Goal: Task Accomplishment & Management: Manage account settings

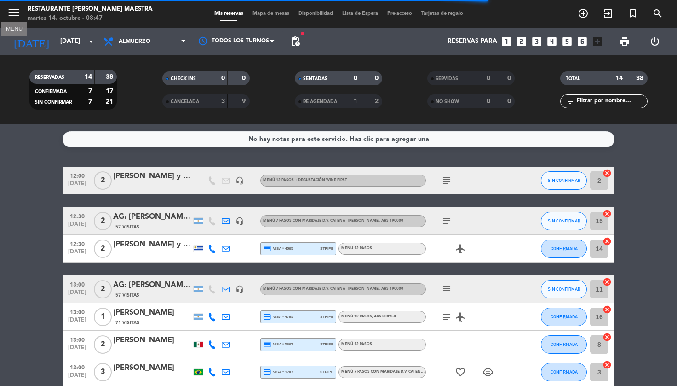
click at [12, 14] on icon "menu" at bounding box center [14, 13] width 14 height 14
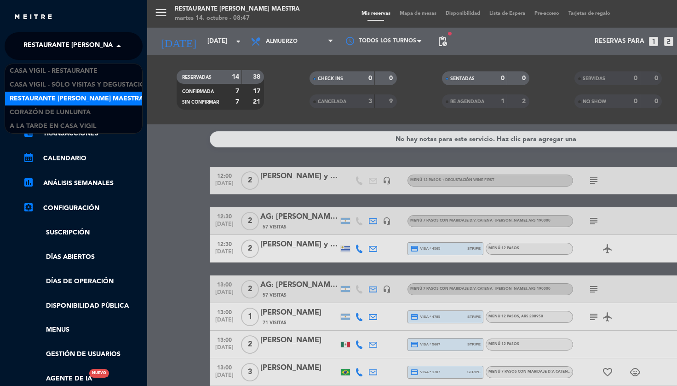
click at [64, 53] on span "Restaurante [PERSON_NAME] Maestra" at bounding box center [90, 45] width 134 height 19
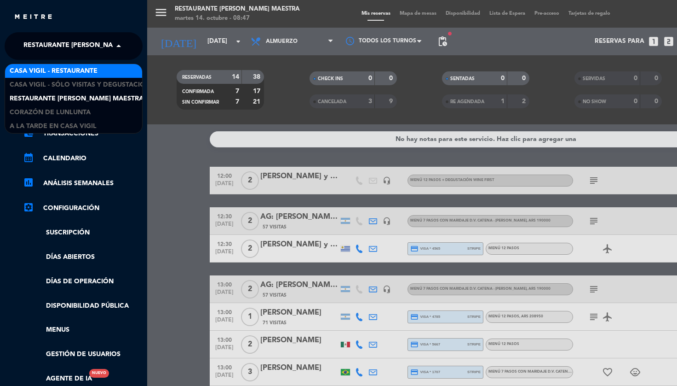
click at [75, 67] on span "Casa Vigil - Restaurante" at bounding box center [54, 71] width 88 height 11
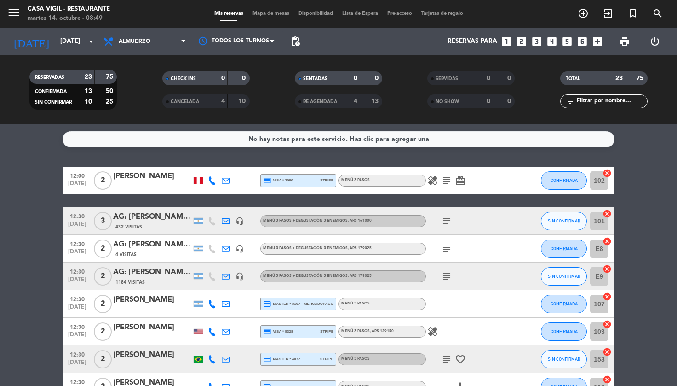
drag, startPoint x: 253, startPoint y: 159, endPoint x: 236, endPoint y: 151, distance: 19.0
click at [253, 159] on div "No hay notas para este servicio. Haz clic para agregar una 12:00 [DATE] 2 [PERS…" at bounding box center [338, 254] width 677 height 261
click at [18, 14] on icon "menu" at bounding box center [14, 13] width 14 height 14
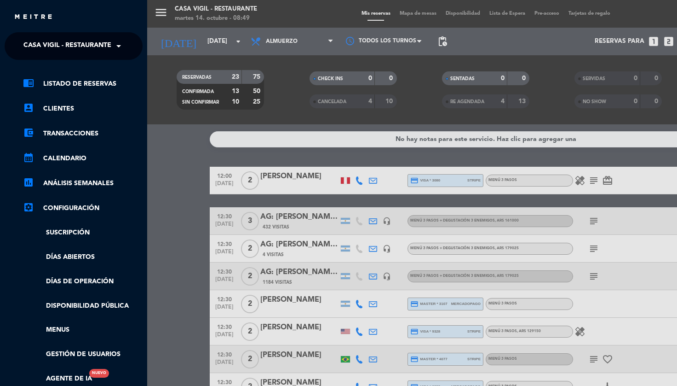
click at [48, 43] on span "Casa Vigil - Restaurante" at bounding box center [67, 45] width 88 height 19
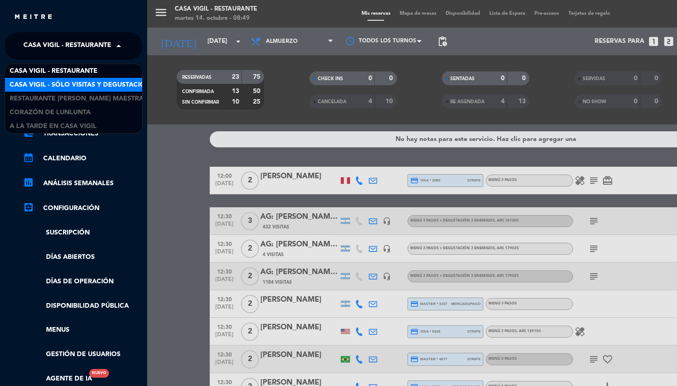
click at [70, 82] on span "Casa Vigil - SÓLO Visitas y Degustaciones" at bounding box center [84, 85] width 149 height 11
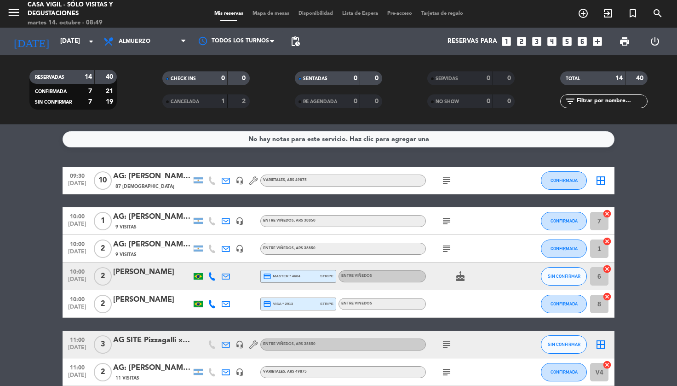
click at [334, 154] on div "No hay notas para este servicio. Haz clic para agregar una 09:30 [DATE] AG: [PE…" at bounding box center [338, 254] width 677 height 261
click at [547, 102] on input "text" at bounding box center [611, 101] width 71 height 10
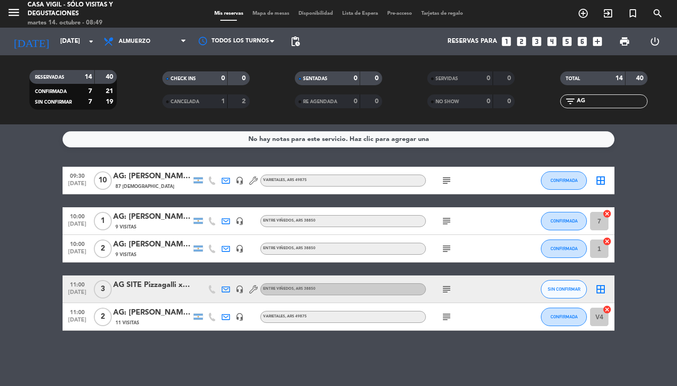
click at [547, 47] on span "print" at bounding box center [625, 41] width 18 height 18
click at [547, 42] on span "print" at bounding box center [624, 41] width 11 height 11
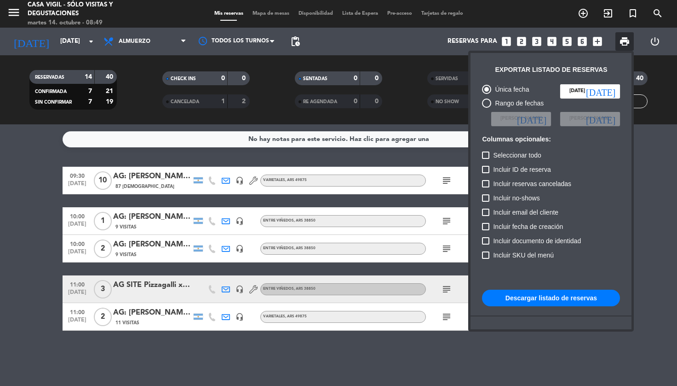
click at [511, 301] on button "Descargar listado de reservas" at bounding box center [551, 297] width 138 height 17
click at [283, 344] on div at bounding box center [338, 193] width 677 height 386
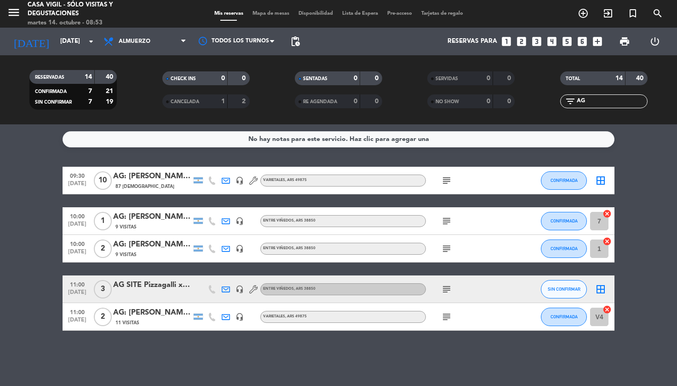
click at [20, 12] on span "menu" at bounding box center [17, 14] width 21 height 22
drag, startPoint x: 10, startPoint y: 12, endPoint x: 17, endPoint y: 25, distance: 14.8
click at [10, 12] on icon "menu" at bounding box center [14, 13] width 14 height 14
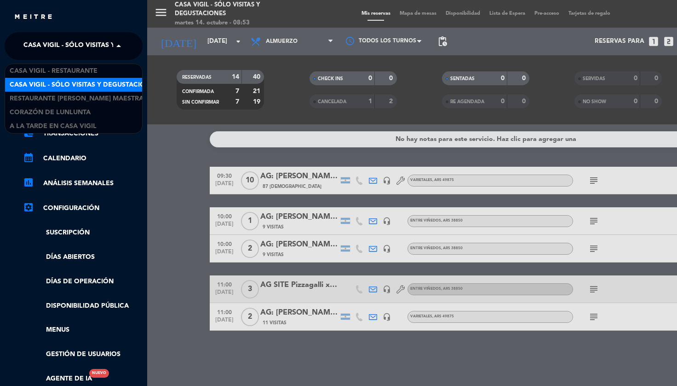
click at [108, 47] on span "Casa Vigil - SÓLO Visitas y Degustaciones" at bounding box center [97, 45] width 149 height 19
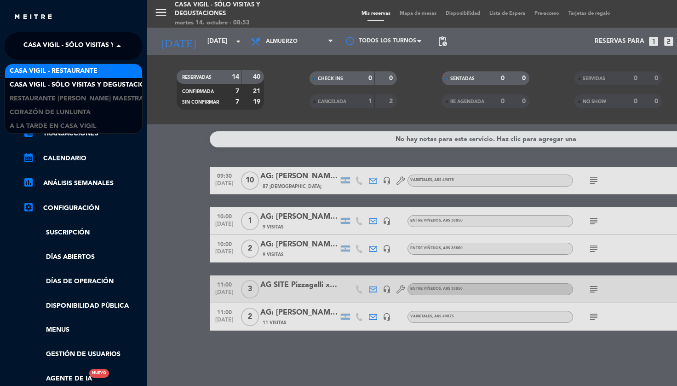
click at [90, 68] on span "Casa Vigil - Restaurante" at bounding box center [54, 71] width 88 height 11
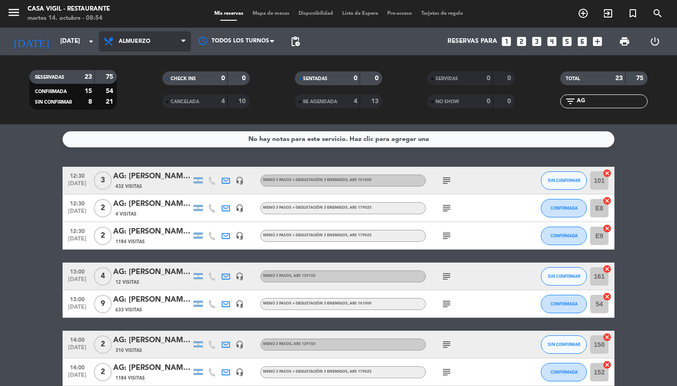
click at [158, 45] on span "Almuerzo" at bounding box center [145, 41] width 92 height 20
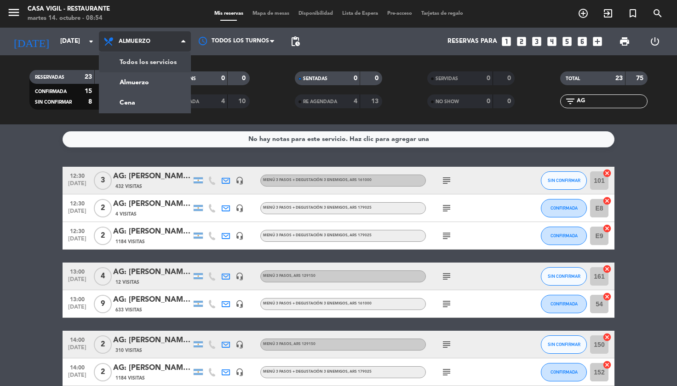
click at [152, 64] on div "menu Casa Vigil - Restaurante martes 14. octubre - 08:54 Mis reservas Mapa de m…" at bounding box center [338, 62] width 677 height 124
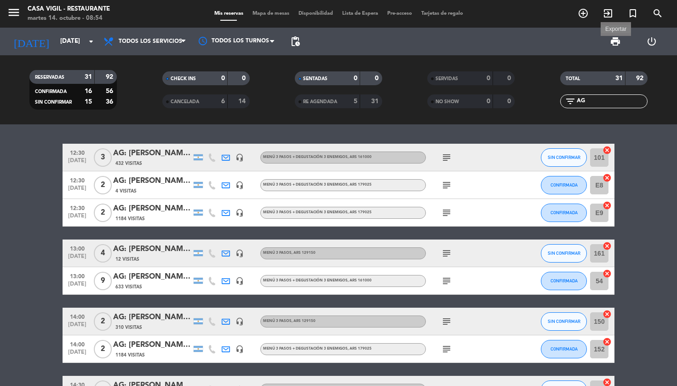
click at [547, 45] on span "print" at bounding box center [615, 41] width 11 height 11
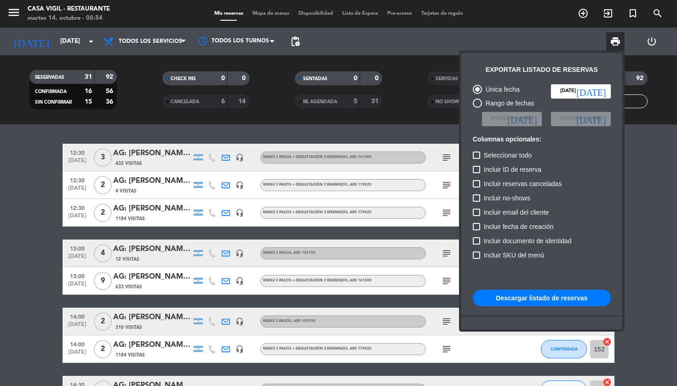
click at [547, 301] on button "Descargar listado de reservas" at bounding box center [542, 297] width 138 height 17
click at [280, 137] on div at bounding box center [338, 193] width 677 height 386
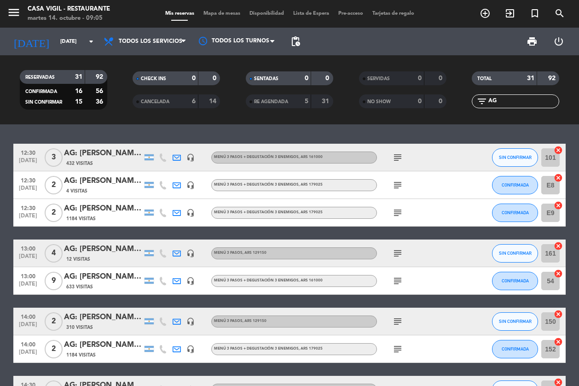
click at [177, 128] on div "12:30 [DATE] [DATE]: [PERSON_NAME] x 3 / DISTINTOS 432 Visitas headset_mic Menú…" at bounding box center [289, 254] width 579 height 261
click at [15, 13] on icon "menu" at bounding box center [14, 13] width 14 height 14
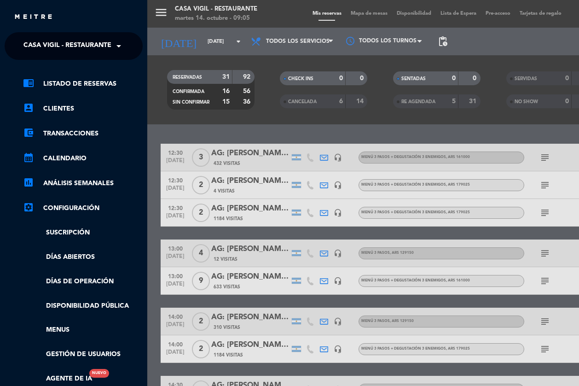
click at [48, 44] on span "Casa Vigil - Restaurante" at bounding box center [67, 45] width 88 height 19
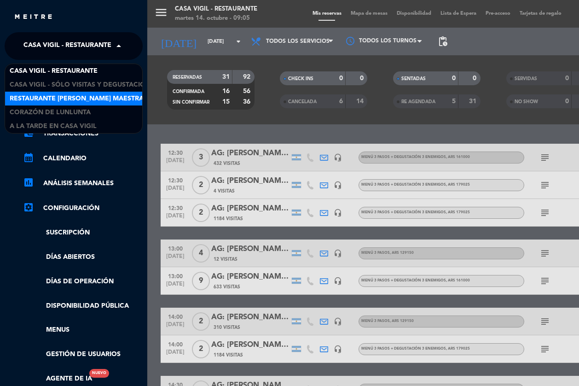
click at [78, 99] on span "Restaurante [PERSON_NAME] Maestra" at bounding box center [77, 98] width 134 height 11
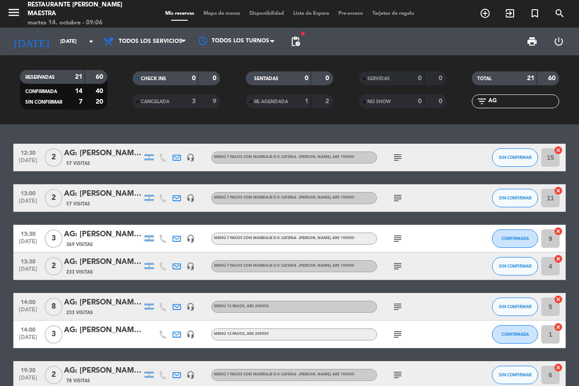
click at [162, 132] on div "12:30 [DATE] [DATE]: [PERSON_NAME] X2/ SUNTRIP 57 Visitas headset_mic Menú 7 Pa…" at bounding box center [289, 254] width 579 height 261
click at [163, 34] on span "Todos los servicios" at bounding box center [145, 41] width 92 height 20
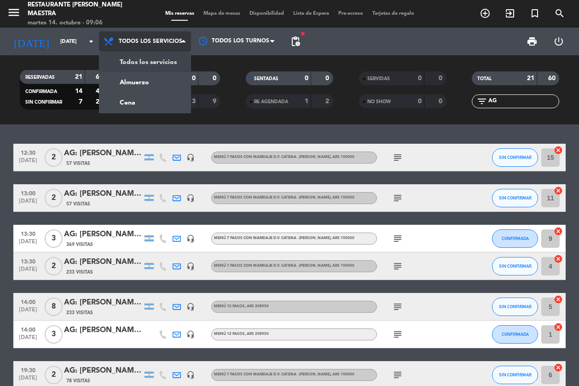
click at [172, 64] on div "menu Restaurante [PERSON_NAME] Maestra martes 14. octubre - 09:06 Mis reservas …" at bounding box center [289, 62] width 579 height 124
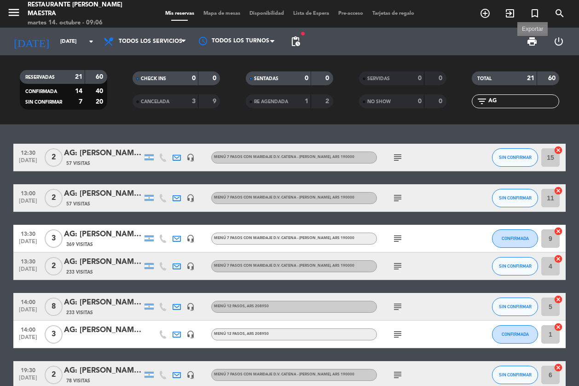
click at [534, 39] on span "print" at bounding box center [531, 41] width 11 height 11
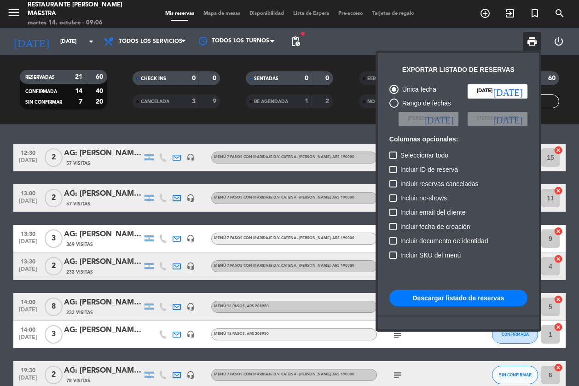
click at [451, 300] on button "Descargar listado de reservas" at bounding box center [458, 297] width 138 height 17
click at [205, 127] on div at bounding box center [289, 193] width 579 height 386
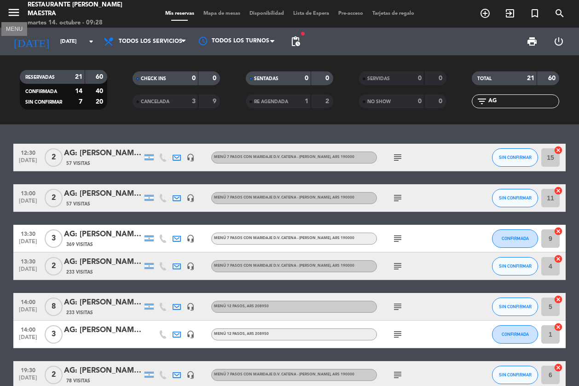
click at [15, 14] on icon "menu" at bounding box center [14, 13] width 14 height 14
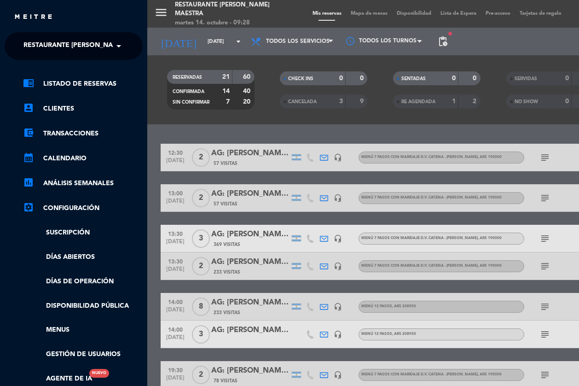
click at [44, 43] on span "Restaurante [PERSON_NAME] Maestra" at bounding box center [90, 45] width 134 height 19
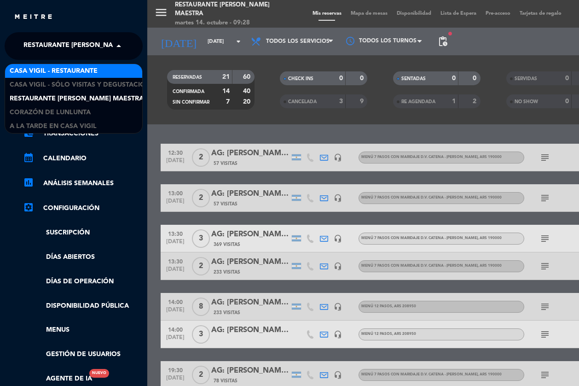
click at [51, 70] on span "Casa Vigil - Restaurante" at bounding box center [54, 71] width 88 height 11
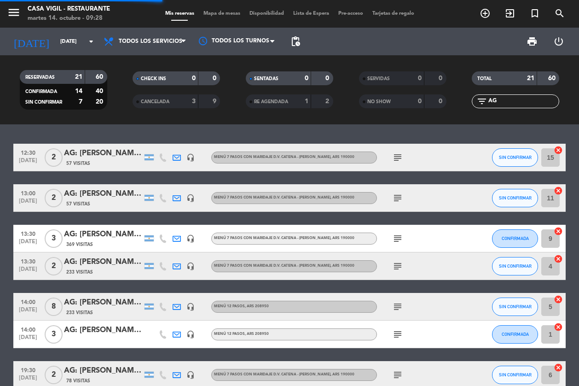
click at [532, 106] on div "filter_list AG" at bounding box center [515, 101] width 87 height 14
click at [529, 103] on input "AG" at bounding box center [522, 101] width 71 height 10
type input "A"
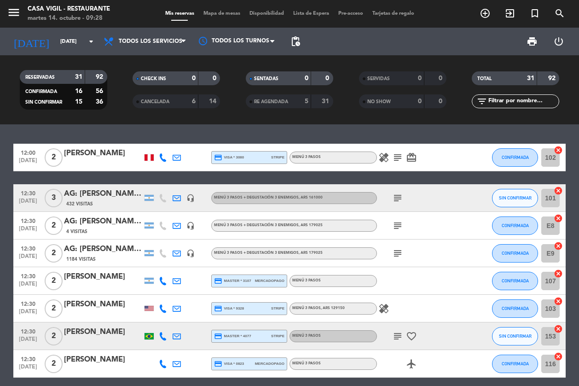
click at [0, 188] on html "close × Casa Vigil - Restaurante × chrome_reader_mode Listado de Reservas accou…" at bounding box center [289, 193] width 579 height 386
click at [163, 127] on div "12:00 [DATE] 2 [PERSON_NAME] credit_card visa * 3080 stripe Menú 3 Pasos healin…" at bounding box center [289, 254] width 579 height 261
click at [128, 128] on div "12:00 [DATE] 2 [PERSON_NAME] credit_card visa * 3080 stripe Menú 3 Pasos healin…" at bounding box center [289, 254] width 579 height 261
click at [218, 128] on div "12:00 [DATE] 2 [PERSON_NAME] credit_card visa * 3080 stripe Menú 3 Pasos healin…" at bounding box center [289, 254] width 579 height 261
click at [113, 128] on div "12:00 [DATE] 2 [PERSON_NAME] credit_card visa * 3080 stripe Menú 3 Pasos healin…" at bounding box center [289, 254] width 579 height 261
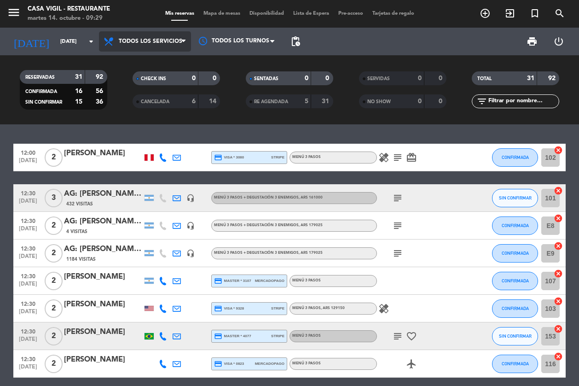
click at [138, 43] on span "Todos los servicios" at bounding box center [151, 41] width 64 height 6
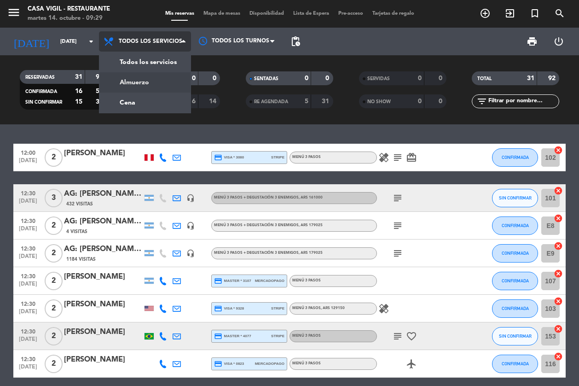
click at [142, 82] on div "menu Casa Vigil - Restaurante martes 14. octubre - 09:29 Mis reservas Mapa de m…" at bounding box center [289, 62] width 579 height 124
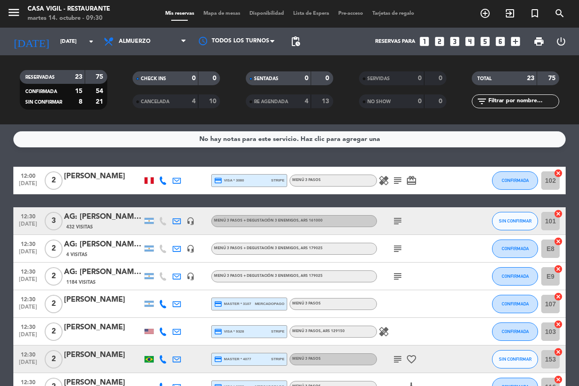
click at [156, 151] on div "No hay notas para este servicio. Haz clic para agregar una 12:00 [DATE] 2 [PERS…" at bounding box center [289, 254] width 579 height 261
click at [156, 156] on div "No hay notas para este servicio. Haz clic para agregar una 12:00 [DATE] 2 [PERS…" at bounding box center [289, 254] width 579 height 261
click at [153, 152] on div "No hay notas para este servicio. Haz clic para agregar una 12:00 [DATE] 2 [PERS…" at bounding box center [289, 254] width 579 height 261
click at [88, 44] on icon "arrow_drop_down" at bounding box center [91, 41] width 11 height 11
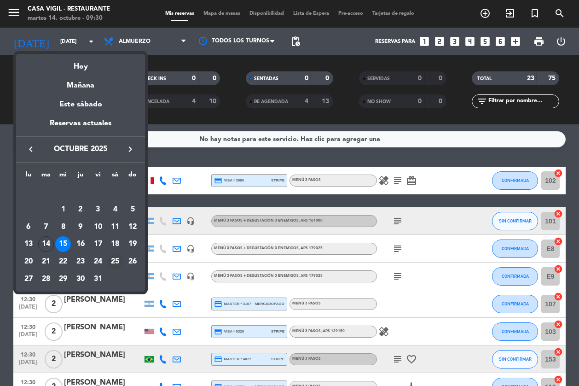
click at [116, 258] on div "25" at bounding box center [115, 262] width 16 height 16
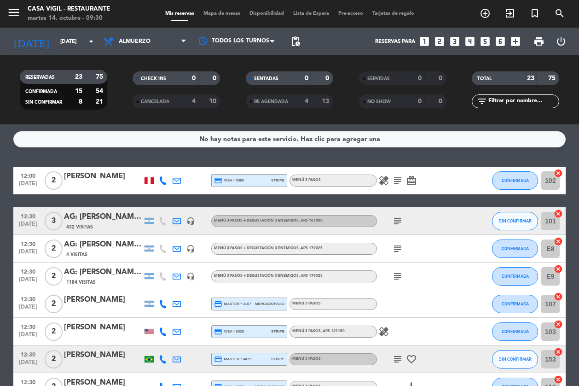
type input "[DATE]"
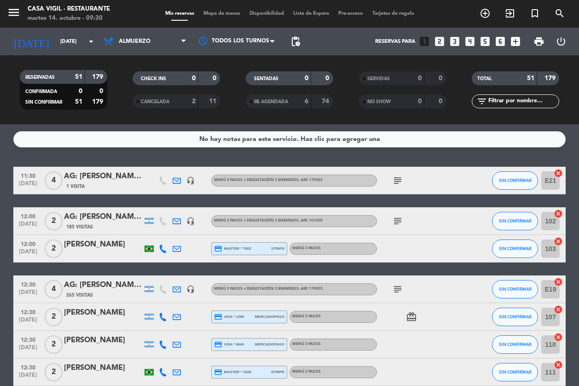
click at [332, 157] on div "No hay notas para este servicio. Haz clic para agregar una 11:30 [DATE] [DATE]:…" at bounding box center [289, 254] width 579 height 261
click at [441, 43] on icon "looks_two" at bounding box center [439, 41] width 12 height 12
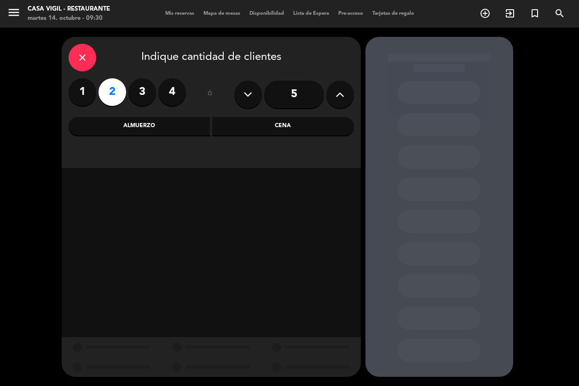
click at [167, 128] on div "Almuerzo" at bounding box center [140, 126] width 142 height 18
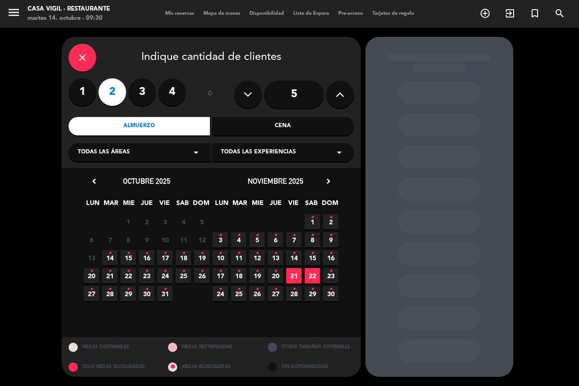
click at [276, 154] on span "Todas las experiencias" at bounding box center [258, 152] width 75 height 9
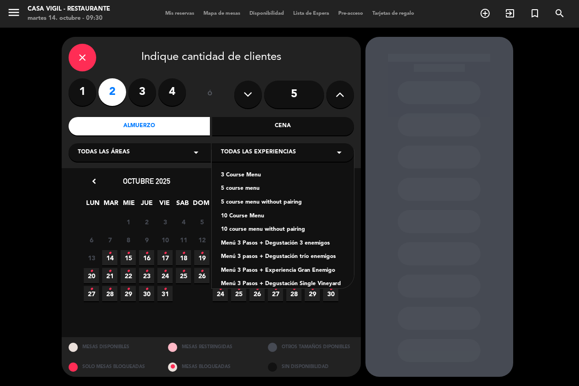
click at [313, 269] on div "Menú 3 Pasos + Experiencia Gran Enemigo" at bounding box center [283, 270] width 124 height 9
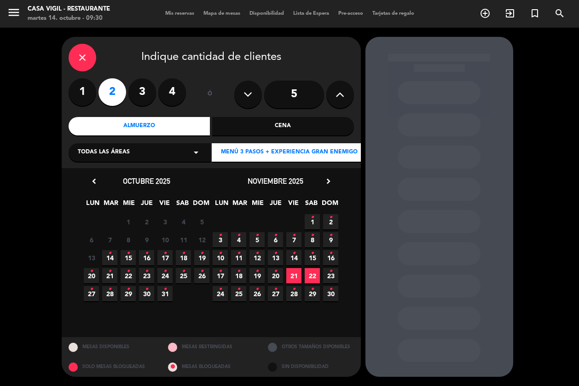
click at [183, 271] on icon "•" at bounding box center [183, 271] width 3 height 15
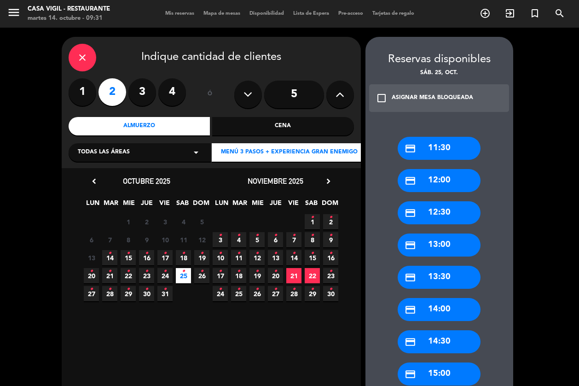
drag, startPoint x: 445, startPoint y: 341, endPoint x: 383, endPoint y: 287, distance: 82.8
click at [443, 339] on div "credit_card 14:30" at bounding box center [439, 341] width 83 height 23
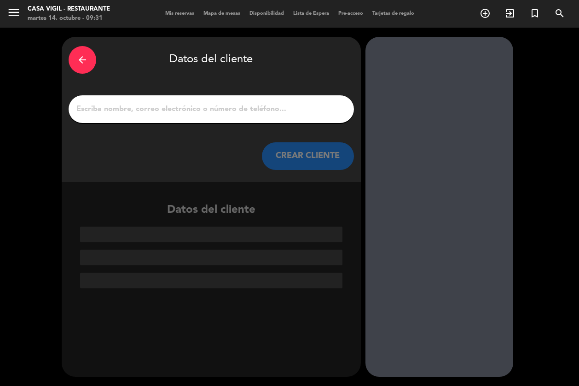
click at [216, 113] on input "1" at bounding box center [211, 109] width 272 height 13
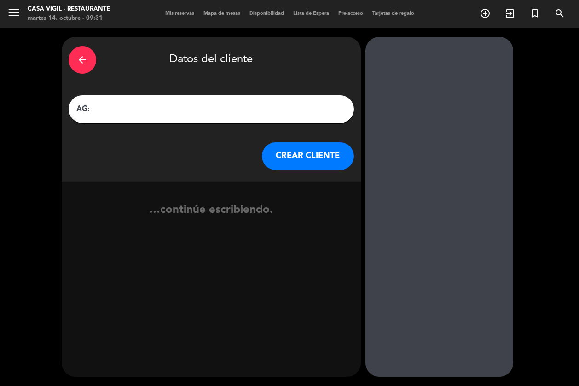
paste input "[PERSON_NAME]"
type input "AG: [PERSON_NAME] X2 / VINO A LA MONTAÑA"
click at [341, 156] on button "CREAR CLIENTE" at bounding box center [308, 156] width 92 height 28
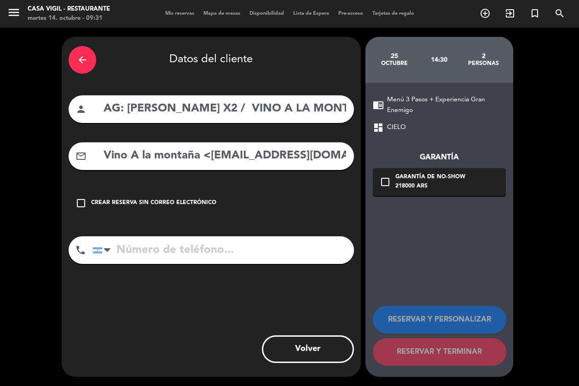
click at [222, 172] on div "arrow_back Datos del cliente person AG: [PERSON_NAME] X2 / VINO A LA MONTAÑA ma…" at bounding box center [211, 207] width 299 height 340
drag, startPoint x: 206, startPoint y: 157, endPoint x: 175, endPoint y: 159, distance: 31.4
click at [175, 159] on input "Vino A la montaña <[EMAIL_ADDRESS][DOMAIN_NAME]>" at bounding box center [225, 155] width 244 height 19
click at [210, 164] on input "Vino A la montaña <[EMAIL_ADDRESS][DOMAIN_NAME]>" at bounding box center [225, 155] width 244 height 19
drag, startPoint x: 208, startPoint y: 156, endPoint x: 105, endPoint y: 159, distance: 103.1
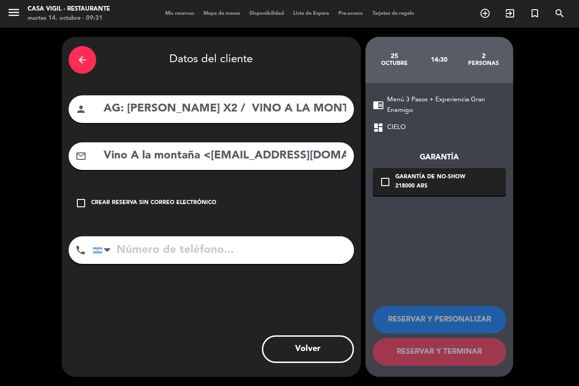
click at [105, 159] on input "Vino A la montaña <[EMAIL_ADDRESS][DOMAIN_NAME]>" at bounding box center [225, 155] width 244 height 19
click at [294, 153] on input "[EMAIL_ADDRESS][DOMAIN_NAME]>" at bounding box center [225, 155] width 244 height 19
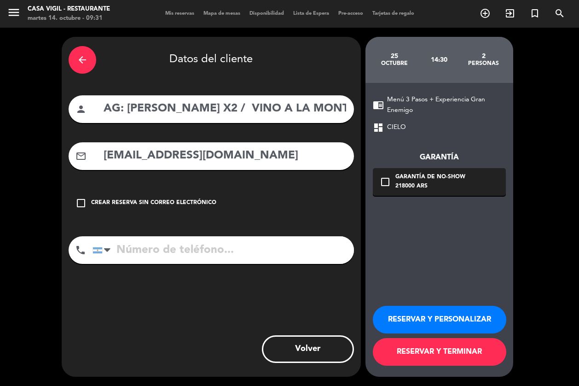
type input "[EMAIL_ADDRESS][DOMAIN_NAME]"
click at [440, 318] on button "RESERVAR Y PERSONALIZAR" at bounding box center [439, 320] width 133 height 28
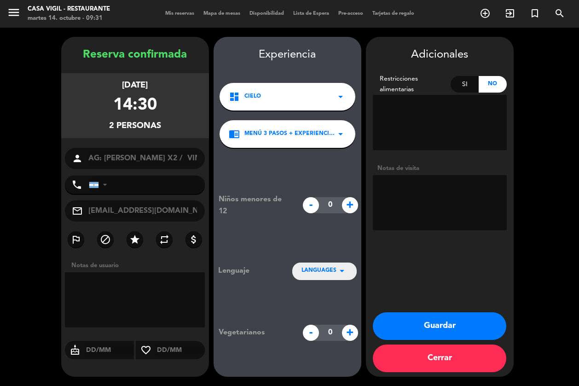
click at [442, 214] on textarea at bounding box center [440, 202] width 134 height 55
click at [428, 199] on textarea at bounding box center [440, 202] width 134 height 55
type textarea "NO COBRAR A PAX ABONA AGENCIA"
click at [334, 268] on span "LANGUAGES" at bounding box center [318, 270] width 35 height 9
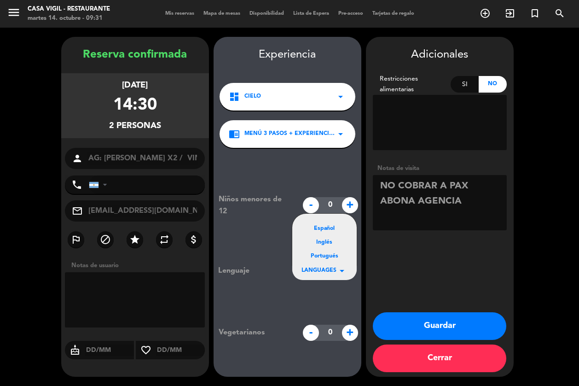
click at [322, 229] on div "Español" at bounding box center [324, 228] width 46 height 9
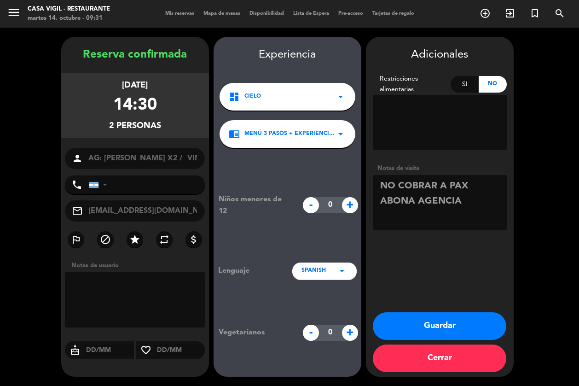
click at [428, 328] on button "Guardar" at bounding box center [439, 326] width 133 height 28
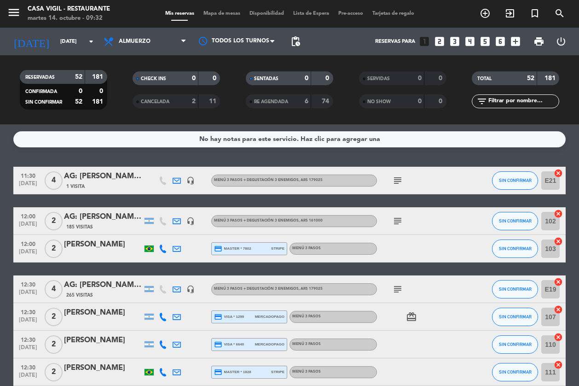
click at [82, 156] on div "No hay notas para este servicio. Haz clic para agregar una 11:30 [DATE] [DATE]:…" at bounding box center [289, 254] width 579 height 261
click at [547, 11] on icon "search" at bounding box center [559, 13] width 11 height 11
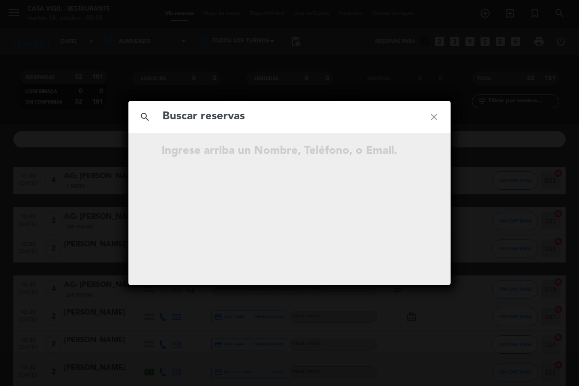
click at [285, 107] on input "text" at bounding box center [290, 116] width 256 height 19
click at [286, 107] on input "text" at bounding box center [290, 116] width 256 height 19
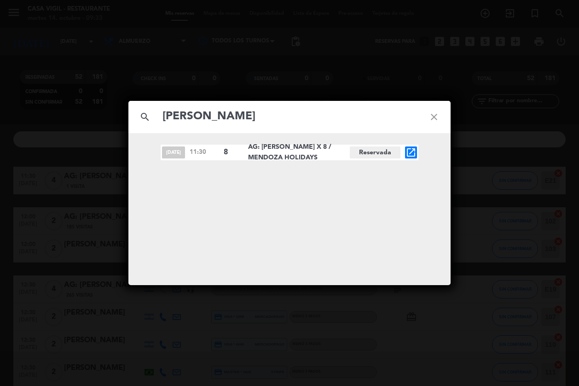
type input "[PERSON_NAME]"
click at [413, 151] on icon "open_in_new" at bounding box center [410, 152] width 11 height 11
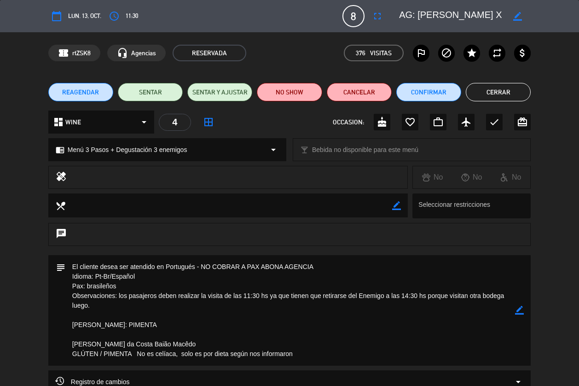
click at [492, 89] on button "Cerrar" at bounding box center [498, 92] width 65 height 18
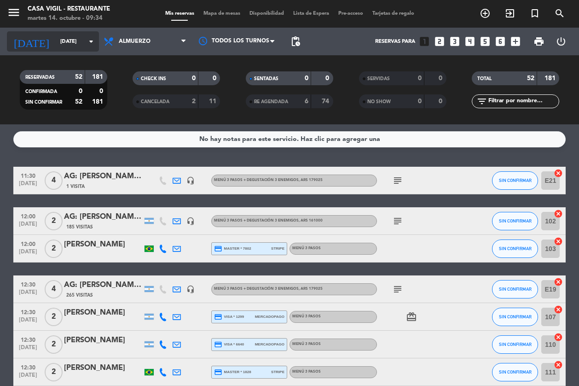
click at [86, 40] on icon "arrow_drop_down" at bounding box center [91, 41] width 11 height 11
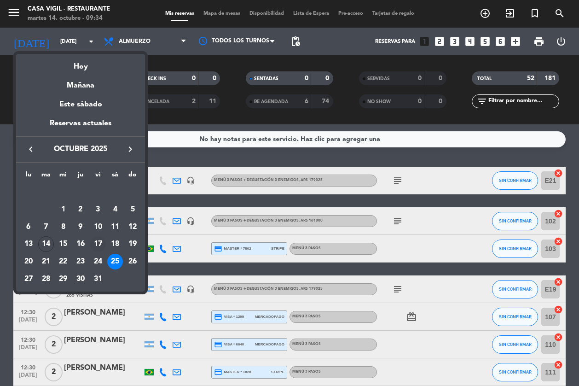
click at [100, 244] on div "17" at bounding box center [98, 244] width 16 height 16
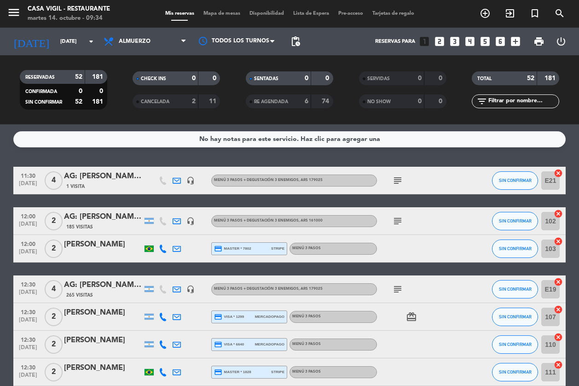
type input "[DATE]"
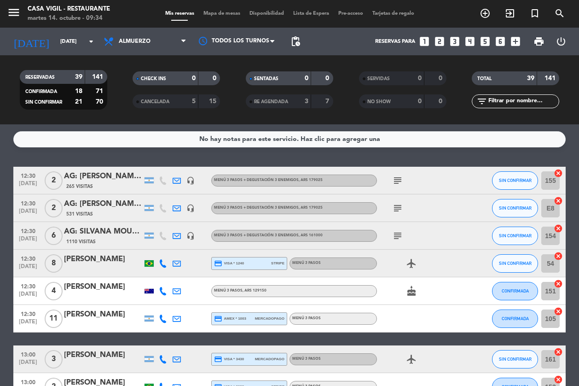
click at [471, 41] on icon "looks_4" at bounding box center [470, 41] width 12 height 12
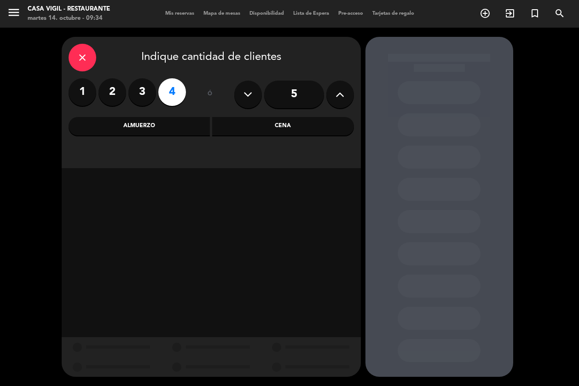
click at [172, 127] on div "Almuerzo" at bounding box center [140, 126] width 142 height 18
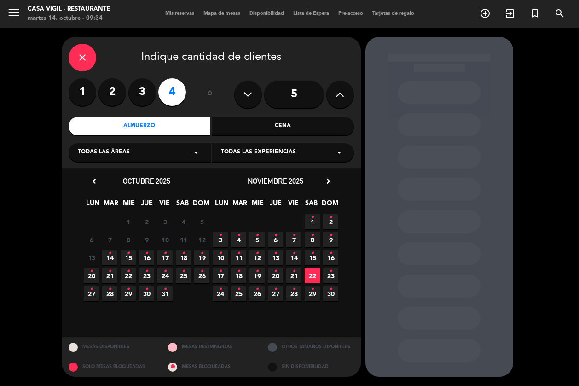
click at [73, 55] on div "close" at bounding box center [83, 58] width 28 height 28
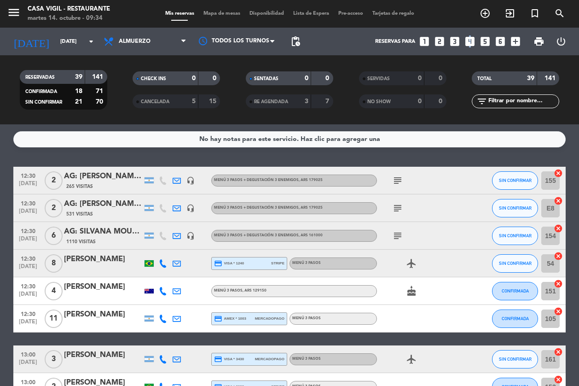
drag, startPoint x: 468, startPoint y: 38, endPoint x: 467, endPoint y: 44, distance: 6.1
click at [467, 44] on icon "looks_4" at bounding box center [470, 41] width 12 height 12
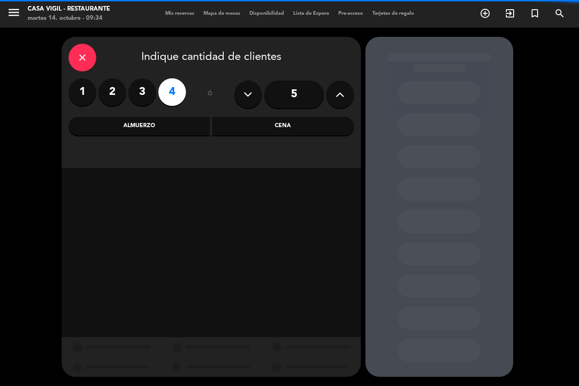
click at [185, 122] on div "Almuerzo" at bounding box center [140, 126] width 142 height 18
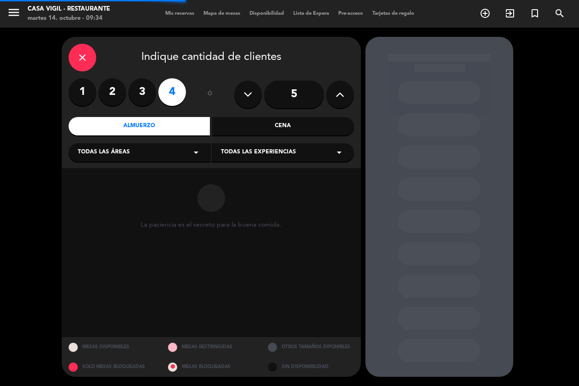
click at [274, 155] on span "Todas las experiencias" at bounding box center [258, 152] width 75 height 9
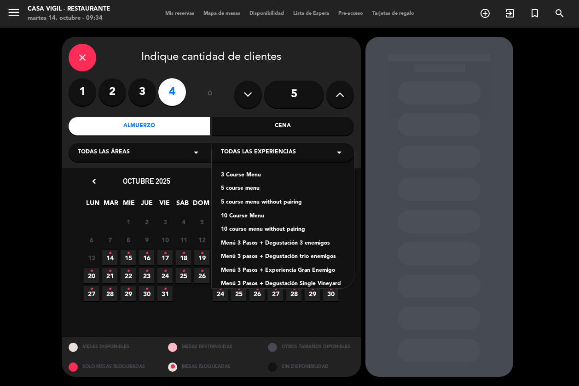
click at [306, 244] on div "Menú 3 Pasos + Degustación 3 enemigos" at bounding box center [283, 243] width 124 height 9
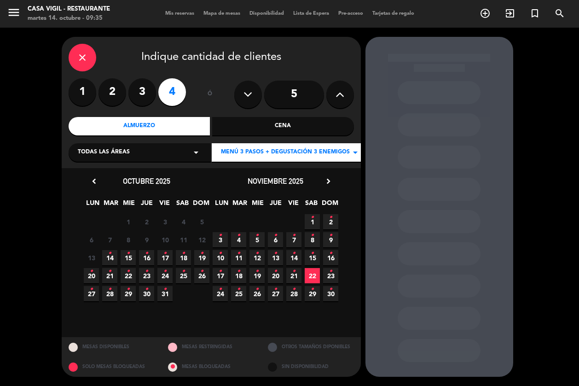
click at [163, 250] on span "17 •" at bounding box center [164, 257] width 15 height 15
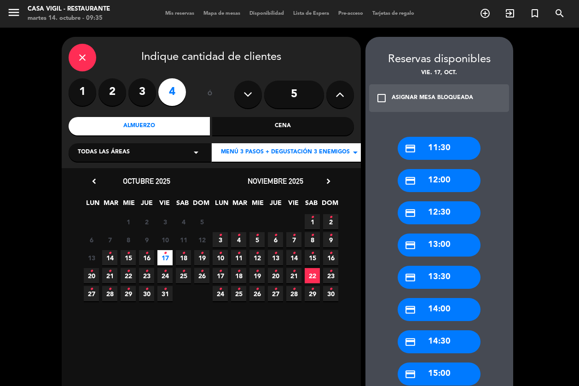
click at [436, 340] on div "credit_card 14:30" at bounding box center [439, 341] width 83 height 23
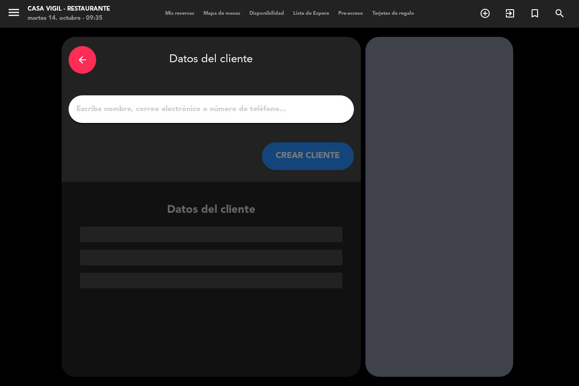
click at [269, 110] on input "1" at bounding box center [211, 109] width 272 height 13
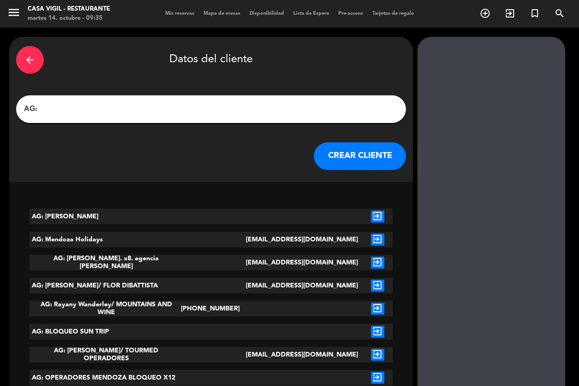
click at [102, 111] on input "AG:" at bounding box center [211, 109] width 376 height 13
paste input "[PERSON_NAME]"
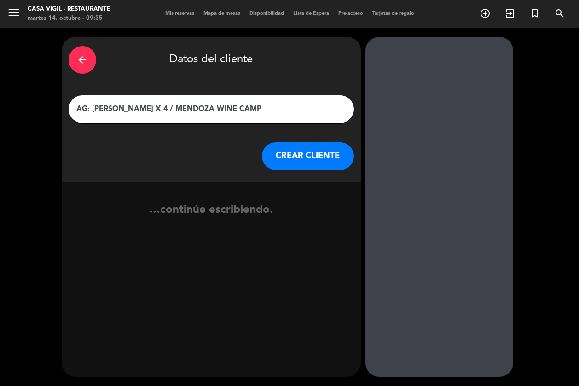
type input "AG: [PERSON_NAME] X 4 / MENDOZA WINE CAMP"
click at [267, 156] on button "CREAR CLIENTE" at bounding box center [308, 156] width 92 height 28
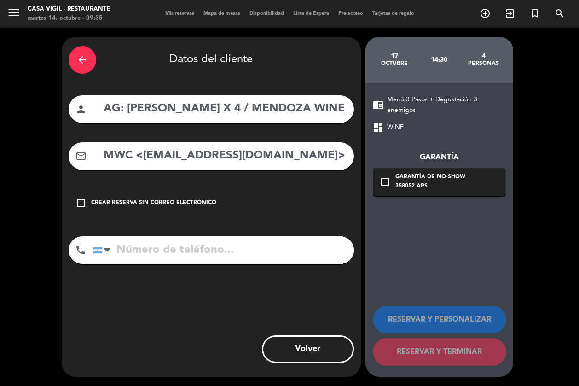
click at [213, 173] on div "arrow_back Datos del cliente person AG: [PERSON_NAME] X 4 / MENDOZA WINE CAMP m…" at bounding box center [211, 207] width 299 height 340
drag, startPoint x: 140, startPoint y: 156, endPoint x: 82, endPoint y: 147, distance: 58.2
click at [82, 147] on div "mail_outline MWC <[EMAIL_ADDRESS][DOMAIN_NAME]>" at bounding box center [211, 156] width 285 height 28
click at [300, 154] on input "[EMAIL_ADDRESS][DOMAIN_NAME]>" at bounding box center [225, 155] width 244 height 19
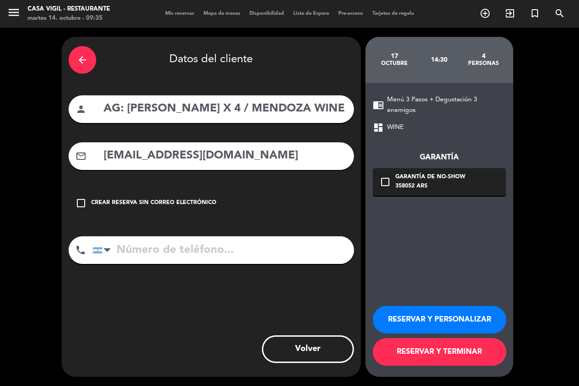
type input "[EMAIL_ADDRESS][DOMAIN_NAME]"
click at [411, 318] on button "RESERVAR Y PERSONALIZAR" at bounding box center [439, 320] width 133 height 28
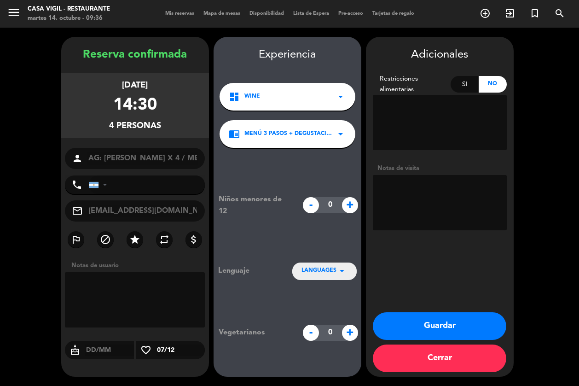
click at [412, 185] on textarea at bounding box center [440, 202] width 134 height 55
type textarea "n"
type textarea "NO COBRAR A PAX ABONA AGENCIA BRASIL"
click at [329, 276] on div "LANGUAGES arrow_drop_down" at bounding box center [324, 270] width 64 height 17
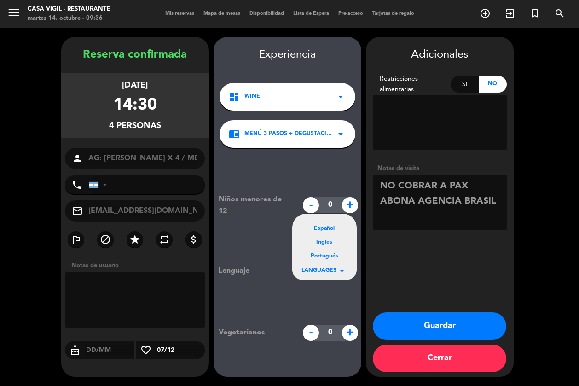
click at [328, 275] on span "LANGUAGES" at bounding box center [318, 270] width 35 height 9
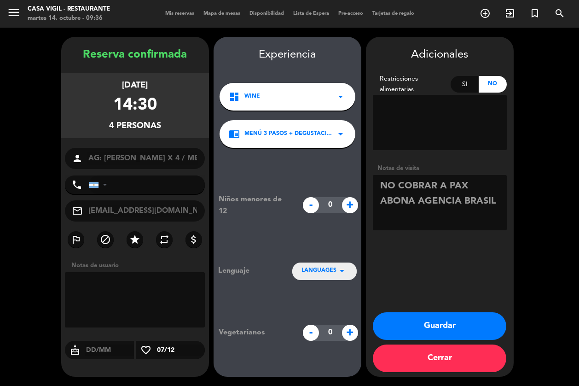
click at [327, 267] on span "LANGUAGES" at bounding box center [318, 270] width 35 height 9
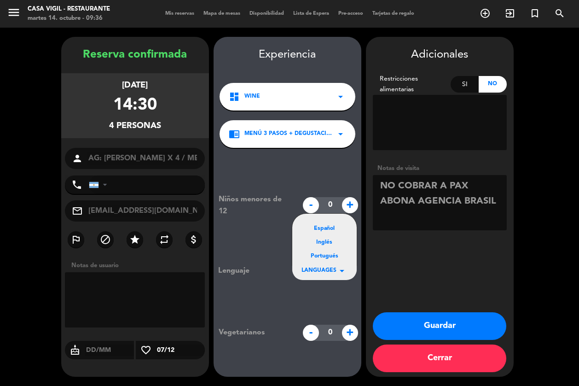
click at [328, 258] on div "Portugués" at bounding box center [324, 256] width 46 height 9
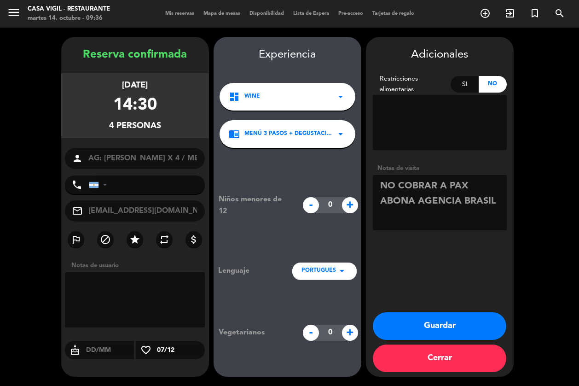
click at [449, 327] on button "Guardar" at bounding box center [439, 326] width 133 height 28
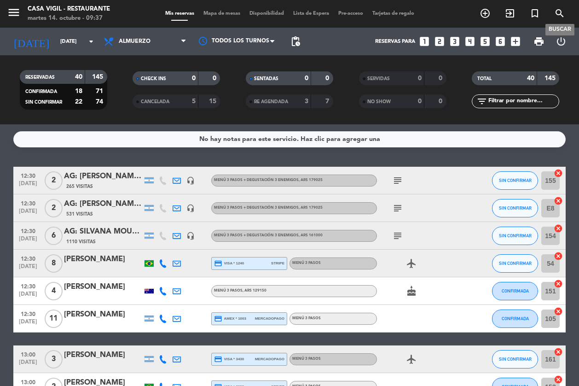
click at [547, 11] on icon "search" at bounding box center [559, 13] width 11 height 11
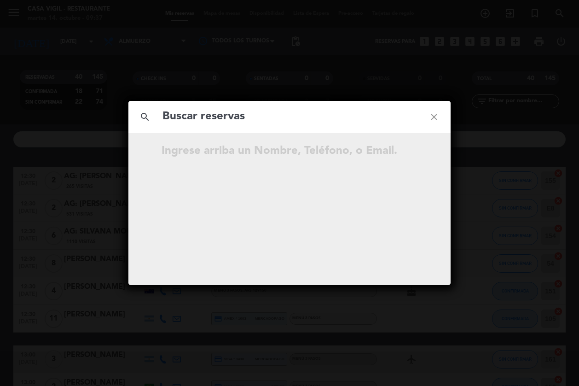
click at [268, 116] on input "text" at bounding box center [290, 116] width 256 height 19
type input "[PERSON_NAME]"
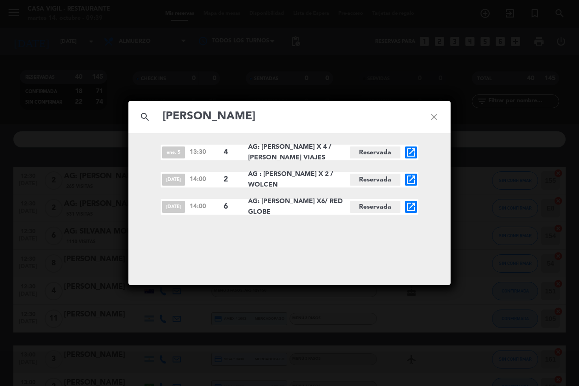
click at [412, 207] on icon "open_in_new" at bounding box center [410, 206] width 11 height 11
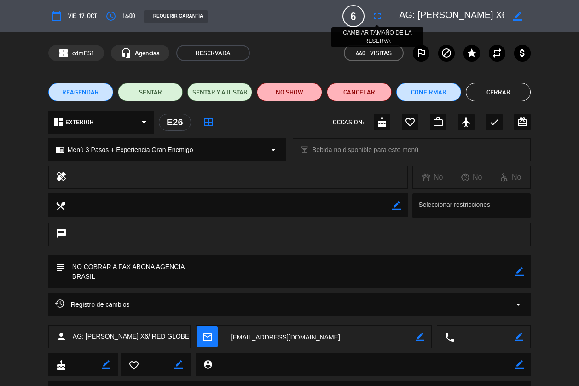
click at [380, 15] on icon "fullscreen" at bounding box center [377, 16] width 11 height 11
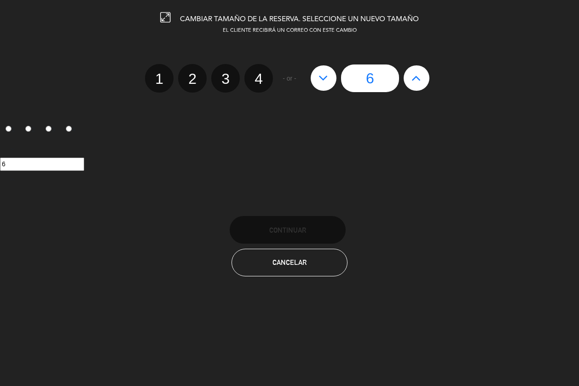
click at [258, 83] on label "4" at bounding box center [258, 78] width 29 height 29
click at [258, 74] on input "4" at bounding box center [257, 71] width 6 height 6
radio input "true"
radio input "false"
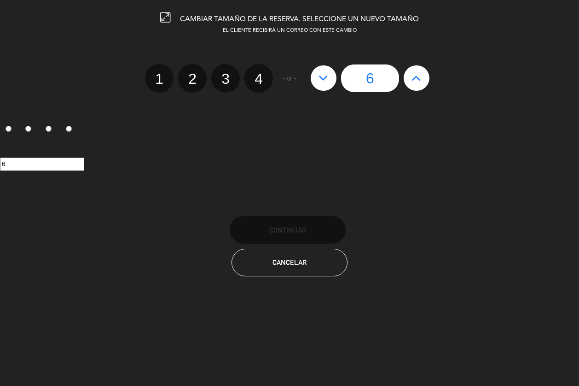
radio input "false"
radio input "true"
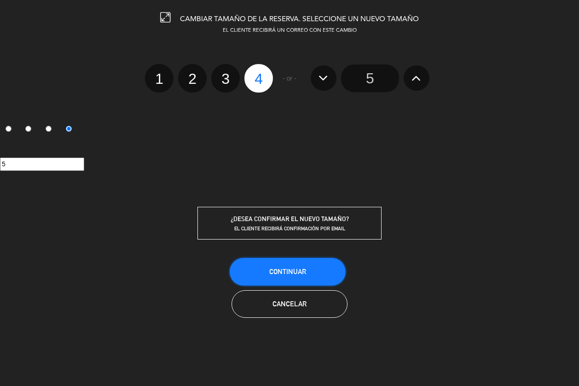
click at [313, 274] on button "Continuar" at bounding box center [288, 272] width 116 height 28
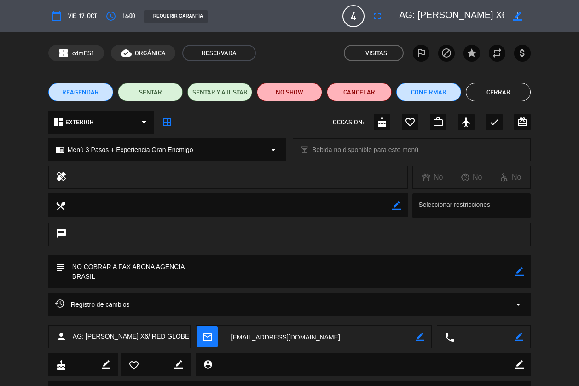
click at [517, 18] on icon "border_color" at bounding box center [517, 16] width 9 height 9
click at [442, 15] on textarea at bounding box center [451, 16] width 105 height 17
type textarea "AG: [PERSON_NAME] X4/ RED GLOBE"
click at [514, 18] on icon at bounding box center [517, 16] width 9 height 9
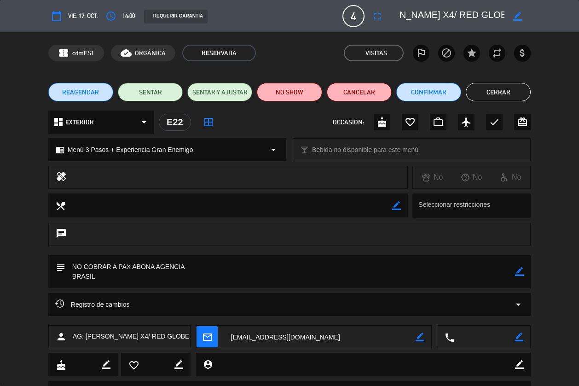
drag, startPoint x: 507, startPoint y: 95, endPoint x: 528, endPoint y: 65, distance: 37.0
click at [508, 94] on button "Cerrar" at bounding box center [498, 92] width 65 height 18
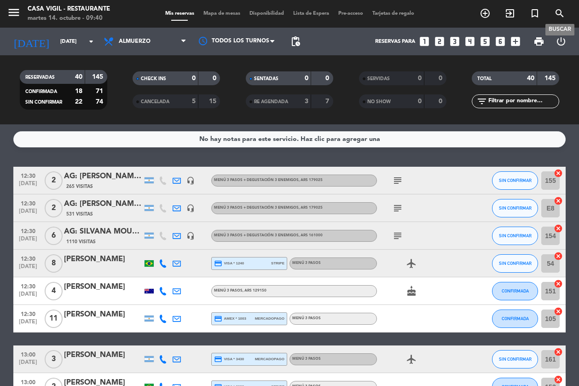
click at [547, 12] on icon "search" at bounding box center [559, 13] width 11 height 11
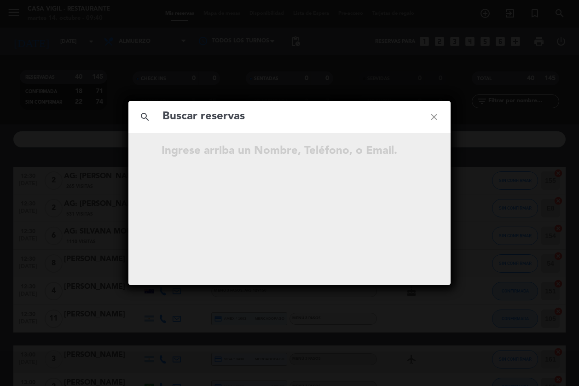
click at [296, 120] on input "text" at bounding box center [290, 116] width 256 height 19
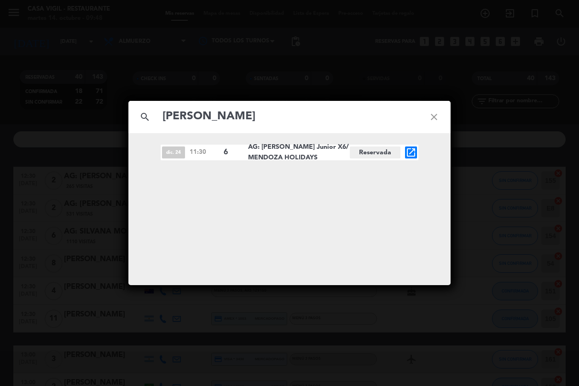
click at [351, 129] on div "search [PERSON_NAME] close" at bounding box center [289, 117] width 322 height 32
click at [345, 122] on input "[PERSON_NAME]" at bounding box center [290, 116] width 256 height 19
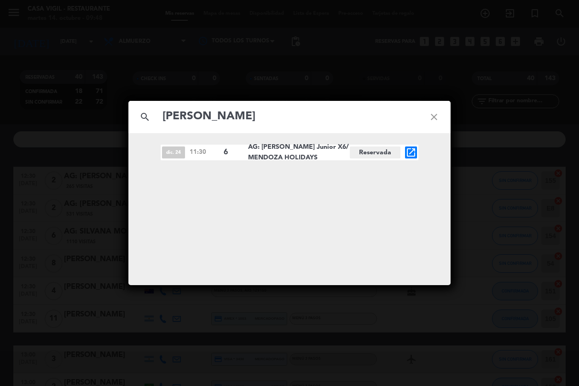
click at [345, 122] on input "[PERSON_NAME]" at bounding box center [290, 116] width 256 height 19
paste input "Bongiorno [PERSON_NAME]"
type input "Bongiorno [PERSON_NAME]"
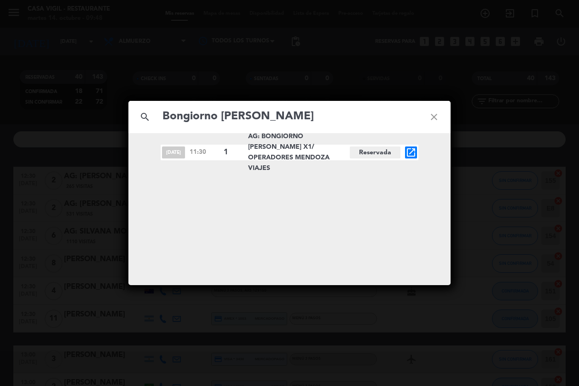
click at [410, 153] on icon "open_in_new" at bounding box center [410, 152] width 11 height 11
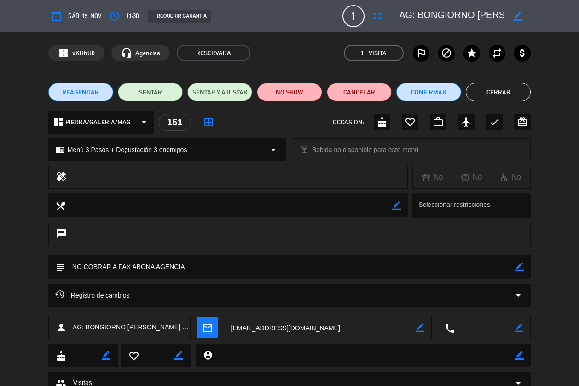
click at [87, 97] on button "REAGENDAR" at bounding box center [80, 92] width 65 height 18
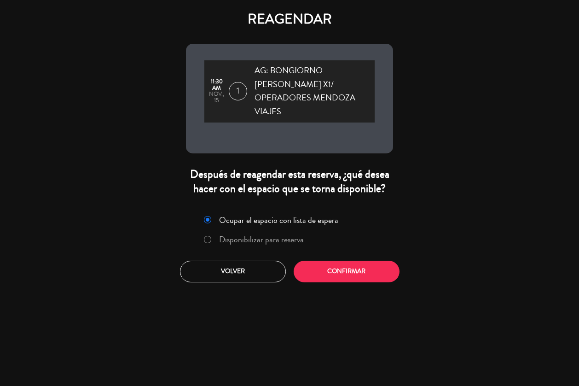
click at [237, 235] on label "Disponibilizar para reserva" at bounding box center [261, 239] width 85 height 8
click at [323, 260] on button "Confirmar" at bounding box center [347, 271] width 106 height 22
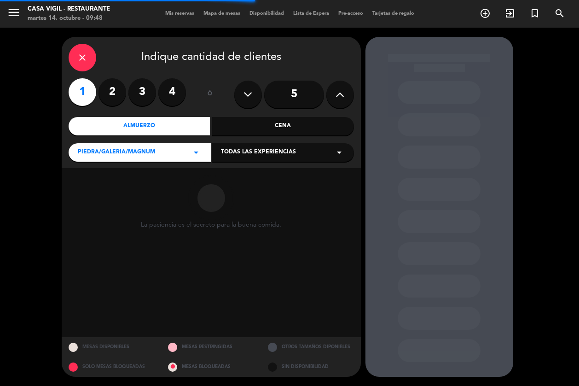
click at [243, 157] on div "Todas las experiencias arrow_drop_down" at bounding box center [283, 152] width 142 height 18
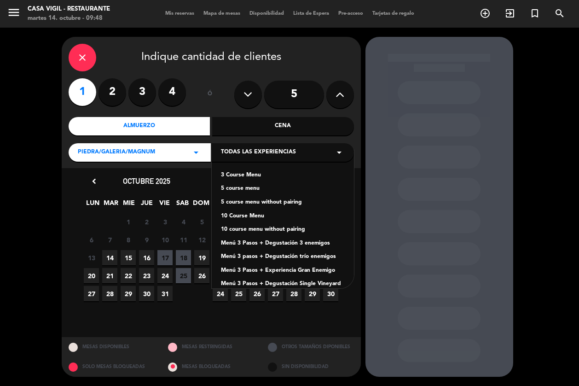
click at [267, 239] on div "Menú 3 Pasos + Degustación 3 enemigos" at bounding box center [283, 243] width 124 height 9
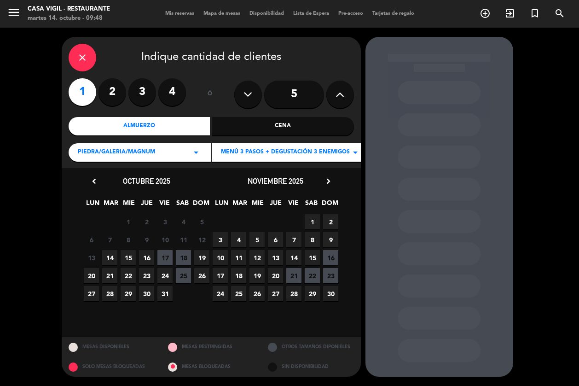
click at [130, 259] on span "15" at bounding box center [128, 257] width 15 height 15
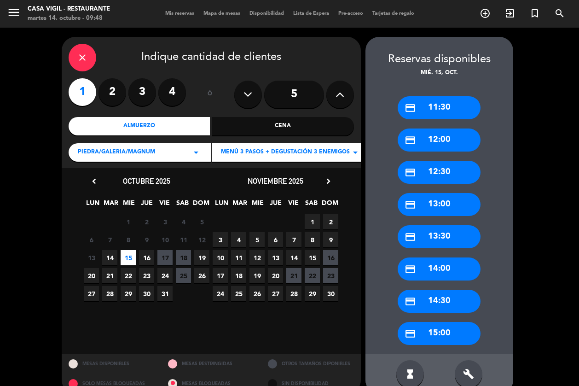
click at [435, 109] on div "credit_card 11:30" at bounding box center [439, 107] width 83 height 23
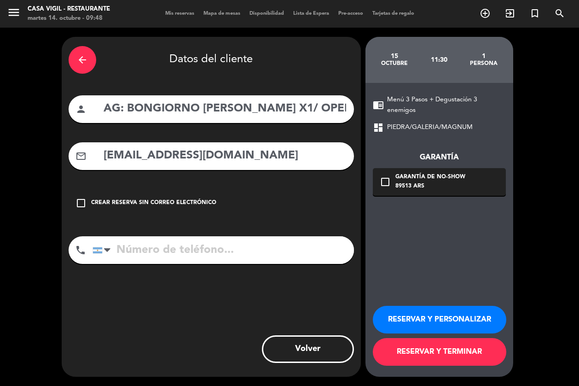
click at [423, 320] on button "RESERVAR Y PERSONALIZAR" at bounding box center [439, 320] width 133 height 28
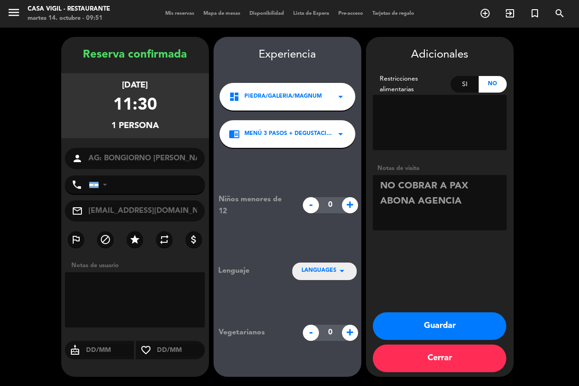
drag, startPoint x: 380, startPoint y: 182, endPoint x: 471, endPoint y: 208, distance: 94.1
click at [511, 213] on div "Adicionales Restricciones alimentarias Si No Notas de visita" at bounding box center [440, 140] width 148 height 188
click at [420, 268] on div "Adicionales Restricciones alimentarias Si No Notas de visita Guardar Cerrar" at bounding box center [440, 207] width 148 height 340
click at [277, 303] on div "Niños menores de 12 - 0 + Lenguaje LANGUAGES arrow_drop_down Vegetarianos - 0 +" at bounding box center [288, 267] width 148 height 238
click at [437, 322] on button "Guardar" at bounding box center [439, 326] width 133 height 28
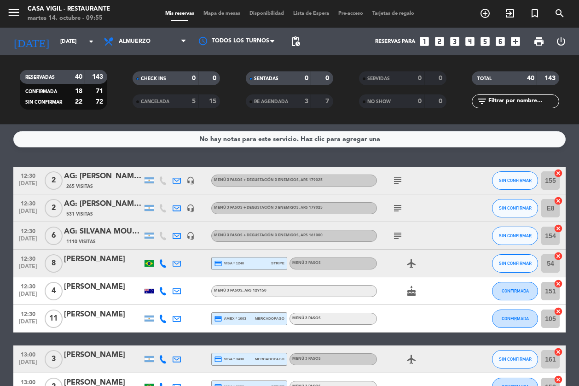
click at [496, 160] on div "No hay notas para este servicio. Haz clic para agregar una 12:30 [DATE] [DATE]:…" at bounding box center [289, 254] width 579 height 261
click at [547, 18] on icon "search" at bounding box center [559, 13] width 11 height 11
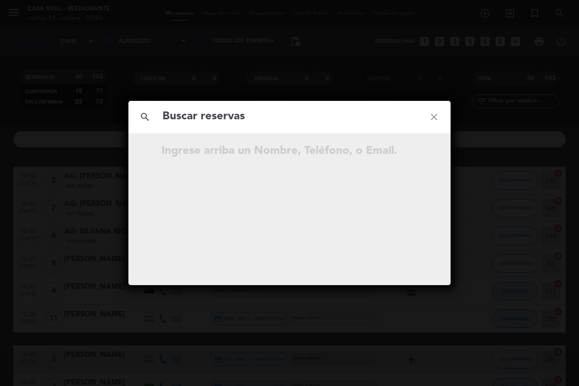
click at [312, 118] on input "text" at bounding box center [290, 116] width 256 height 19
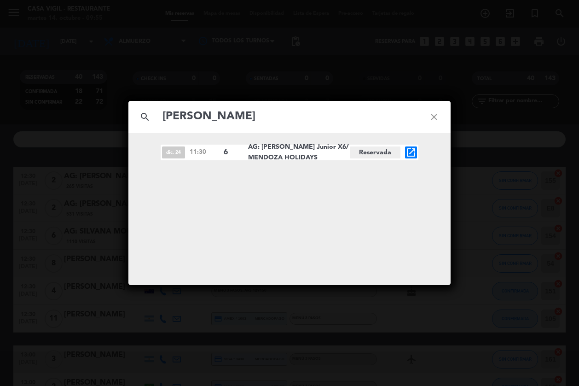
type input "[PERSON_NAME]"
click at [405, 153] on span "open_in_new" at bounding box center [411, 152] width 12 height 12
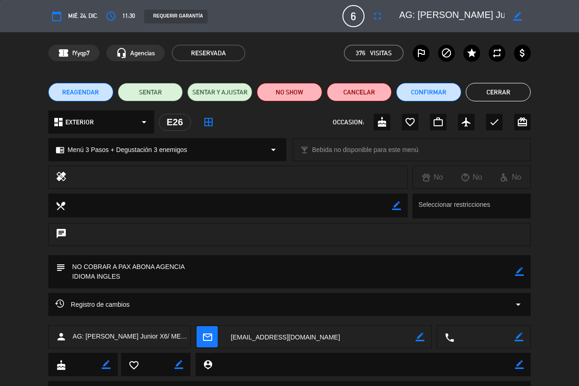
click at [516, 273] on icon "border_color" at bounding box center [519, 271] width 9 height 9
click at [507, 278] on textarea at bounding box center [290, 271] width 450 height 33
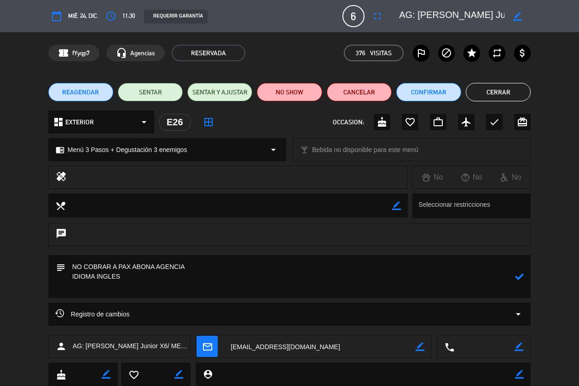
paste textarea "la visita en INGLÉS para estos pax porque el marido de la señora es de habla in…"
type textarea "NO COBRAR A PAX ABONA AGENCIA IDIOMA INGLES la visita en INGLÉS para estos pax …"
click at [518, 273] on icon at bounding box center [519, 276] width 9 height 9
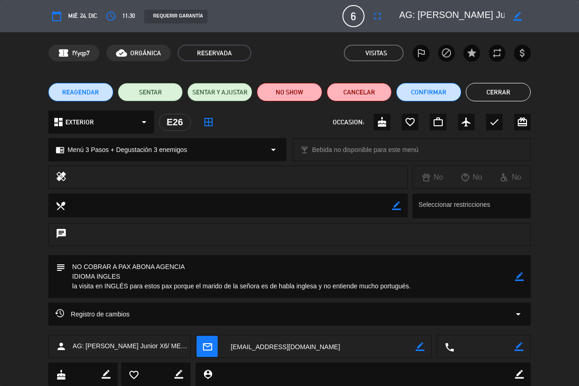
click at [485, 96] on button "Cerrar" at bounding box center [498, 92] width 65 height 18
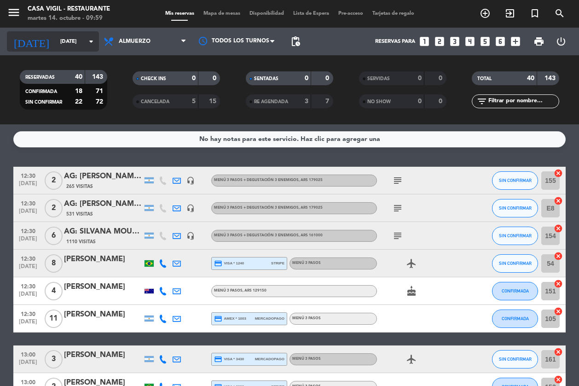
click at [85, 38] on input "[DATE]" at bounding box center [92, 42] width 72 height 16
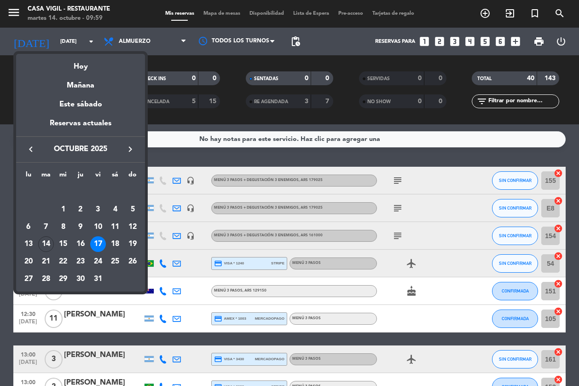
click at [134, 149] on icon "keyboard_arrow_right" at bounding box center [130, 149] width 11 height 11
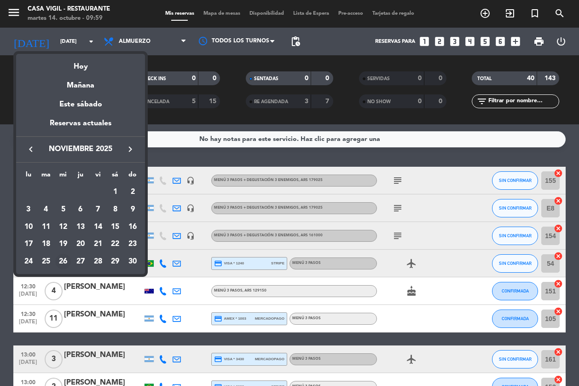
click at [59, 260] on div "26" at bounding box center [63, 262] width 16 height 16
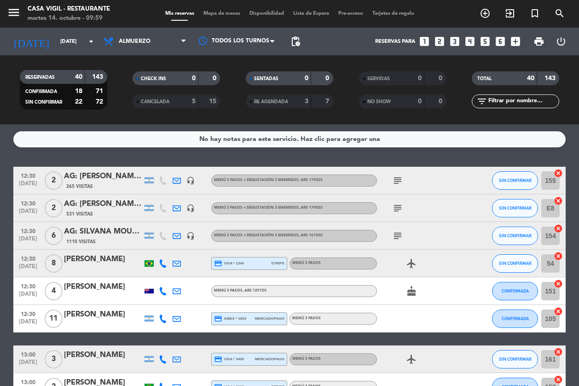
type input "[DATE]"
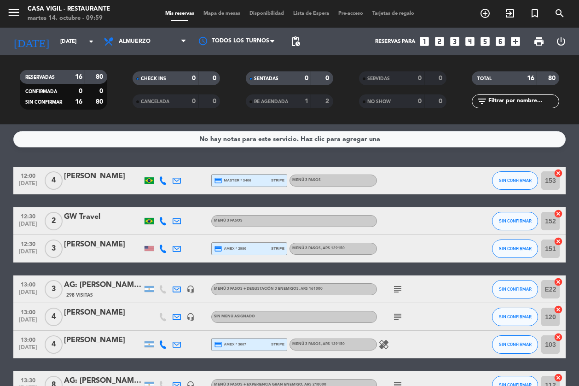
click at [441, 46] on icon "looks_two" at bounding box center [439, 41] width 12 height 12
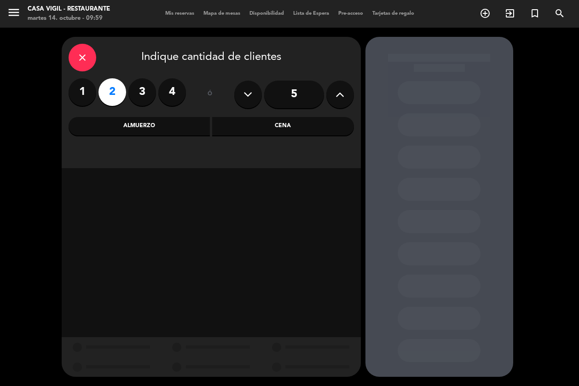
click at [171, 127] on div "Almuerzo" at bounding box center [140, 126] width 142 height 18
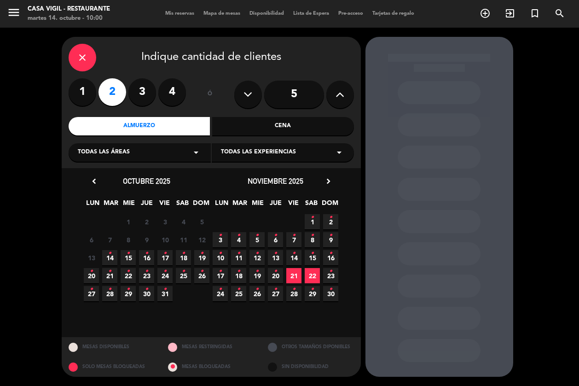
click at [262, 154] on span "Todas las experiencias" at bounding box center [258, 152] width 75 height 9
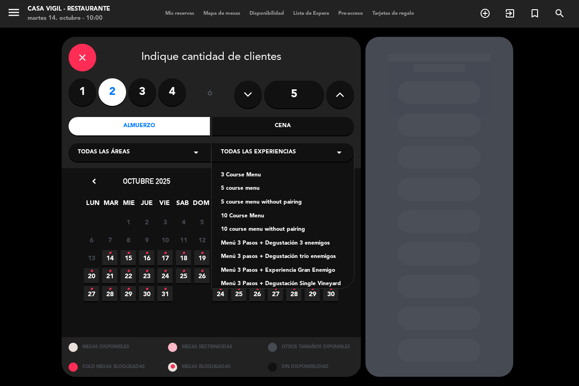
click at [264, 240] on div "Menú 3 Pasos + Degustación 3 enemigos" at bounding box center [283, 243] width 124 height 9
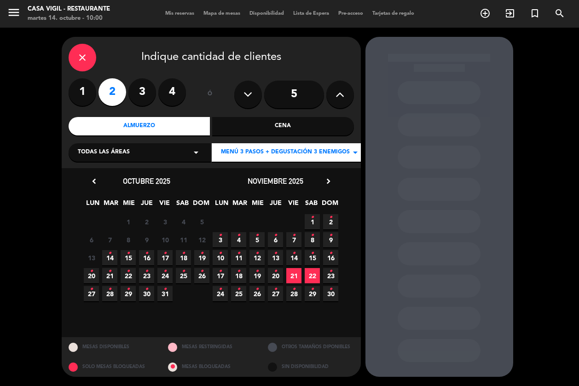
click at [257, 293] on icon "•" at bounding box center [256, 289] width 3 height 15
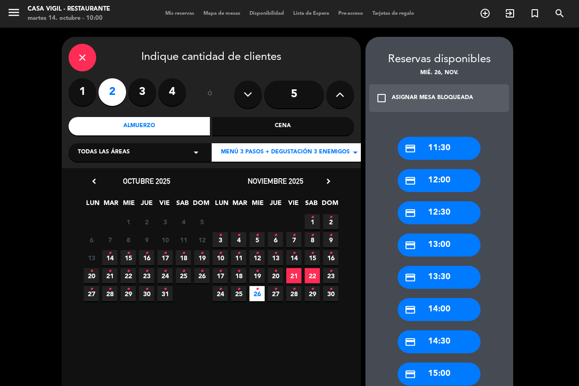
click at [439, 237] on div "credit_card 13:00" at bounding box center [439, 244] width 83 height 23
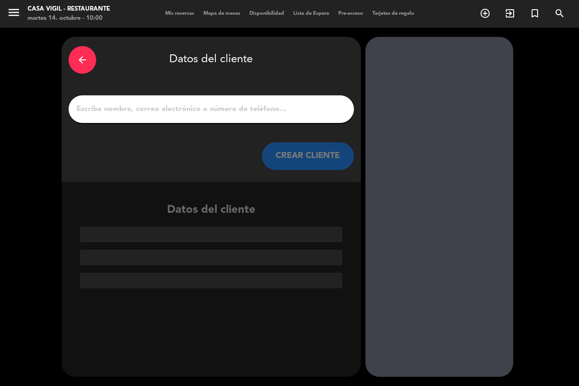
click at [161, 111] on input "1" at bounding box center [211, 109] width 272 height 13
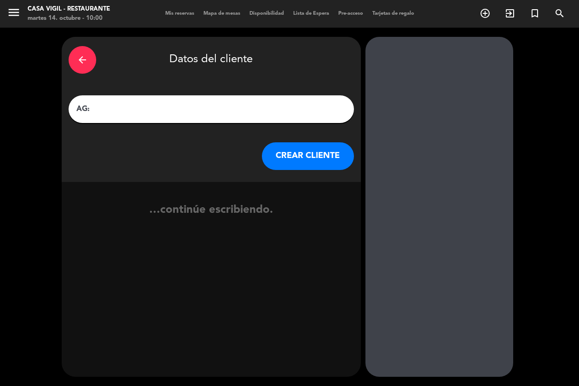
paste input "[PERSON_NAME]"
type input "AG: [PERSON_NAME] X 2 / VEMPRA"
click at [286, 164] on button "CREAR CLIENTE" at bounding box center [308, 156] width 92 height 28
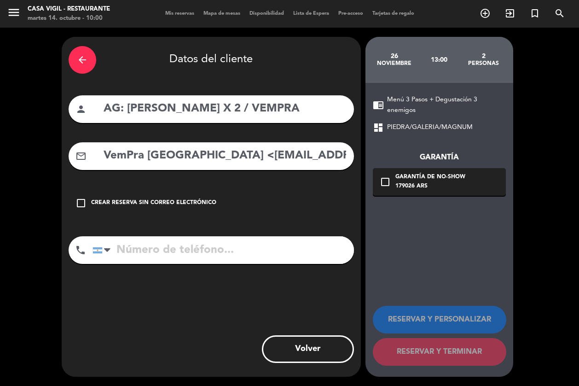
click at [202, 174] on div "arrow_back Datos del cliente person AG: [PERSON_NAME] X 2 / VEMPRA mail_outline…" at bounding box center [211, 207] width 299 height 340
drag, startPoint x: 207, startPoint y: 158, endPoint x: 58, endPoint y: 135, distance: 151.3
click at [58, 135] on div "arrow_back Datos del cliente person AG: [PERSON_NAME] X 2 / VEMPRA mail_outline…" at bounding box center [289, 207] width 579 height 358
click at [287, 168] on div "mail_outline [EMAIL_ADDRESS][DOMAIN_NAME]>" at bounding box center [211, 156] width 285 height 28
click at [279, 162] on input "[EMAIL_ADDRESS][DOMAIN_NAME]>" at bounding box center [225, 155] width 244 height 19
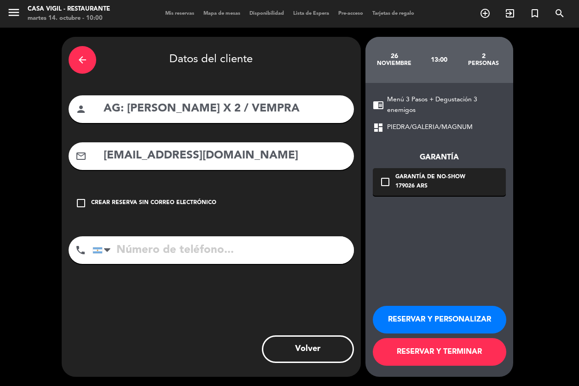
type input "[EMAIL_ADDRESS][DOMAIN_NAME]"
click at [410, 319] on button "RESERVAR Y PERSONALIZAR" at bounding box center [439, 320] width 133 height 28
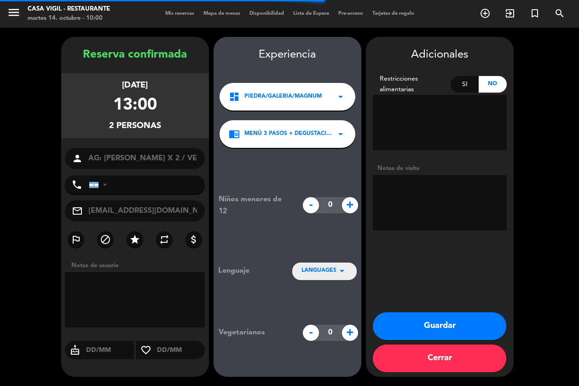
click at [393, 194] on textarea at bounding box center [440, 202] width 134 height 55
click at [419, 198] on textarea at bounding box center [440, 202] width 134 height 55
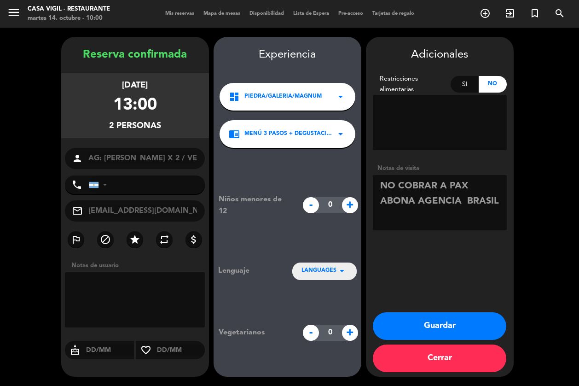
type textarea "NO COBRAR A PAX ABONA AGENCIA BRASIL"
click at [340, 272] on icon "arrow_drop_down" at bounding box center [341, 270] width 11 height 11
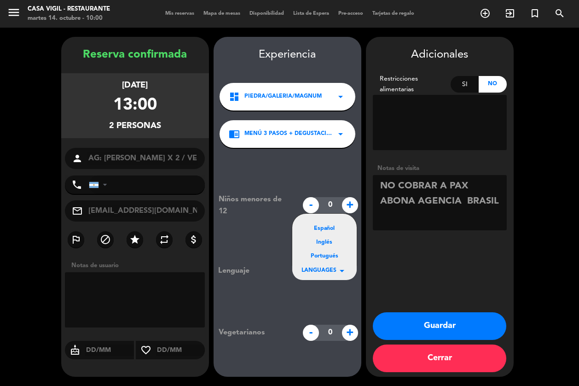
click at [329, 258] on div "Portugués" at bounding box center [324, 256] width 46 height 9
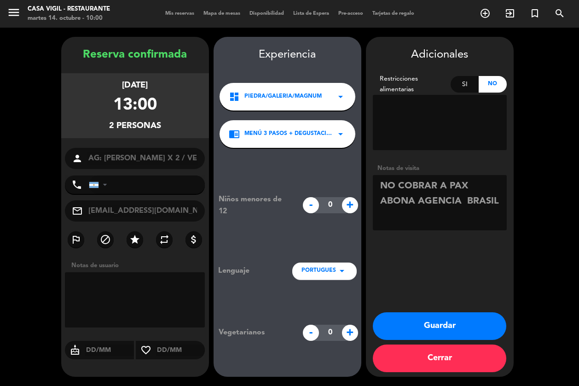
click at [433, 329] on button "Guardar" at bounding box center [439, 326] width 133 height 28
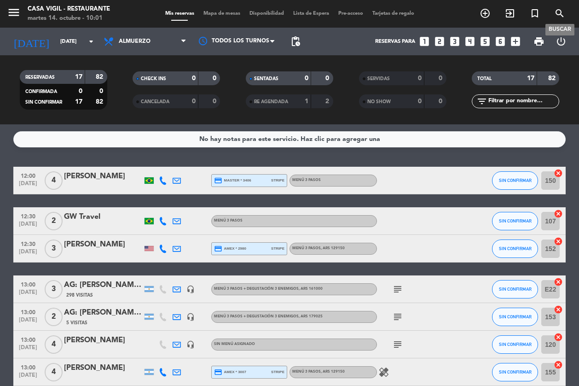
click at [547, 15] on icon "search" at bounding box center [559, 13] width 11 height 11
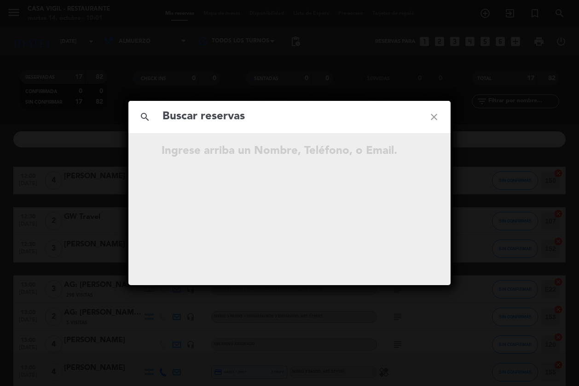
click at [330, 111] on input "text" at bounding box center [290, 116] width 256 height 19
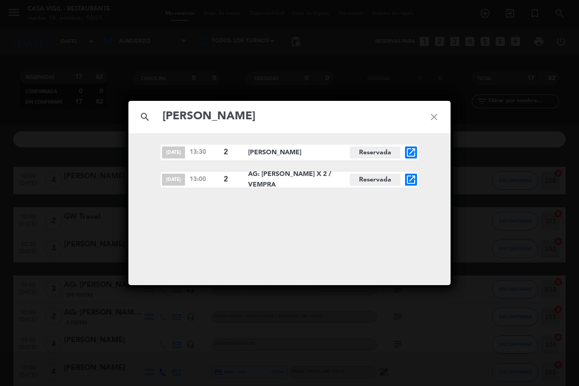
type input "[PERSON_NAME]"
click at [436, 115] on icon "close" at bounding box center [433, 116] width 33 height 33
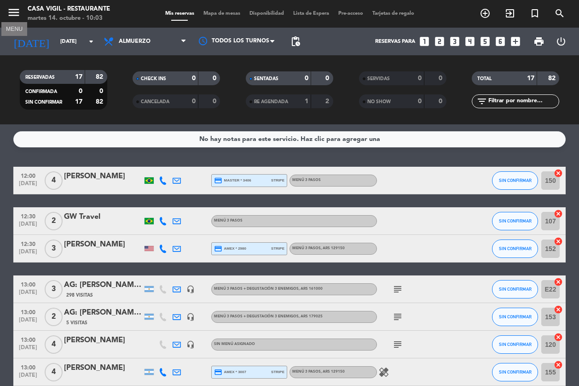
click at [16, 12] on icon "menu" at bounding box center [14, 13] width 14 height 14
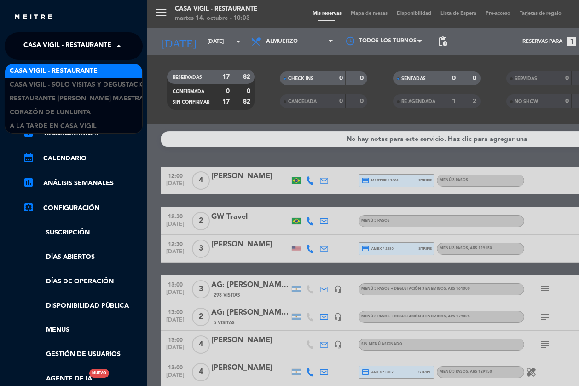
click at [44, 39] on span "Casa Vigil - Restaurante" at bounding box center [67, 45] width 88 height 19
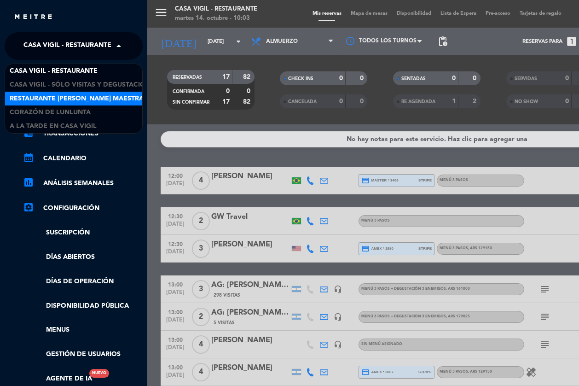
drag, startPoint x: 75, startPoint y: 96, endPoint x: 110, endPoint y: 94, distance: 34.5
click at [76, 96] on span "Restaurante [PERSON_NAME] Maestra" at bounding box center [77, 98] width 134 height 11
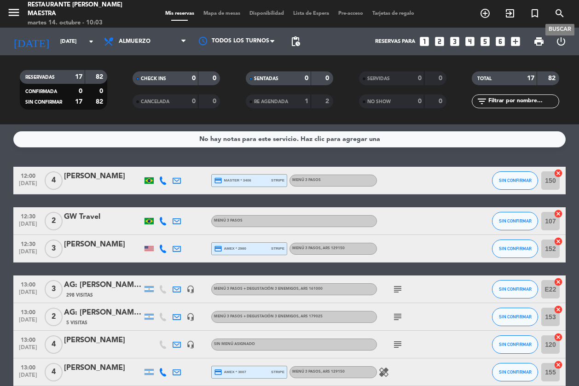
click at [547, 14] on icon "search" at bounding box center [559, 13] width 11 height 11
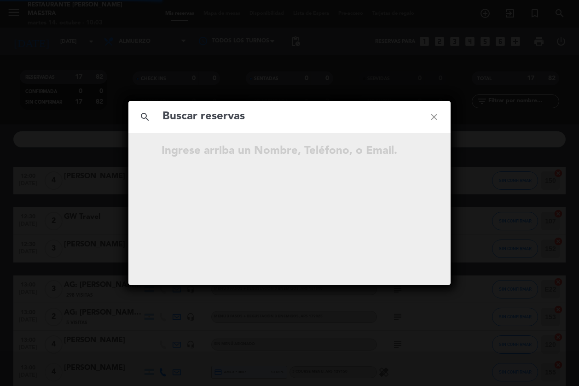
click at [190, 118] on input "text" at bounding box center [290, 116] width 256 height 19
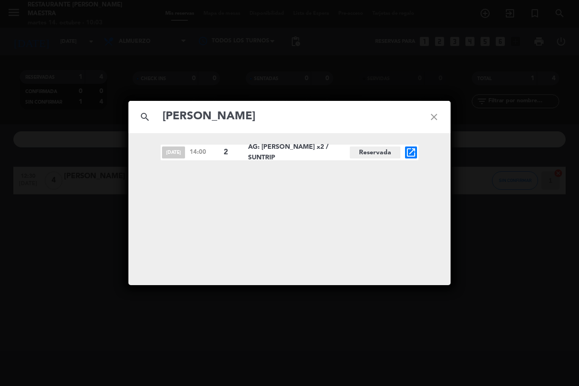
type input "[PERSON_NAME]"
click at [408, 156] on icon "open_in_new" at bounding box center [410, 152] width 11 height 11
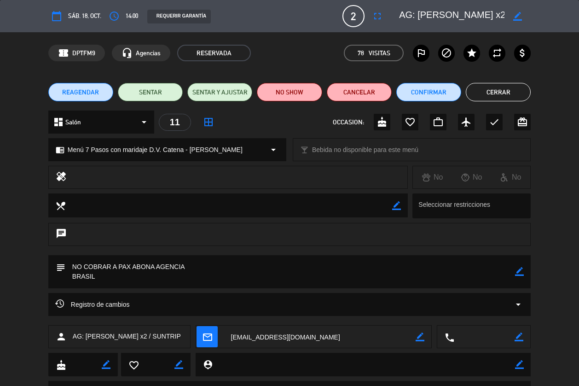
click at [511, 305] on div "Registro de cambios arrow_drop_down" at bounding box center [289, 304] width 468 height 11
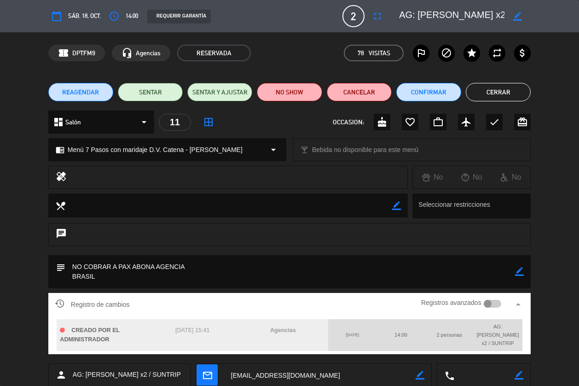
click at [488, 305] on div at bounding box center [488, 304] width 8 height 8
click at [517, 303] on icon "arrow_drop_up" at bounding box center [518, 304] width 11 height 11
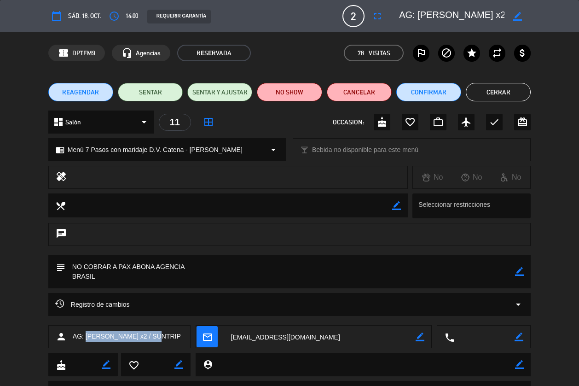
drag, startPoint x: 88, startPoint y: 332, endPoint x: 152, endPoint y: 335, distance: 64.0
click at [152, 335] on span "AG: [PERSON_NAME] x2 / SUNTRIP" at bounding box center [127, 336] width 108 height 11
drag, startPoint x: 145, startPoint y: 336, endPoint x: 91, endPoint y: 337, distance: 54.3
click at [91, 337] on span "AG: [PERSON_NAME] x2 / SUNTRIP" at bounding box center [127, 336] width 108 height 11
click at [83, 335] on span "AG: [PERSON_NAME] x2 / SUNTRIP" at bounding box center [127, 336] width 108 height 11
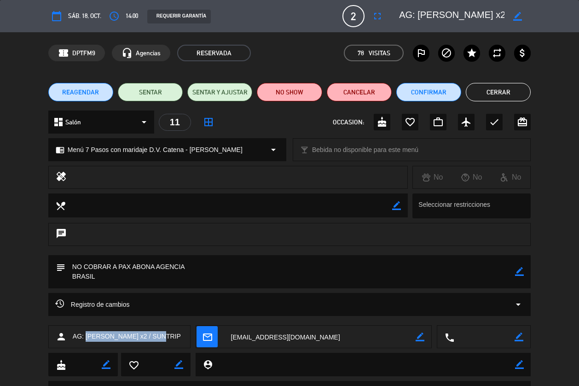
drag, startPoint x: 85, startPoint y: 334, endPoint x: 155, endPoint y: 335, distance: 69.5
click at [155, 335] on span "AG: [PERSON_NAME] x2 / SUNTRIP" at bounding box center [127, 336] width 108 height 11
copy span "[PERSON_NAME]"
click at [506, 309] on div "Registro de cambios arrow_drop_down" at bounding box center [289, 304] width 468 height 11
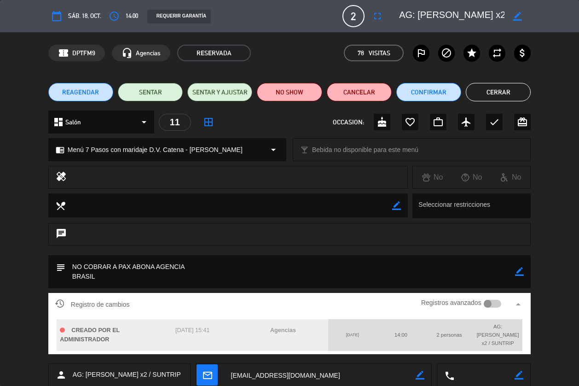
click at [498, 91] on button "Cerrar" at bounding box center [498, 92] width 65 height 18
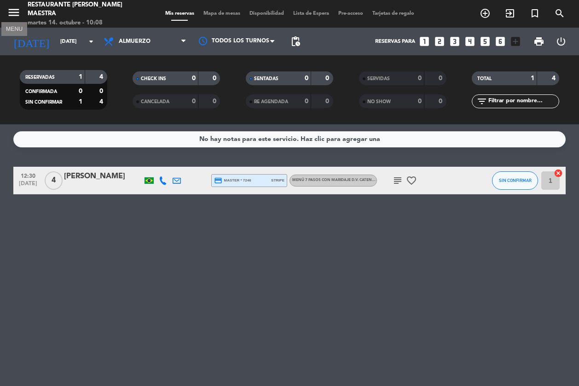
click at [13, 11] on icon "menu" at bounding box center [14, 13] width 14 height 14
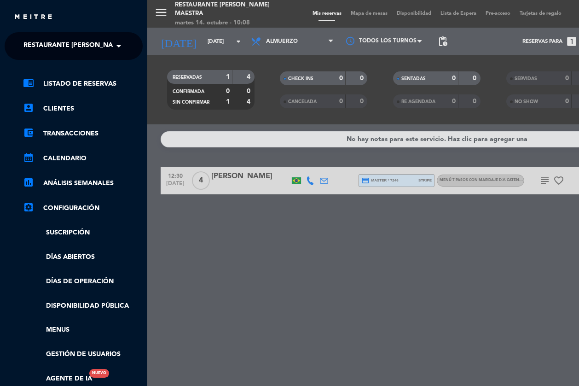
click at [69, 47] on span "Restaurante [PERSON_NAME] Maestra" at bounding box center [90, 45] width 134 height 19
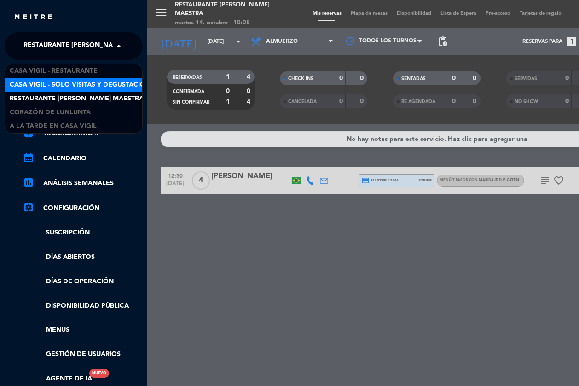
click at [268, 247] on div "menu Restaurante [PERSON_NAME] Maestra martes 14. octubre - 10:08 Mis reservas …" at bounding box center [436, 193] width 579 height 386
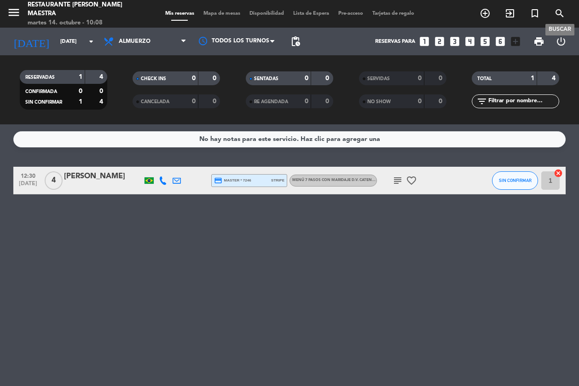
click at [547, 16] on icon "search" at bounding box center [559, 13] width 11 height 11
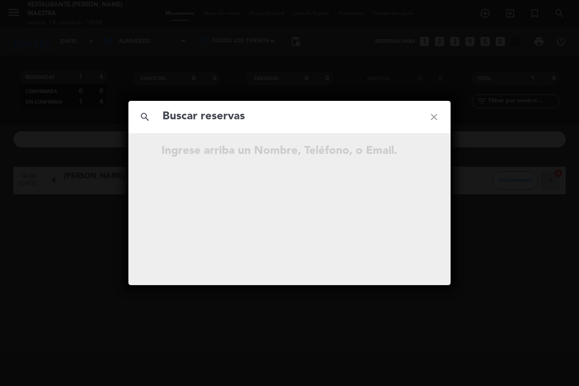
click at [271, 117] on input "text" at bounding box center [290, 116] width 256 height 19
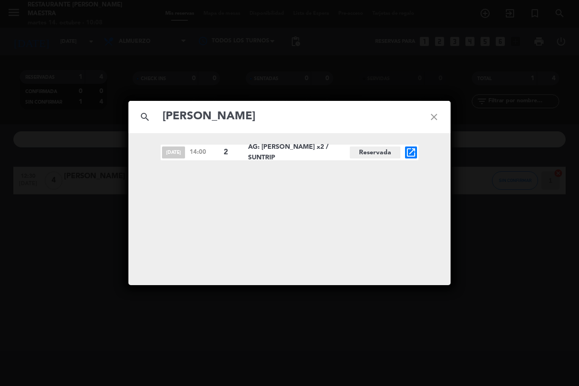
type input "[PERSON_NAME]"
click at [433, 117] on icon "close" at bounding box center [433, 116] width 33 height 33
click at [433, 118] on icon "close" at bounding box center [433, 116] width 33 height 33
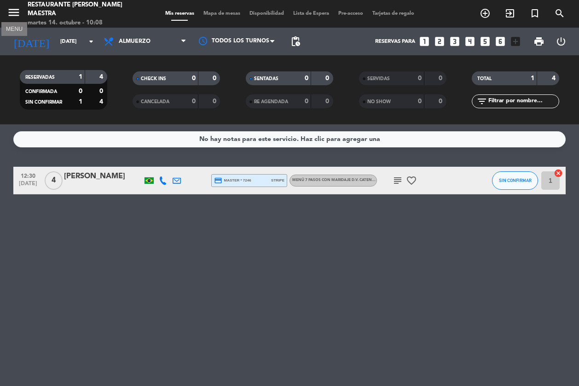
click at [14, 11] on icon "menu" at bounding box center [14, 13] width 14 height 14
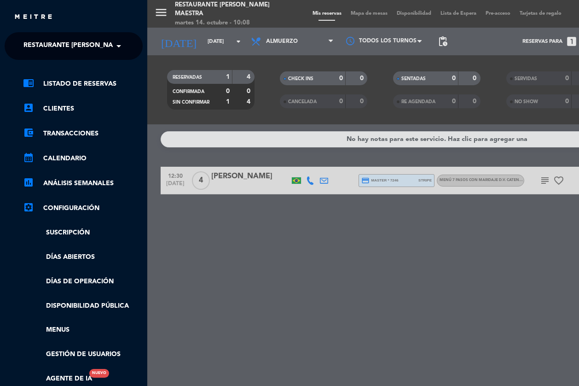
click at [79, 42] on span "Restaurante [PERSON_NAME] Maestra" at bounding box center [90, 45] width 134 height 19
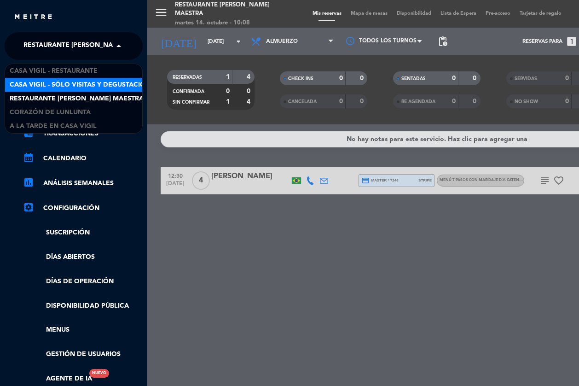
click at [86, 89] on span "Casa Vigil - SÓLO Visitas y Degustaciones" at bounding box center [84, 85] width 149 height 11
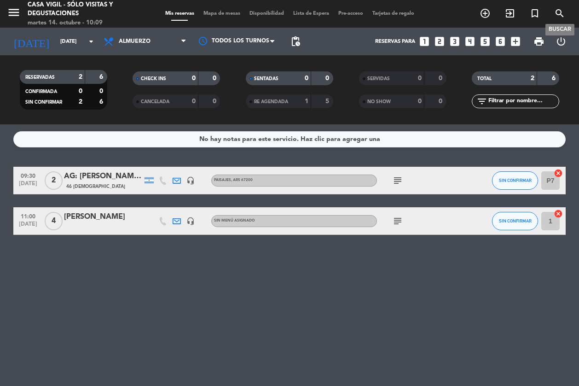
click at [547, 14] on icon "search" at bounding box center [559, 13] width 11 height 11
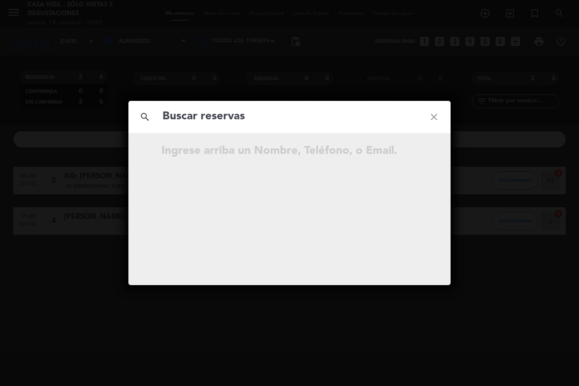
click at [219, 113] on input "text" at bounding box center [290, 116] width 256 height 19
type input "[PERSON_NAME]"
click at [432, 114] on icon "close" at bounding box center [433, 116] width 33 height 33
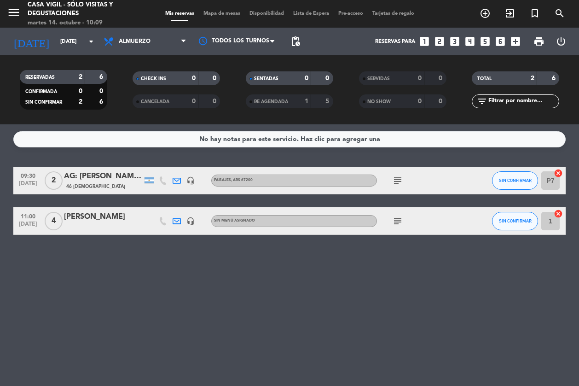
click at [438, 40] on icon "looks_two" at bounding box center [439, 41] width 12 height 12
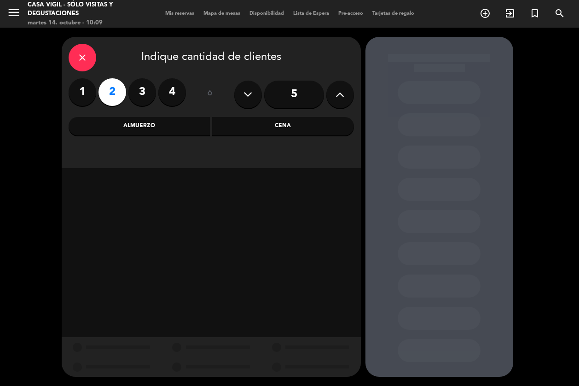
click at [164, 127] on div "Almuerzo" at bounding box center [140, 126] width 142 height 18
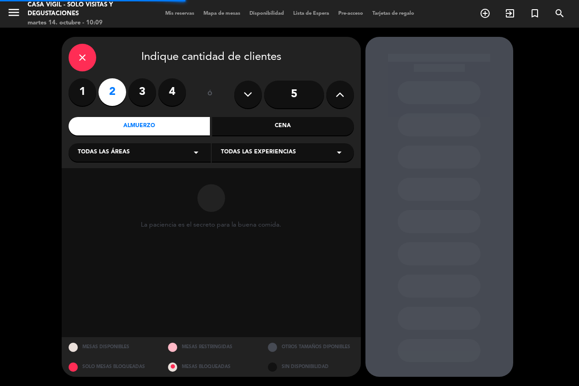
click at [266, 154] on span "Todas las experiencias" at bounding box center [258, 152] width 75 height 9
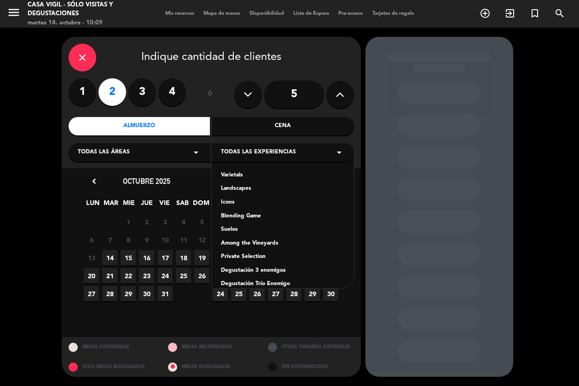
click at [266, 241] on div "Among the Vineyards" at bounding box center [283, 243] width 124 height 9
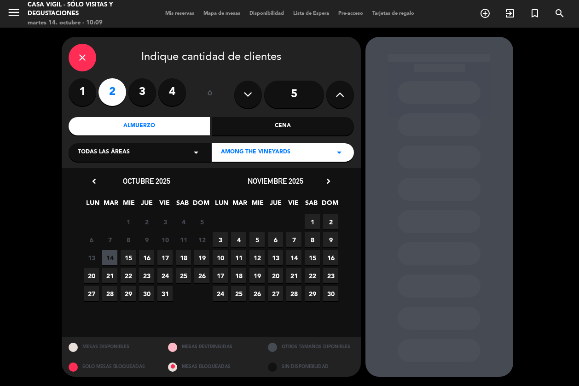
click at [145, 261] on span "16" at bounding box center [146, 257] width 15 height 15
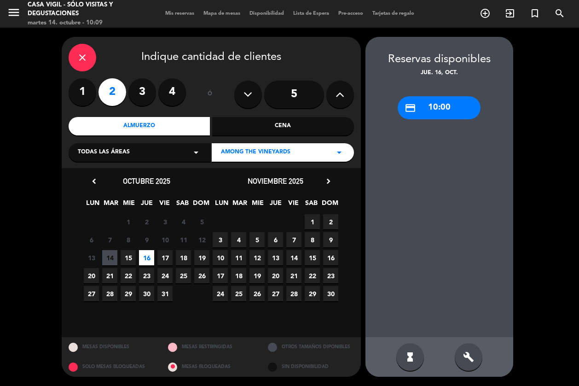
click at [424, 106] on div "credit_card 10:00" at bounding box center [439, 107] width 83 height 23
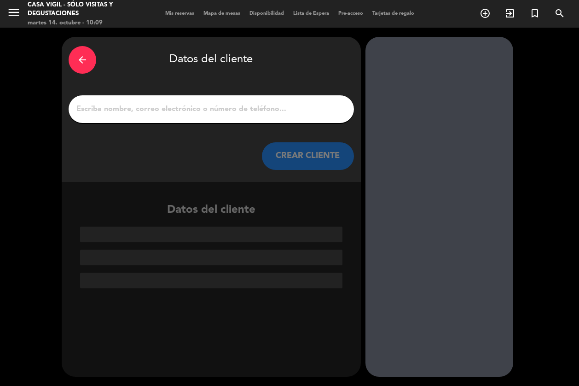
click at [275, 105] on input "1" at bounding box center [211, 109] width 272 height 13
click at [276, 106] on input "1" at bounding box center [211, 109] width 272 height 13
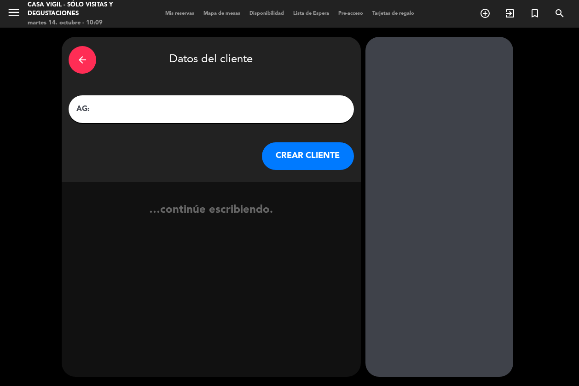
paste input "[PERSON_NAME]"
type input "AG: [PERSON_NAME] X2/"
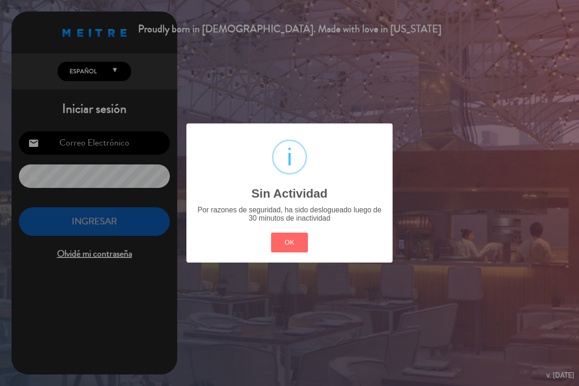
type input "[EMAIL_ADDRESS][DOMAIN_NAME]"
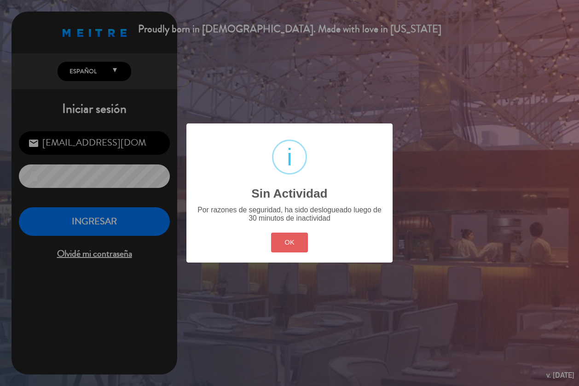
click at [275, 236] on button "OK" at bounding box center [289, 242] width 37 height 20
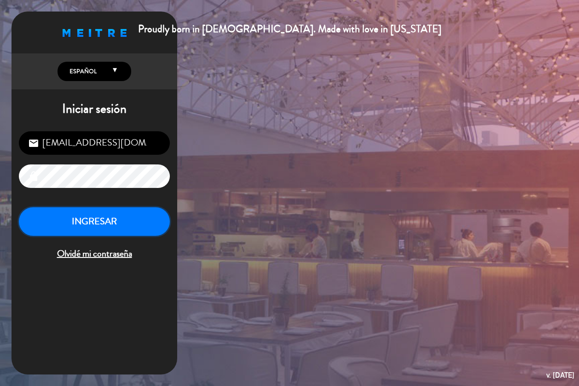
click at [113, 223] on button "INGRESAR" at bounding box center [94, 221] width 151 height 29
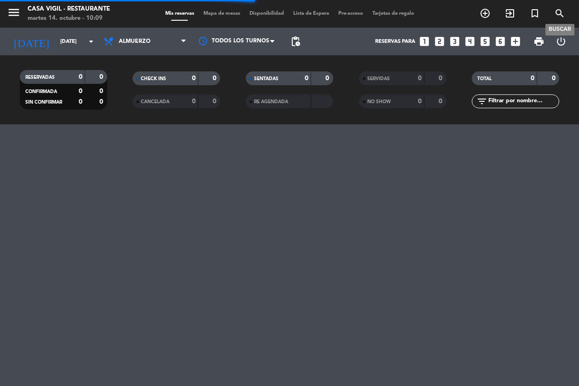
click at [547, 14] on icon "search" at bounding box center [559, 13] width 11 height 11
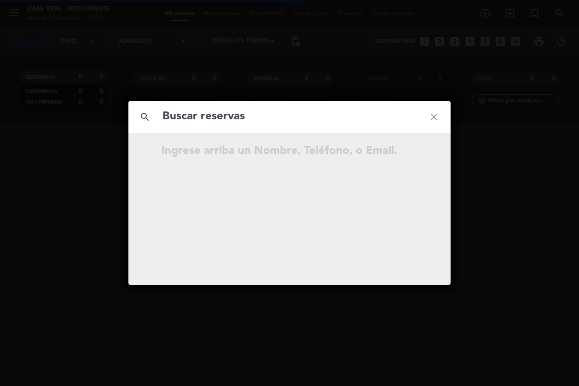
click at [316, 127] on div "search close" at bounding box center [289, 117] width 322 height 32
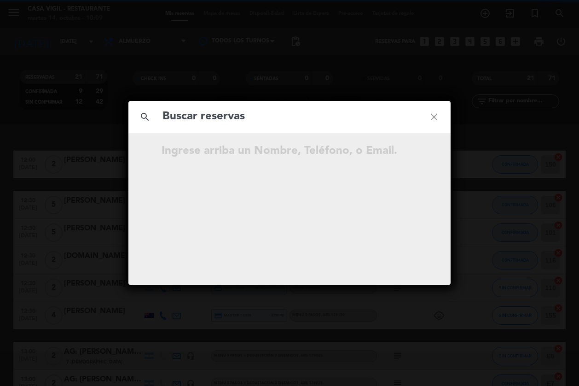
click at [314, 122] on input "text" at bounding box center [290, 116] width 256 height 19
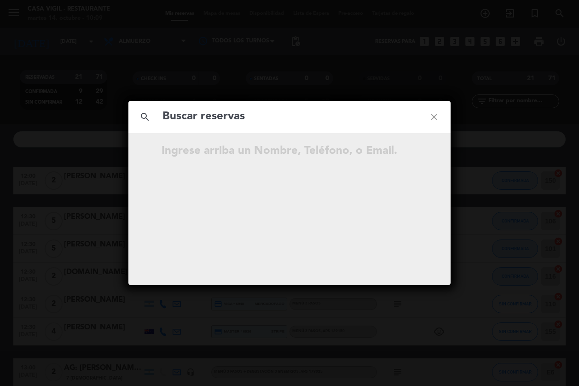
paste input "[PERSON_NAME]"
type input "[PERSON_NAME]"
click at [432, 115] on icon "close" at bounding box center [433, 116] width 33 height 33
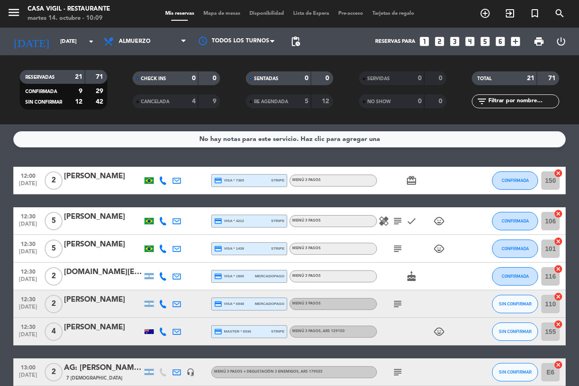
click at [440, 40] on icon "looks_two" at bounding box center [439, 41] width 12 height 12
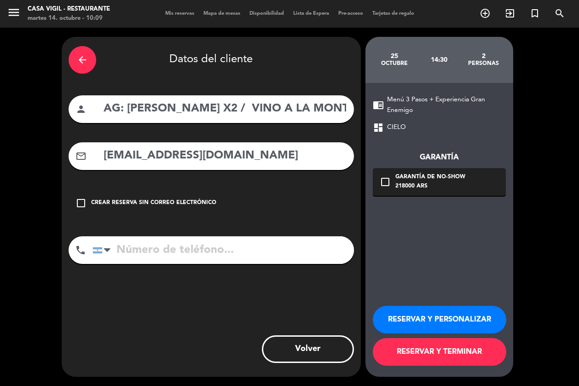
click at [83, 64] on icon "arrow_back" at bounding box center [82, 59] width 11 height 11
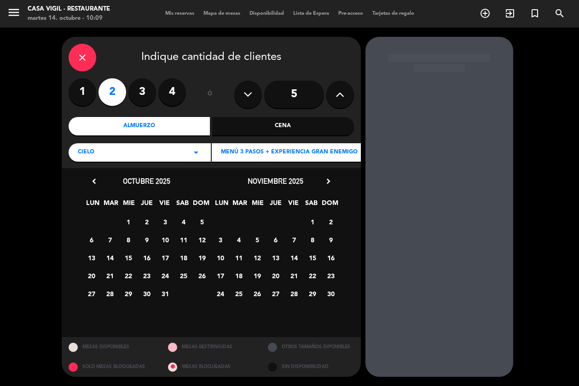
click at [83, 64] on div "close" at bounding box center [83, 58] width 28 height 28
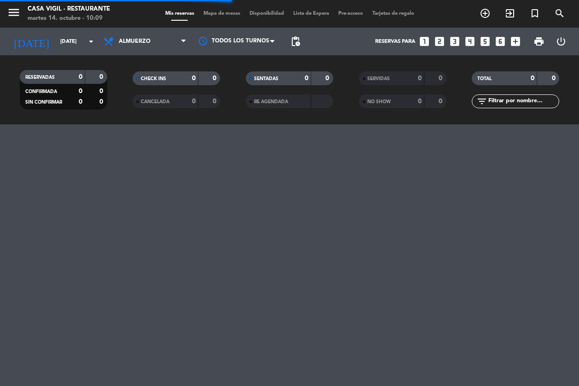
click at [438, 40] on icon "looks_two" at bounding box center [439, 41] width 12 height 12
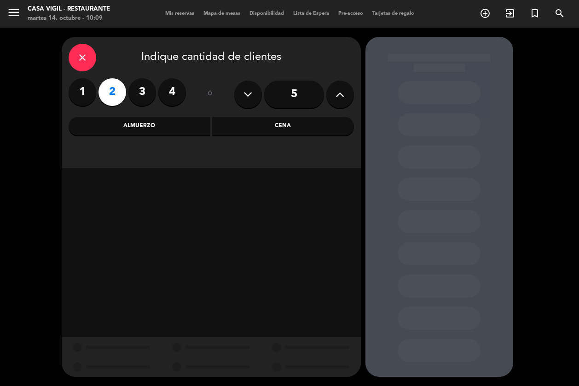
click at [162, 127] on div "Almuerzo" at bounding box center [140, 126] width 142 height 18
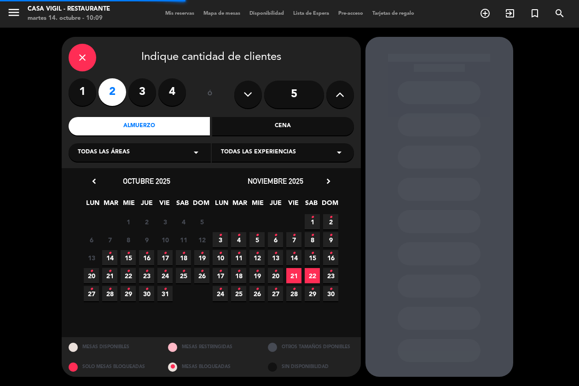
drag, startPoint x: 259, startPoint y: 153, endPoint x: 264, endPoint y: 162, distance: 10.3
click at [259, 153] on span "Todas las experiencias" at bounding box center [258, 152] width 75 height 9
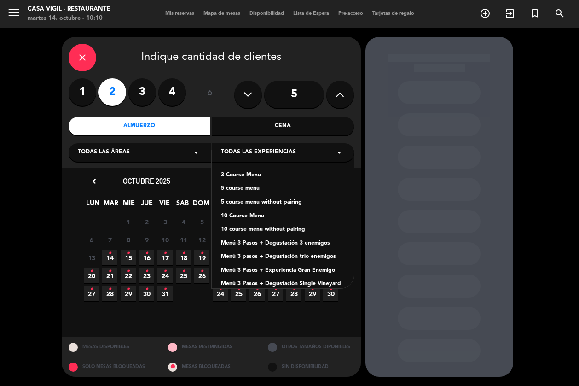
click at [70, 49] on div "close Indique cantidad de clientes" at bounding box center [211, 58] width 285 height 28
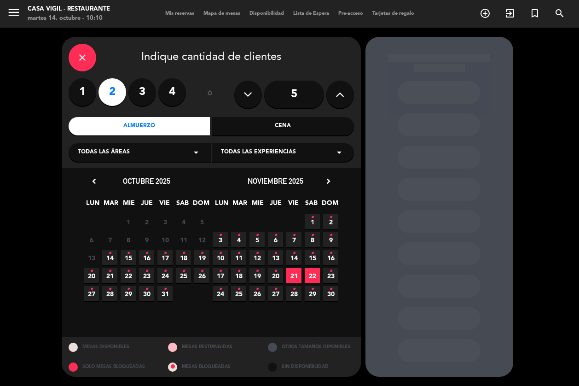
click at [78, 54] on icon "close" at bounding box center [82, 57] width 11 height 11
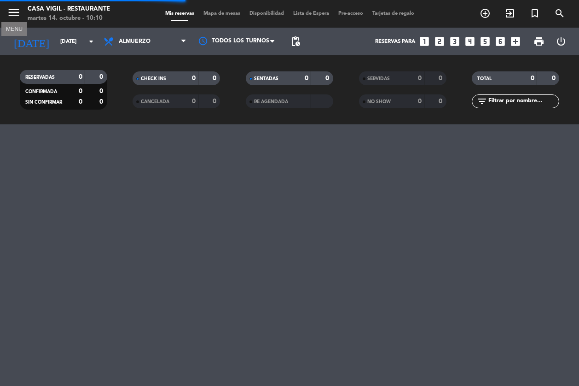
click at [15, 19] on button "menu" at bounding box center [14, 14] width 14 height 17
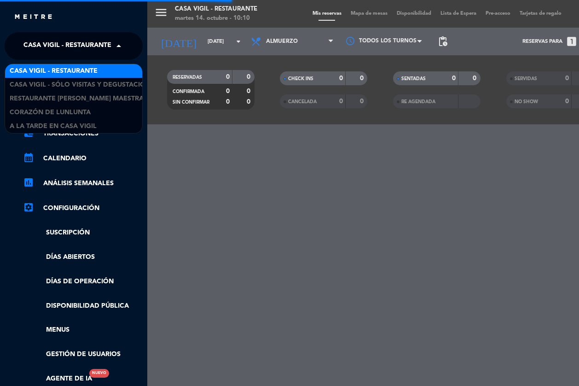
click at [50, 52] on span "Casa Vigil - Restaurante" at bounding box center [67, 45] width 88 height 19
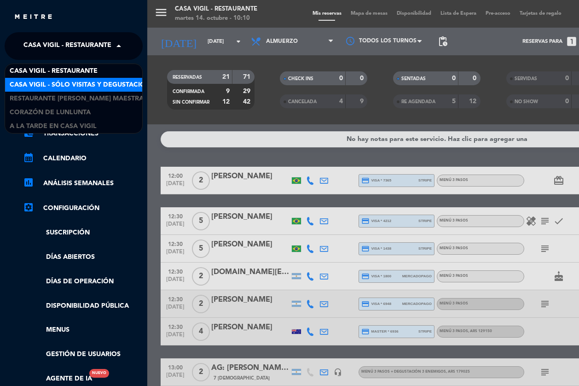
click at [72, 84] on span "Casa Vigil - SÓLO Visitas y Degustaciones" at bounding box center [84, 85] width 149 height 11
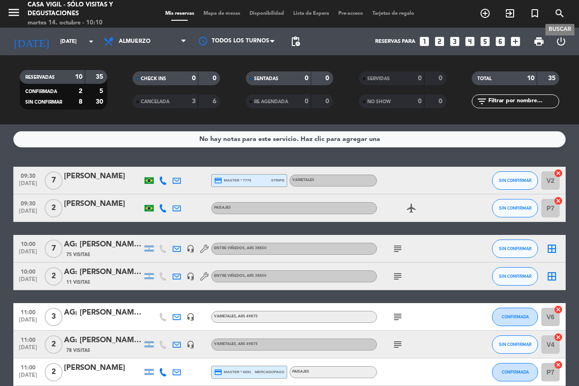
click at [547, 13] on icon "search" at bounding box center [559, 13] width 11 height 11
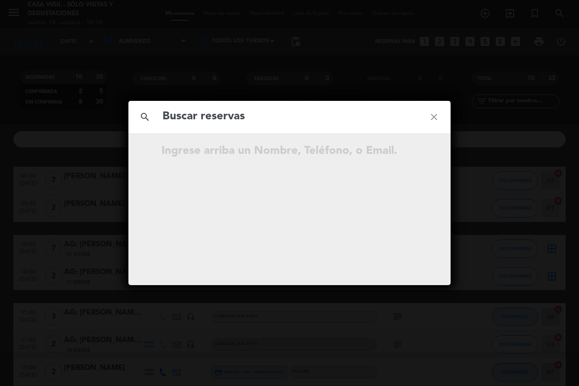
click at [354, 122] on input "text" at bounding box center [290, 116] width 256 height 19
type input "[PERSON_NAME]"
click at [437, 116] on icon "close" at bounding box center [433, 116] width 33 height 33
click at [438, 117] on icon "close" at bounding box center [433, 116] width 33 height 33
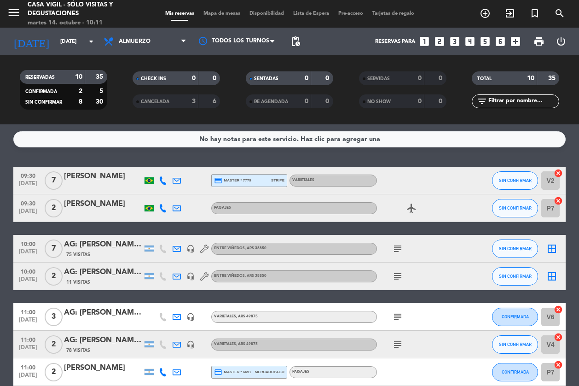
click at [438, 40] on icon "looks_two" at bounding box center [439, 41] width 12 height 12
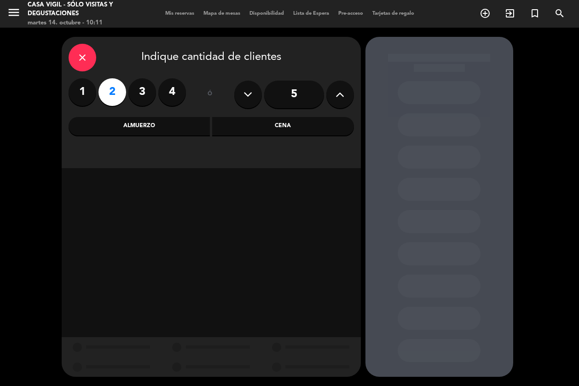
click at [169, 129] on div "Almuerzo" at bounding box center [140, 126] width 142 height 18
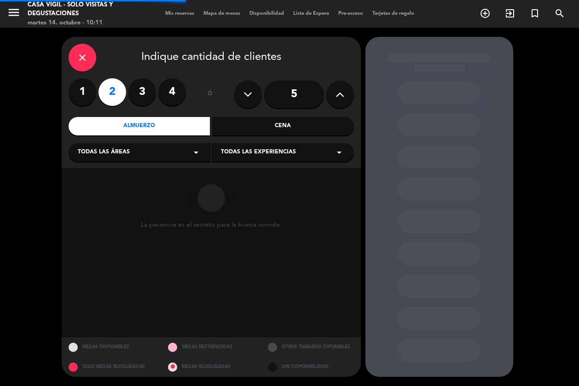
click at [282, 150] on span "Todas las experiencias" at bounding box center [258, 152] width 75 height 9
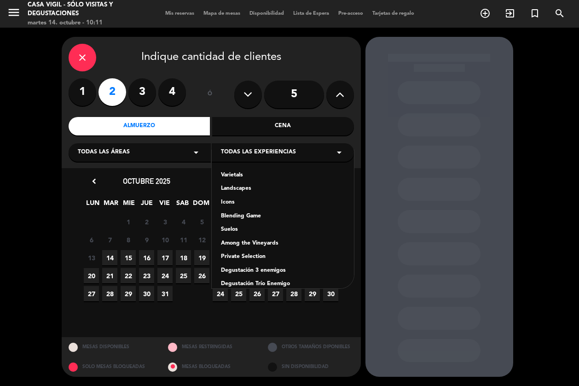
click at [273, 241] on div "Among the Vineyards" at bounding box center [283, 243] width 124 height 9
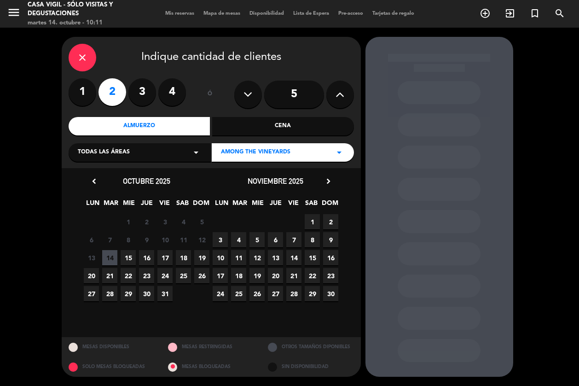
click at [148, 255] on span "16" at bounding box center [146, 257] width 15 height 15
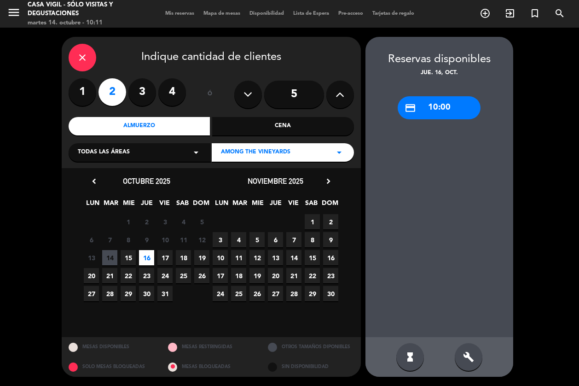
click at [451, 104] on div "credit_card 10:00" at bounding box center [439, 107] width 83 height 23
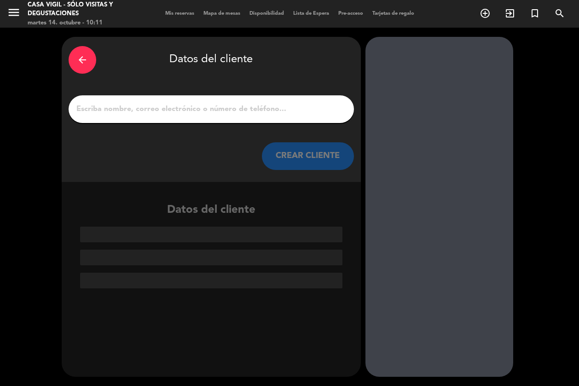
click at [271, 110] on input "1" at bounding box center [211, 109] width 272 height 13
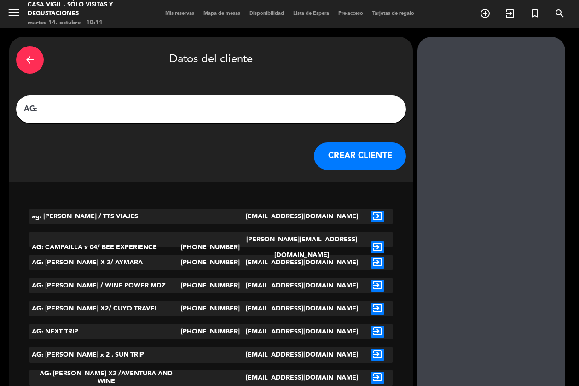
click at [127, 111] on input "AG:" at bounding box center [211, 109] width 376 height 13
paste input "[PERSON_NAME]"
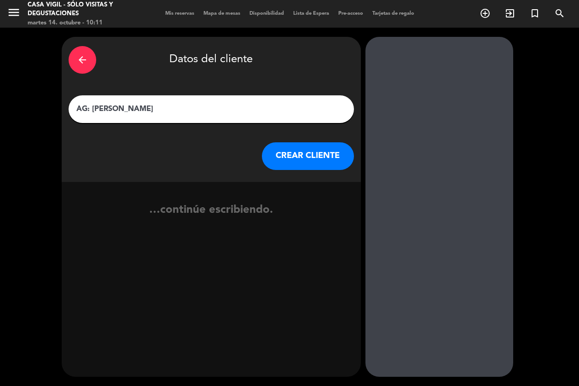
click at [183, 112] on input "AG: [PERSON_NAME]" at bounding box center [211, 109] width 272 height 13
type input "AG: [PERSON_NAME] X 2 / SUNTRIP"
click at [285, 153] on button "CREAR CLIENTE" at bounding box center [308, 156] width 92 height 28
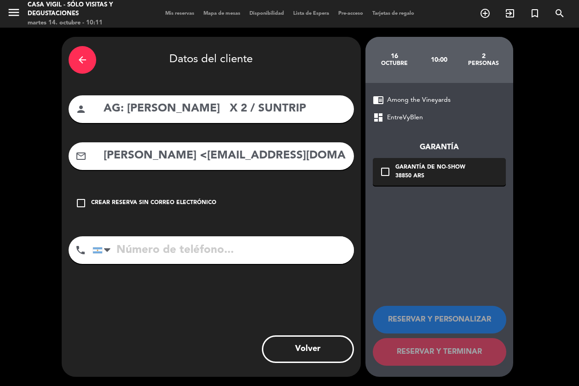
click at [202, 171] on div "arrow_back Datos del cliente person AG: [PERSON_NAME] X 2 / SUNTRIP mail_outlin…" at bounding box center [211, 207] width 299 height 340
drag, startPoint x: 235, startPoint y: 153, endPoint x: 101, endPoint y: 156, distance: 134.4
click at [101, 156] on div "mail_outline [PERSON_NAME] <[EMAIL_ADDRESS][DOMAIN_NAME]>" at bounding box center [211, 156] width 285 height 28
click at [259, 157] on input "[EMAIL_ADDRESS][DOMAIN_NAME]>" at bounding box center [225, 155] width 244 height 19
click at [277, 156] on input "[EMAIL_ADDRESS][DOMAIN_NAME]" at bounding box center [225, 155] width 244 height 19
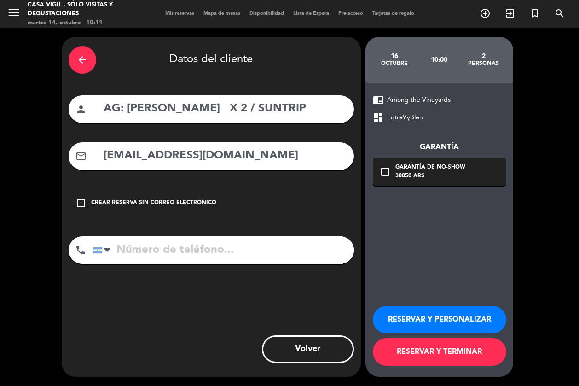
type input "[EMAIL_ADDRESS][DOMAIN_NAME]"
click at [410, 323] on button "RESERVAR Y PERSONALIZAR" at bounding box center [439, 320] width 133 height 28
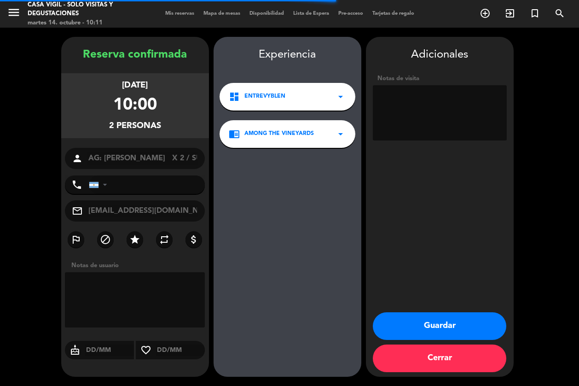
click at [421, 116] on textarea at bounding box center [440, 112] width 134 height 55
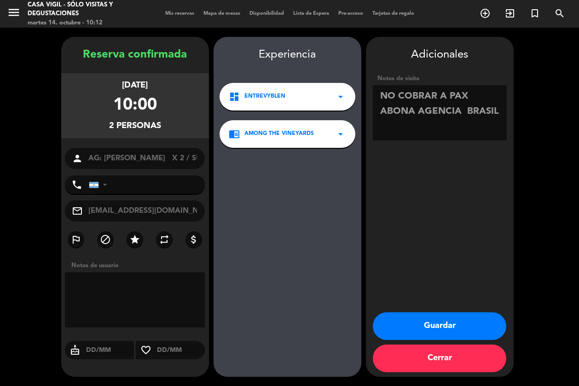
type textarea "NO COBRAR A PAX ABONA AGENCIA BRASIL"
click at [428, 328] on button "Guardar" at bounding box center [439, 326] width 133 height 28
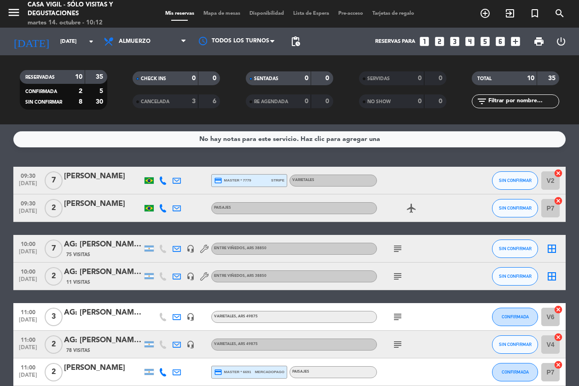
click at [381, 154] on div "No hay notas para este servicio. Haz clic para agregar una 09:30 [DATE] 7 [PERS…" at bounding box center [289, 254] width 579 height 261
click at [12, 16] on icon "menu" at bounding box center [14, 13] width 14 height 14
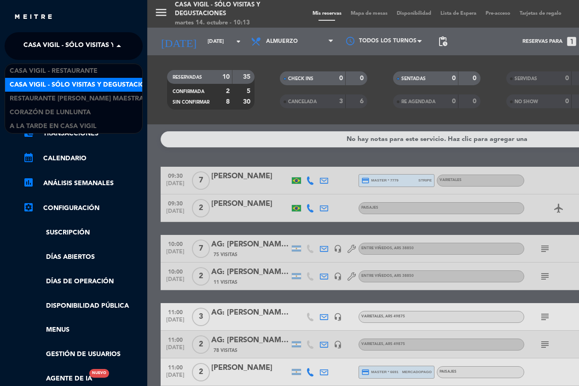
click at [58, 46] on span "Casa Vigil - SÓLO Visitas y Degustaciones" at bounding box center [97, 45] width 149 height 19
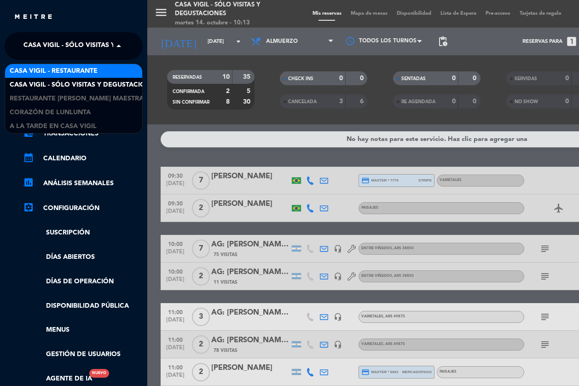
click at [72, 72] on span "Casa Vigil - Restaurante" at bounding box center [54, 71] width 88 height 11
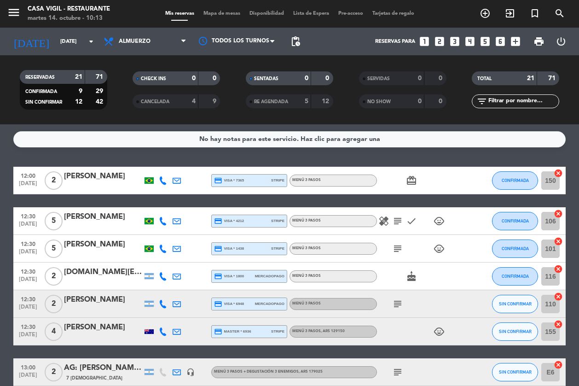
click at [438, 40] on icon "looks_two" at bounding box center [439, 41] width 12 height 12
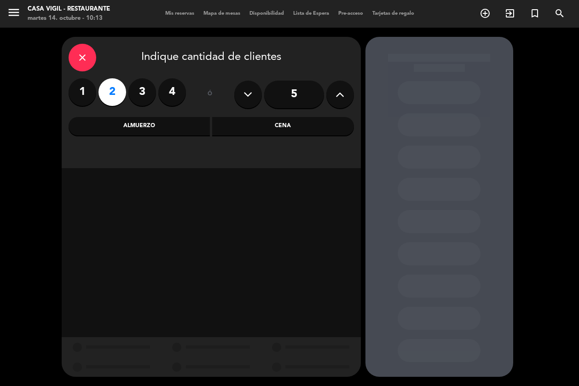
click at [140, 129] on div "Almuerzo" at bounding box center [140, 126] width 142 height 18
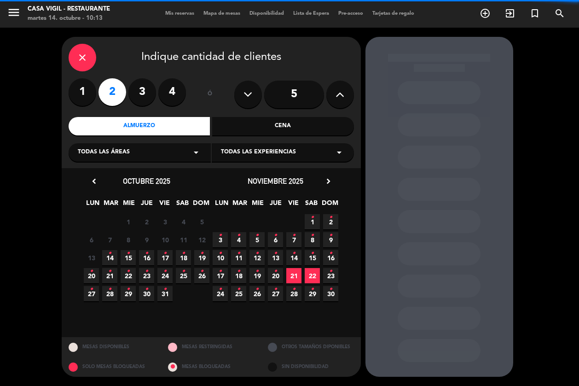
click at [255, 154] on span "Todas las experiencias" at bounding box center [258, 152] width 75 height 9
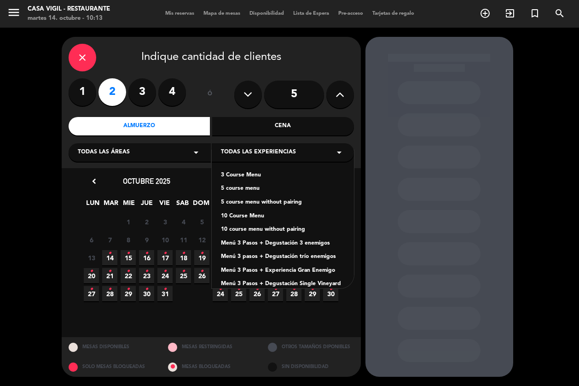
click at [310, 243] on div "Menú 3 Pasos + Degustación 3 enemigos" at bounding box center [283, 243] width 124 height 9
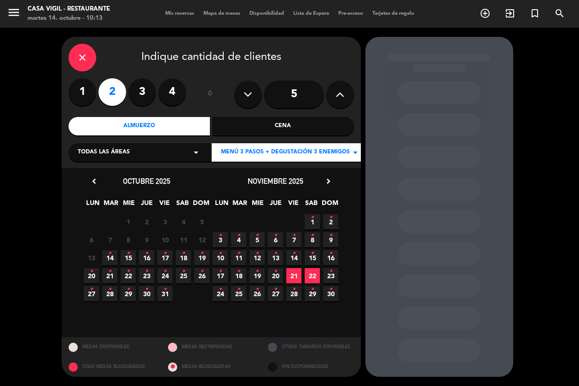
click at [331, 179] on icon "chevron_right" at bounding box center [329, 181] width 10 height 10
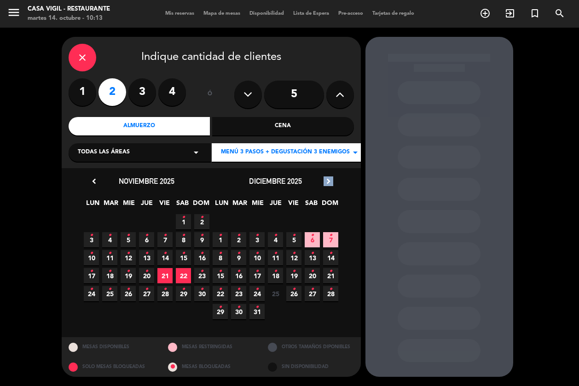
click at [331, 179] on icon "chevron_right" at bounding box center [329, 181] width 10 height 10
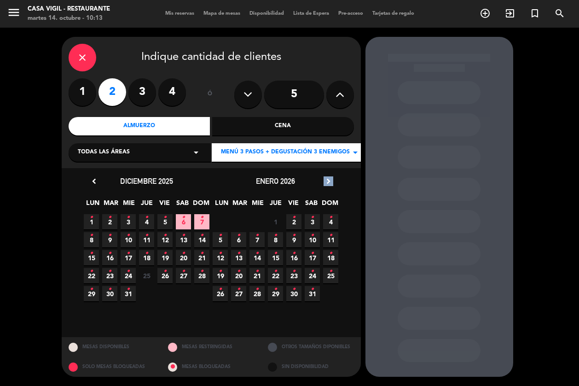
click at [331, 179] on icon "chevron_right" at bounding box center [329, 181] width 10 height 10
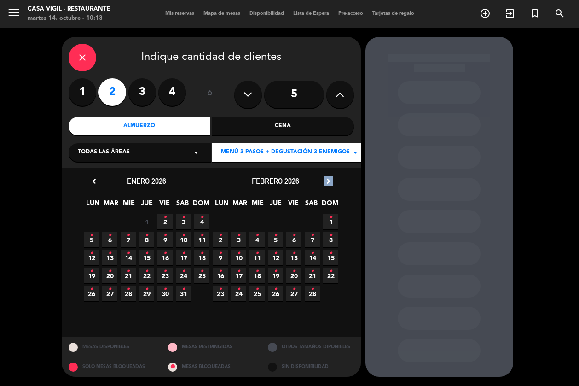
click at [331, 179] on icon "chevron_right" at bounding box center [329, 181] width 10 height 10
drag, startPoint x: 273, startPoint y: 295, endPoint x: 278, endPoint y: 293, distance: 5.2
click at [274, 295] on span "26 •" at bounding box center [275, 293] width 15 height 15
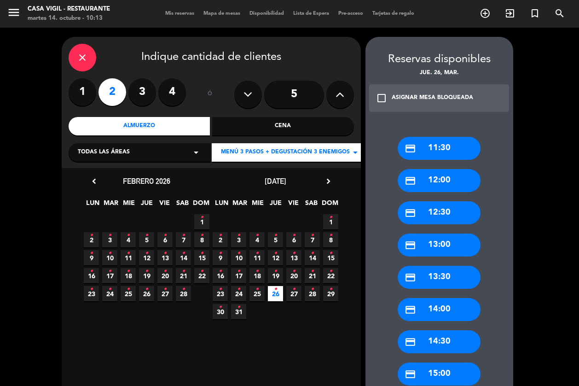
click at [444, 241] on div "credit_card 13:00" at bounding box center [439, 244] width 83 height 23
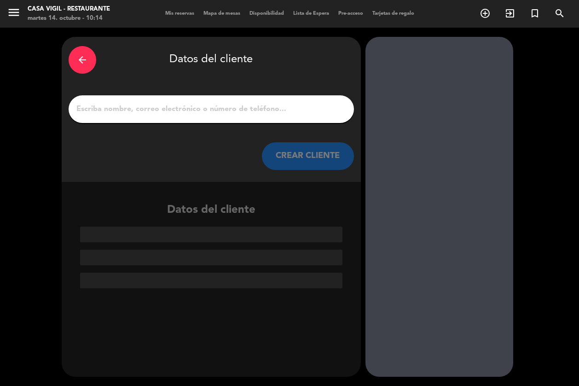
click at [334, 108] on input "1" at bounding box center [211, 109] width 272 height 13
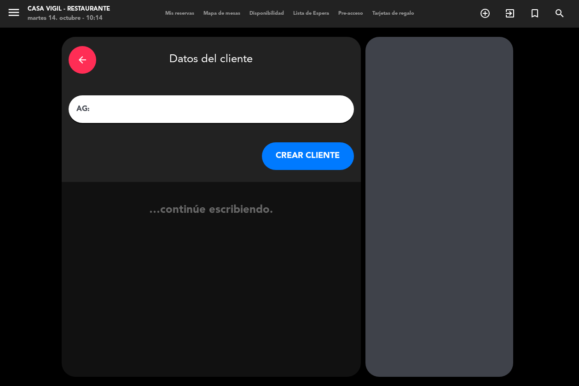
paste input "[PERSON_NAME]"
type input "AG: [PERSON_NAME] X2/ HONTRAVEL"
click at [295, 165] on button "CREAR CLIENTE" at bounding box center [308, 156] width 92 height 28
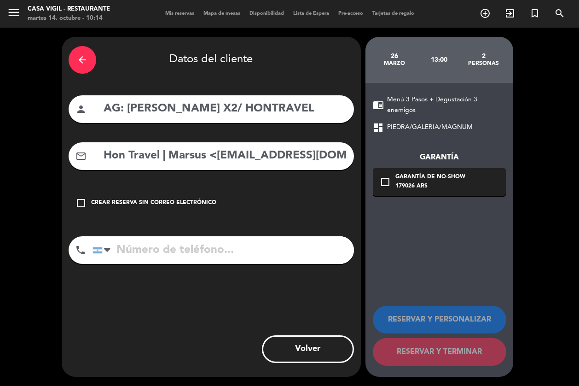
click at [213, 172] on div "arrow_back Datos del cliente person AG: [PERSON_NAME] X2/ HONTRAVEL mail_outlin…" at bounding box center [211, 207] width 299 height 340
drag, startPoint x: 215, startPoint y: 154, endPoint x: 35, endPoint y: 154, distance: 180.4
click at [35, 154] on div "arrow_back Datos del cliente person AG: [PERSON_NAME] X2/ HONTRAVEL mail_outlin…" at bounding box center [289, 207] width 579 height 358
drag, startPoint x: 291, startPoint y: 147, endPoint x: 266, endPoint y: 164, distance: 30.8
click at [292, 146] on input "[EMAIL_ADDRESS][DOMAIN_NAME]>" at bounding box center [225, 155] width 244 height 19
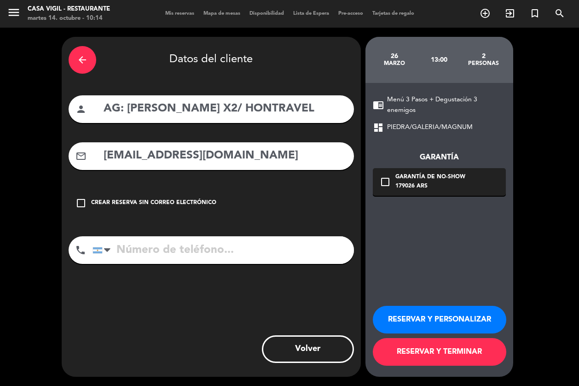
type input "[EMAIL_ADDRESS][DOMAIN_NAME]"
click at [447, 314] on button "RESERVAR Y PERSONALIZAR" at bounding box center [439, 320] width 133 height 28
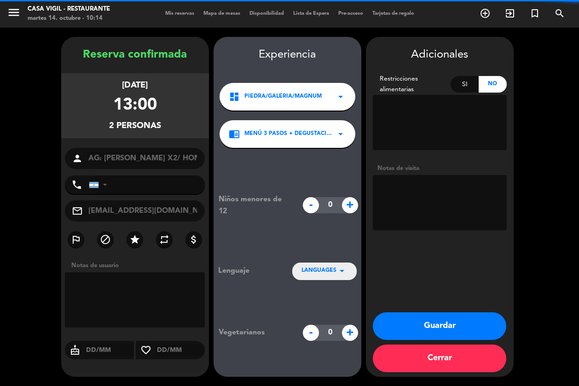
click at [421, 197] on textarea at bounding box center [440, 202] width 134 height 55
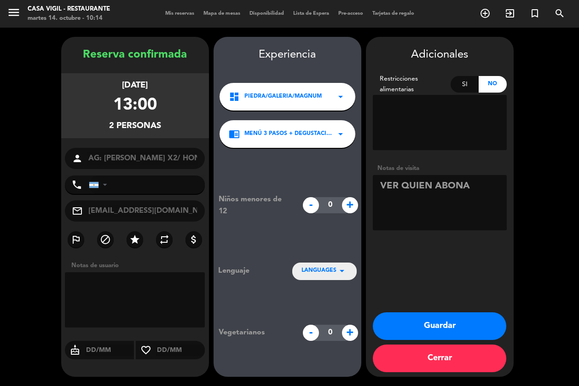
type textarea "VER QUIEN ABONA"
drag, startPoint x: 454, startPoint y: 318, endPoint x: 450, endPoint y: 315, distance: 5.2
click at [451, 316] on button "Guardar" at bounding box center [439, 326] width 133 height 28
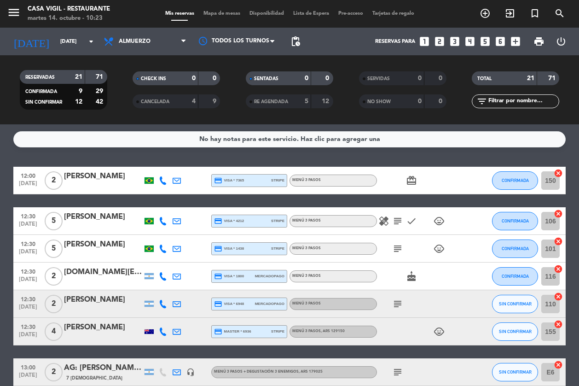
click at [158, 153] on div "No hay notas para este servicio. Haz clic para agregar una 12:00 [DATE] 2 [PERS…" at bounding box center [289, 254] width 579 height 261
click at [547, 12] on icon "search" at bounding box center [559, 13] width 11 height 11
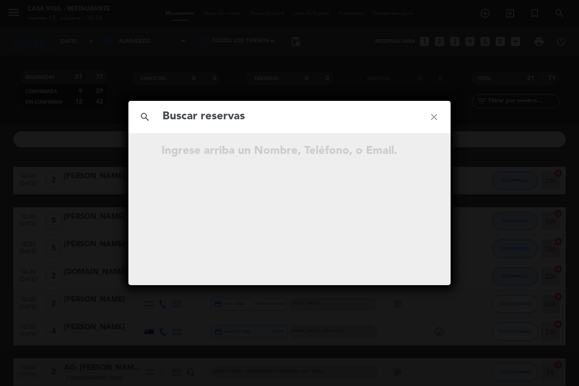
click at [312, 112] on input "text" at bounding box center [290, 116] width 256 height 19
click at [311, 120] on input "text" at bounding box center [290, 116] width 256 height 19
click at [306, 120] on input "text" at bounding box center [290, 116] width 256 height 19
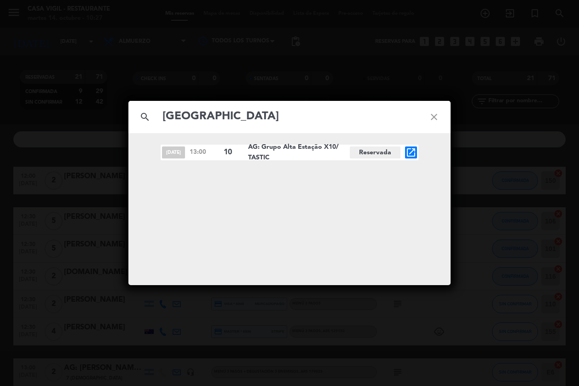
click at [355, 118] on input "[GEOGRAPHIC_DATA]" at bounding box center [290, 116] width 256 height 19
paste input "[PERSON_NAME]"
type input "[PERSON_NAME]"
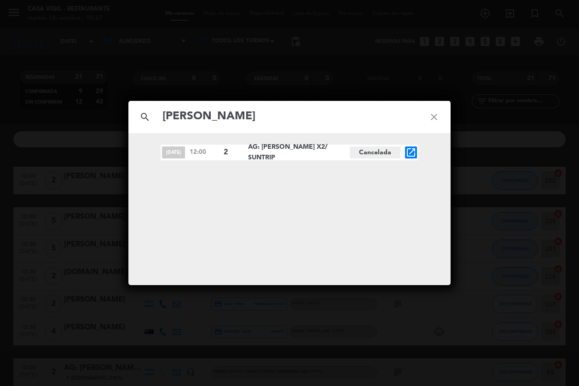
click at [408, 156] on icon "open_in_new" at bounding box center [410, 152] width 11 height 11
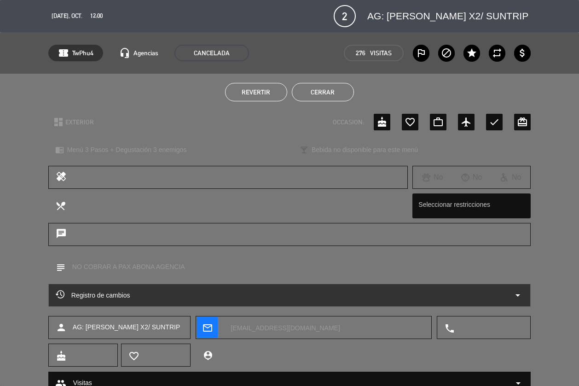
click at [243, 97] on button "Revertir" at bounding box center [256, 92] width 62 height 18
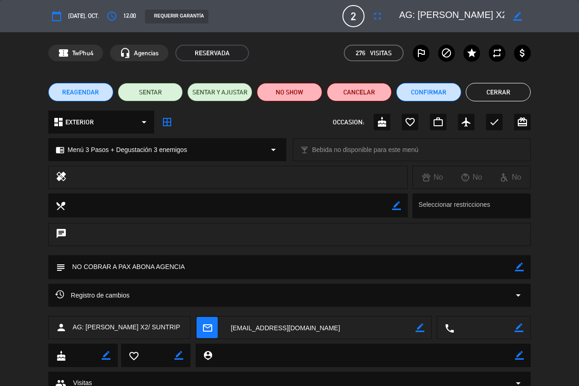
click at [90, 94] on span "REAGENDAR" at bounding box center [80, 92] width 37 height 10
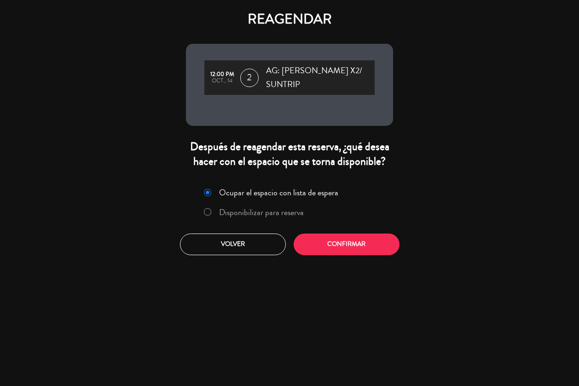
click at [271, 208] on label "Disponibilizar para reserva" at bounding box center [261, 212] width 85 height 8
click at [357, 241] on button "Confirmar" at bounding box center [347, 244] width 106 height 22
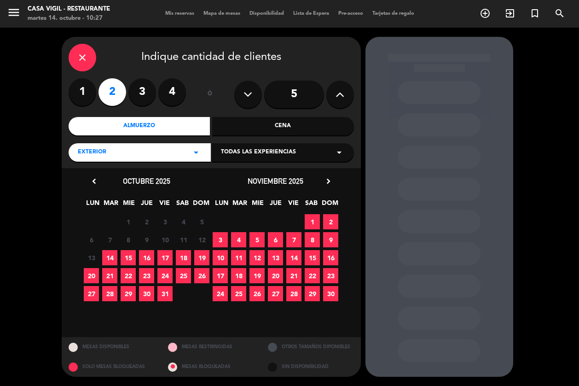
click at [337, 150] on icon "arrow_drop_down" at bounding box center [339, 152] width 11 height 11
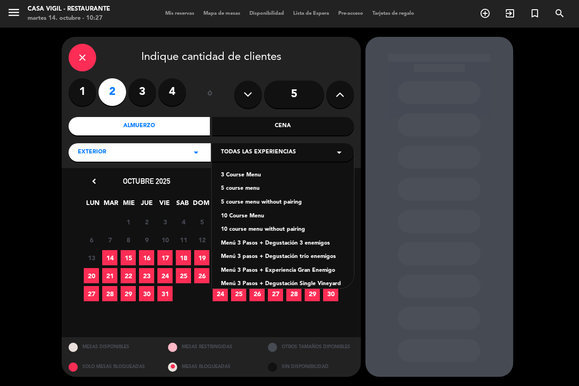
click at [290, 246] on div "Menú 3 Pasos + Degustación 3 enemigos" at bounding box center [283, 243] width 124 height 9
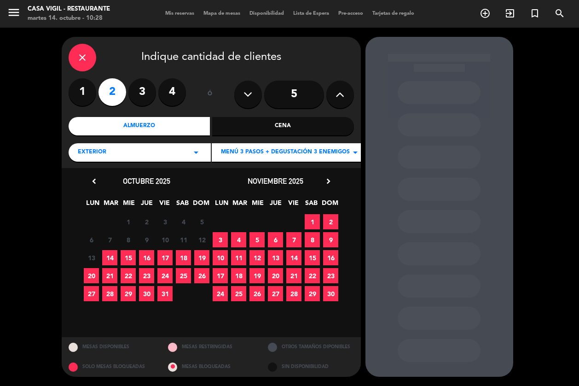
click at [170, 258] on span "17" at bounding box center [164, 257] width 15 height 15
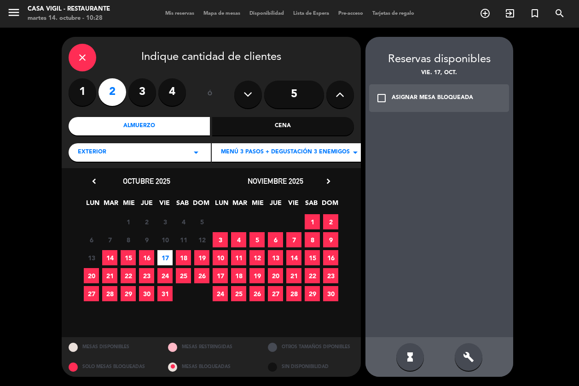
click at [376, 93] on icon "check_box_outline_blank" at bounding box center [381, 97] width 11 height 11
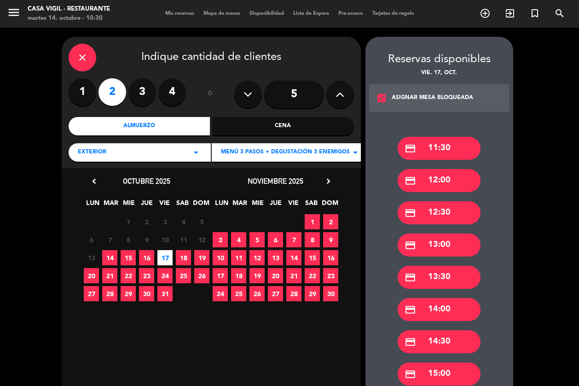
click at [432, 183] on div "credit_card 12:00" at bounding box center [439, 180] width 83 height 23
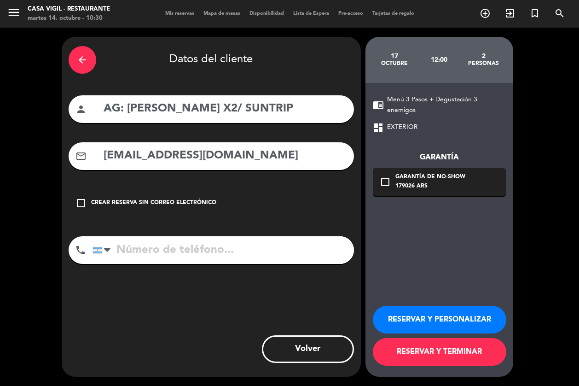
click at [421, 315] on button "RESERVAR Y PERSONALIZAR" at bounding box center [439, 320] width 133 height 28
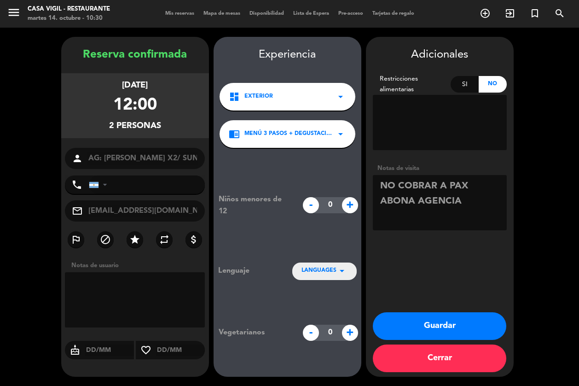
click at [304, 273] on span "LANGUAGES" at bounding box center [318, 270] width 35 height 9
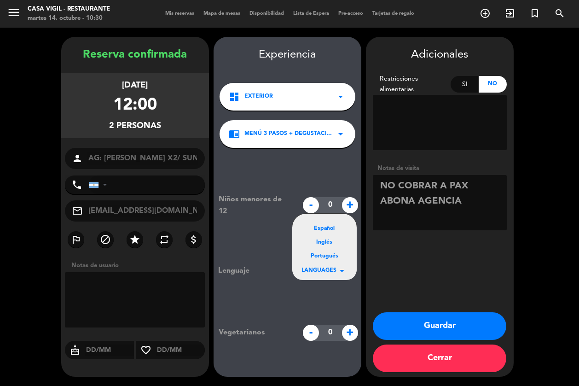
click at [311, 257] on div "Portugués" at bounding box center [324, 256] width 46 height 9
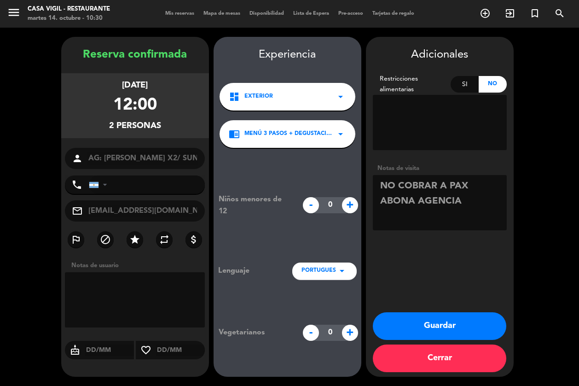
click at [478, 206] on textarea at bounding box center [440, 202] width 134 height 55
type textarea "NO COBRAR A PAX ABONA AGENCIA brasil"
click at [400, 329] on button "Guardar" at bounding box center [439, 326] width 133 height 28
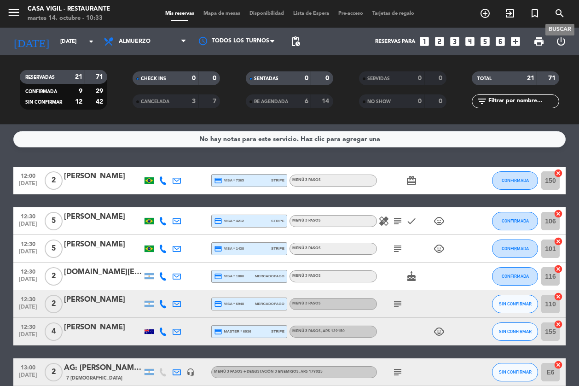
click at [547, 16] on icon "search" at bounding box center [559, 13] width 11 height 11
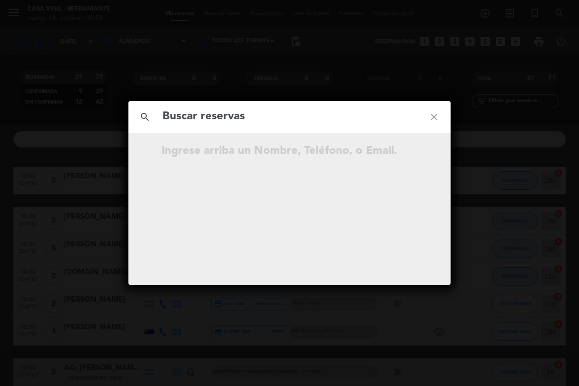
click at [272, 116] on input "text" at bounding box center [290, 116] width 256 height 19
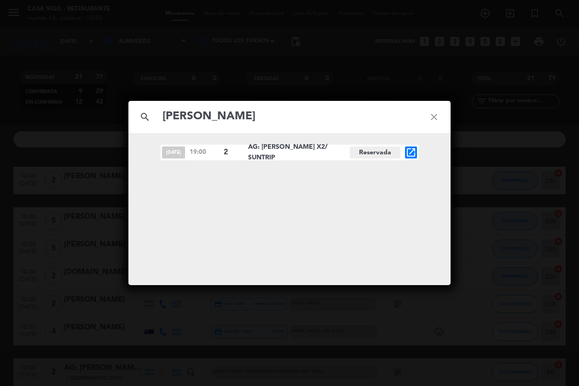
type input "[PERSON_NAME]"
click at [411, 152] on icon "open_in_new" at bounding box center [410, 152] width 11 height 11
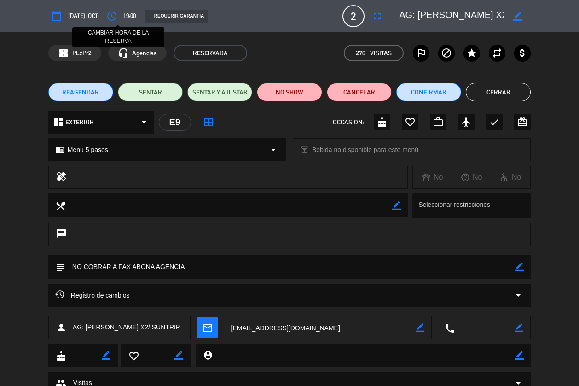
click at [116, 18] on icon "access_time" at bounding box center [111, 16] width 11 height 11
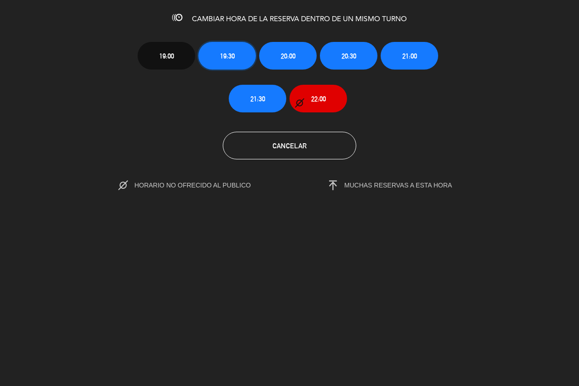
click at [240, 56] on button "19:30" at bounding box center [227, 56] width 58 height 28
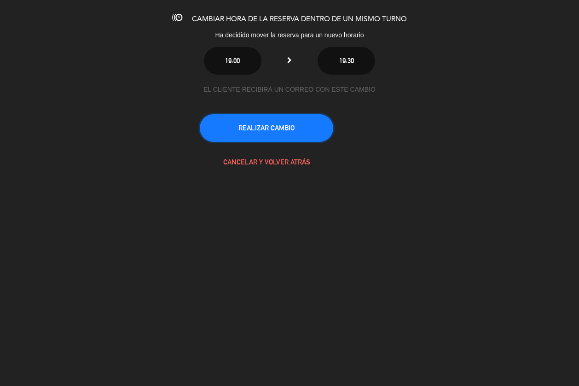
click at [294, 130] on button "REALIZAR CAMBIO" at bounding box center [266, 128] width 133 height 28
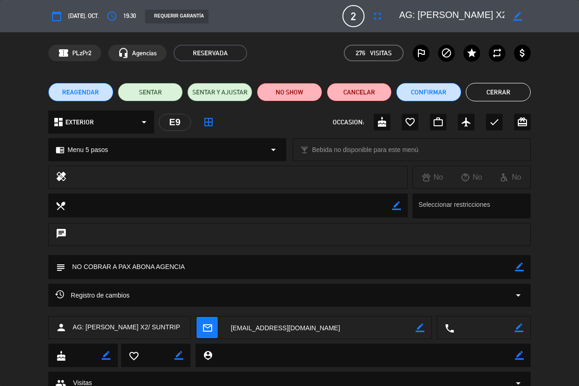
click at [476, 92] on button "Cerrar" at bounding box center [498, 92] width 65 height 18
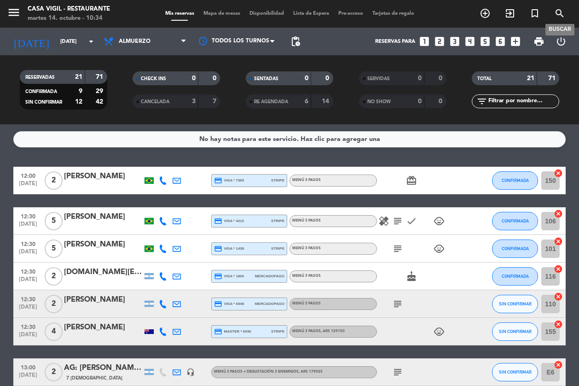
click at [547, 18] on icon "search" at bounding box center [559, 13] width 11 height 11
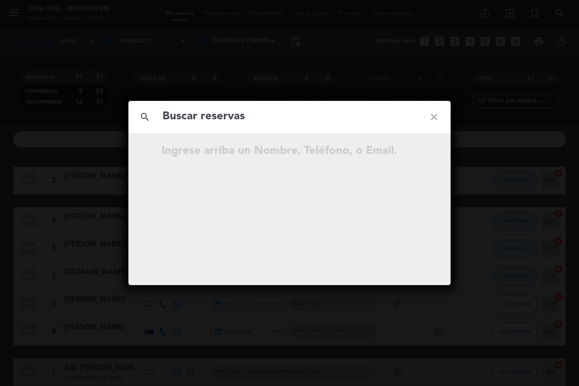
click at [306, 116] on input "text" at bounding box center [290, 116] width 256 height 19
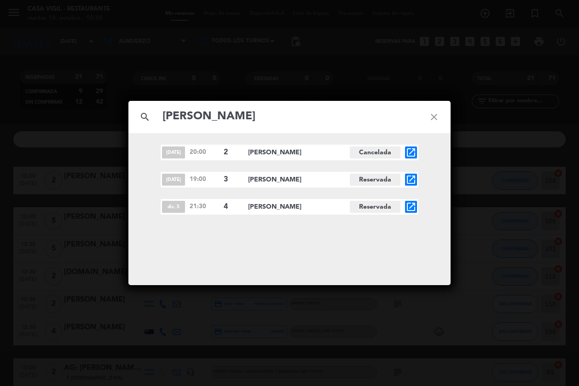
type input "[PERSON_NAME]"
click at [429, 114] on icon "close" at bounding box center [433, 116] width 33 height 33
click at [434, 116] on icon "close" at bounding box center [433, 116] width 33 height 33
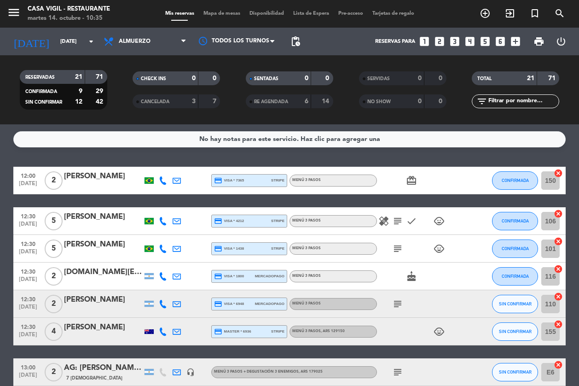
click at [442, 37] on icon "looks_two" at bounding box center [439, 41] width 12 height 12
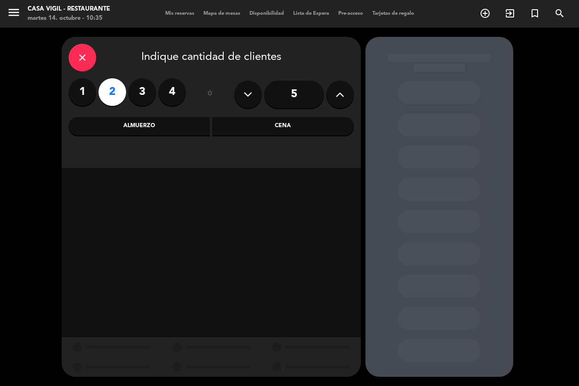
click at [162, 130] on div "Almuerzo" at bounding box center [140, 126] width 142 height 18
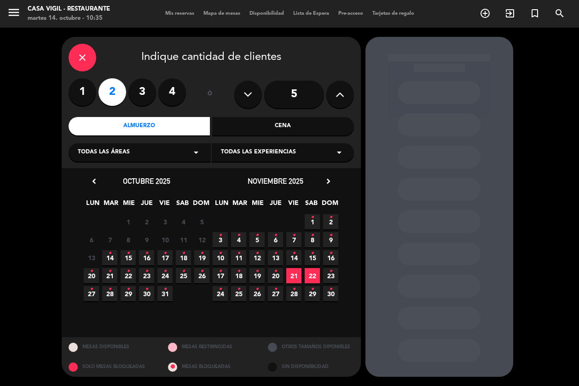
drag, startPoint x: 300, startPoint y: 152, endPoint x: 298, endPoint y: 156, distance: 4.8
click at [300, 152] on div "Todas las experiencias arrow_drop_down" at bounding box center [283, 152] width 142 height 18
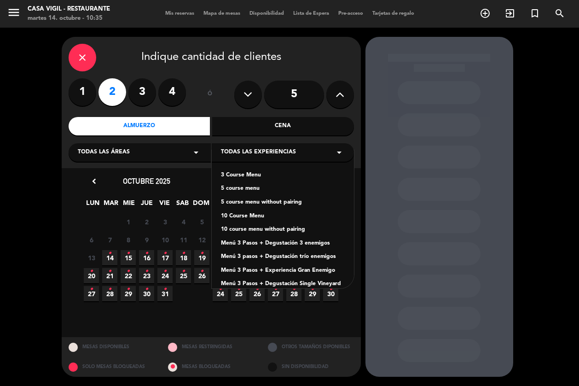
click at [259, 178] on div "3 Course Menu" at bounding box center [283, 175] width 124 height 9
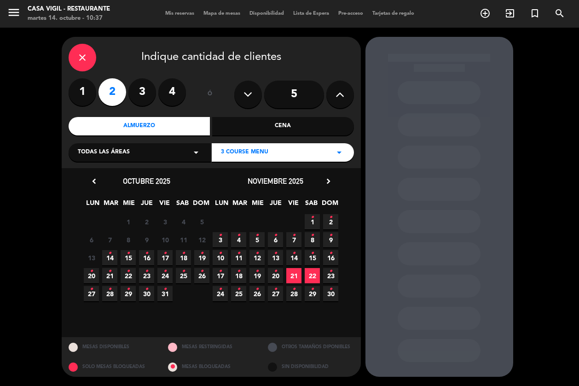
click at [331, 237] on icon "•" at bounding box center [330, 235] width 3 height 15
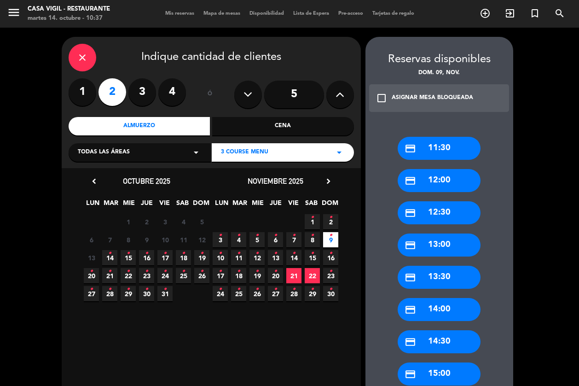
click at [433, 278] on div "credit_card 13:30" at bounding box center [439, 277] width 83 height 23
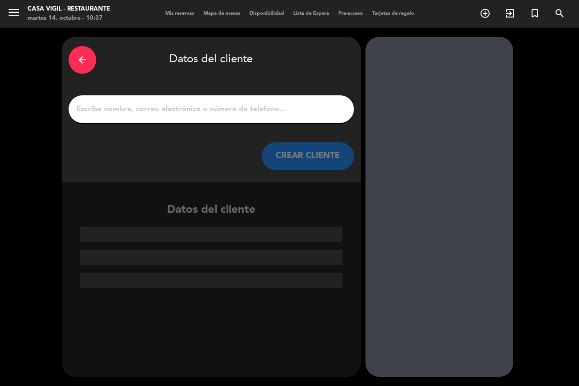
click at [252, 112] on input "1" at bounding box center [211, 109] width 272 height 13
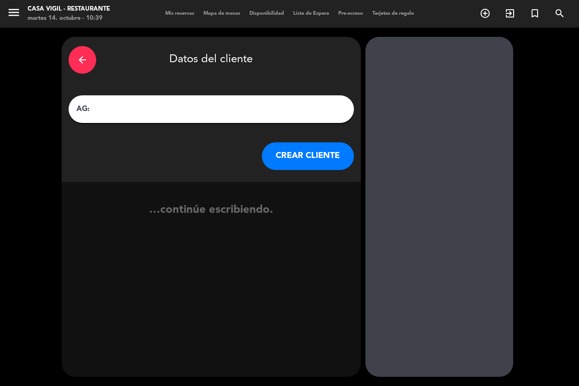
paste input "[PERSON_NAME]"
type input "AG: [PERSON_NAME] X 2 / AWASI"
click at [305, 155] on button "CREAR CLIENTE" at bounding box center [308, 156] width 92 height 28
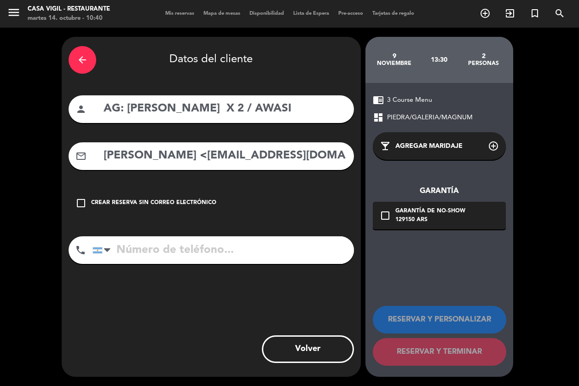
drag, startPoint x: 258, startPoint y: 175, endPoint x: 206, endPoint y: 164, distance: 53.2
click at [258, 175] on div "arrow_back Datos del cliente person AG: [PERSON_NAME] X 2 / AWASI mail_outline …" at bounding box center [211, 207] width 299 height 340
drag, startPoint x: 193, startPoint y: 156, endPoint x: 89, endPoint y: 163, distance: 104.7
click at [89, 163] on div "mail_outline [PERSON_NAME] <[EMAIL_ADDRESS][DOMAIN_NAME]>" at bounding box center [211, 156] width 285 height 28
drag, startPoint x: 212, startPoint y: 161, endPoint x: 221, endPoint y: 161, distance: 8.8
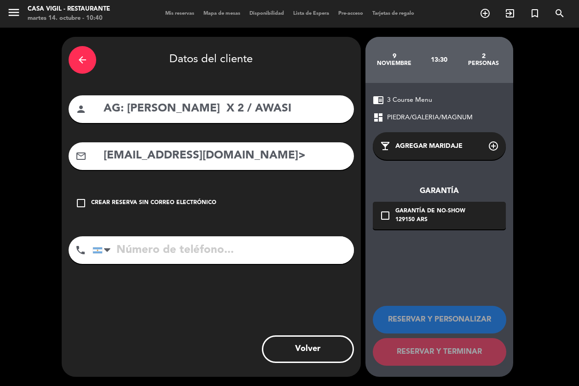
click at [213, 161] on input "[EMAIL_ADDRESS][DOMAIN_NAME]>" at bounding box center [225, 155] width 244 height 19
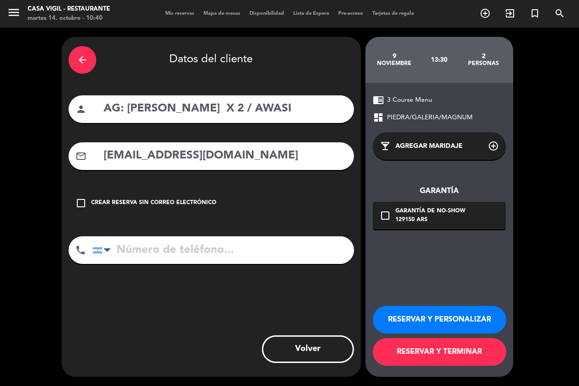
type input "[EMAIL_ADDRESS][DOMAIN_NAME]"
click at [457, 321] on button "RESERVAR Y PERSONALIZAR" at bounding box center [439, 320] width 133 height 28
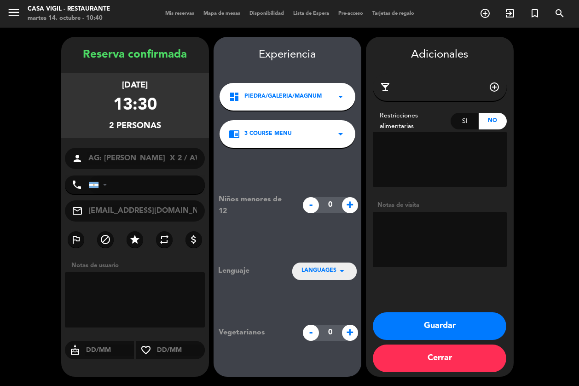
click at [421, 238] on textarea at bounding box center [440, 239] width 134 height 55
click at [432, 221] on textarea at bounding box center [440, 239] width 134 height 55
type textarea "n"
click at [345, 267] on icon "arrow_drop_down" at bounding box center [341, 270] width 11 height 11
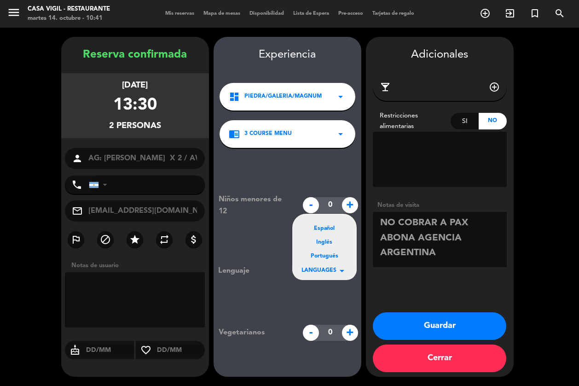
click at [330, 227] on div "Español" at bounding box center [324, 228] width 46 height 9
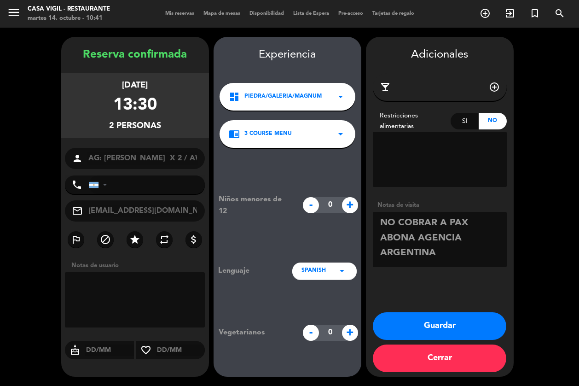
click at [475, 261] on textarea at bounding box center [440, 239] width 134 height 55
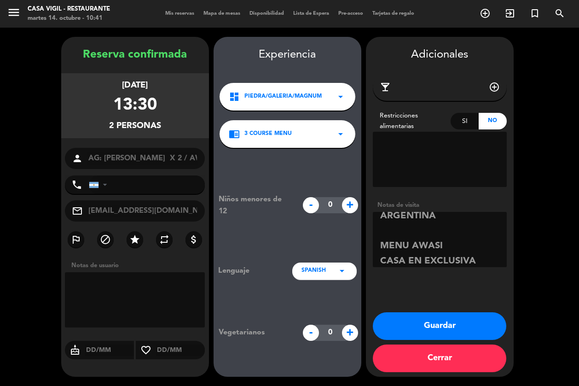
type textarea "NO COBRAR A PAX ABONA AGENCIA ARGENTINA MENU AWASI CASA EN EXCLUSIVA"
click at [439, 329] on button "Guardar" at bounding box center [439, 326] width 133 height 28
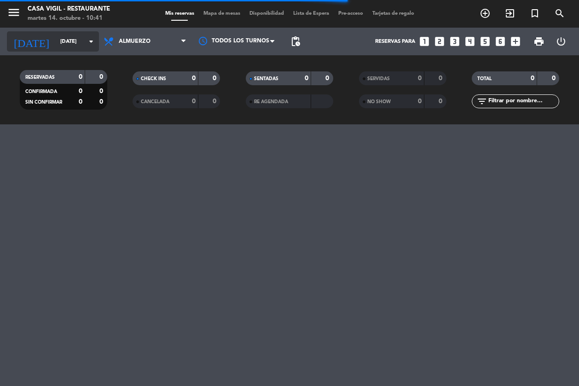
click at [76, 46] on input "[DATE]" at bounding box center [92, 42] width 72 height 16
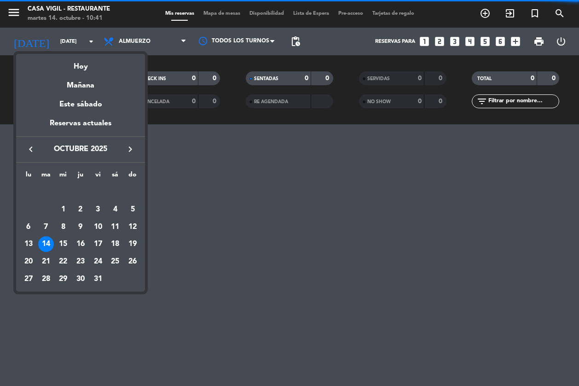
click at [132, 153] on icon "keyboard_arrow_right" at bounding box center [130, 149] width 11 height 11
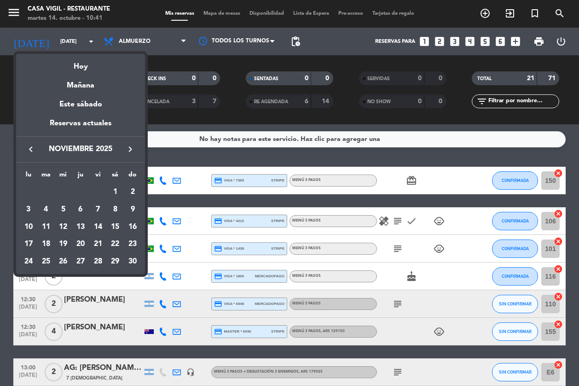
click at [132, 206] on div "9" at bounding box center [133, 210] width 16 height 16
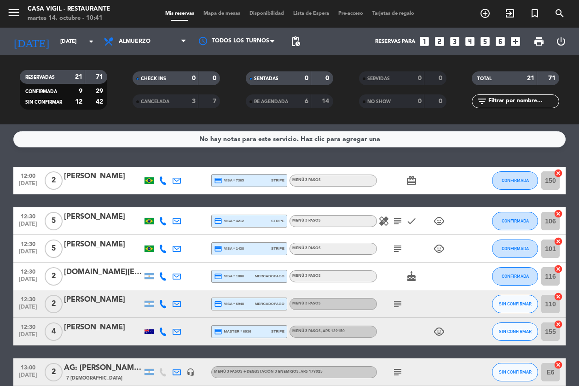
type input "[DATE]"
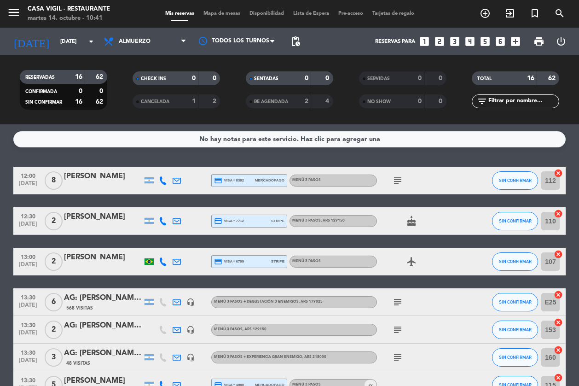
click at [419, 140] on div "No hay notas para este servicio. Haz clic para agregar una" at bounding box center [289, 139] width 552 height 16
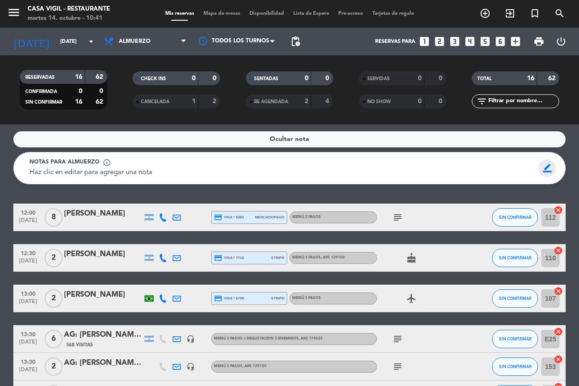
click at [547, 168] on span "border_color" at bounding box center [547, 167] width 18 height 17
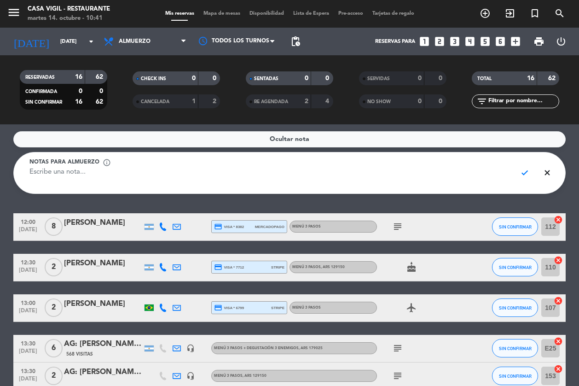
click at [460, 167] on textarea at bounding box center [269, 177] width 480 height 21
click at [194, 169] on textarea at bounding box center [269, 177] width 480 height 21
click at [182, 175] on textarea at bounding box center [269, 177] width 480 height 21
type textarea "MENU AWASI - X 2 - CAVA EN EXCLUSIVA"
drag, startPoint x: 524, startPoint y: 172, endPoint x: 455, endPoint y: 206, distance: 77.0
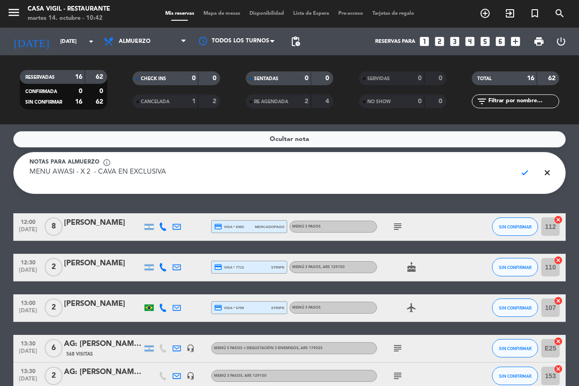
click at [525, 172] on span "check" at bounding box center [525, 172] width 18 height 17
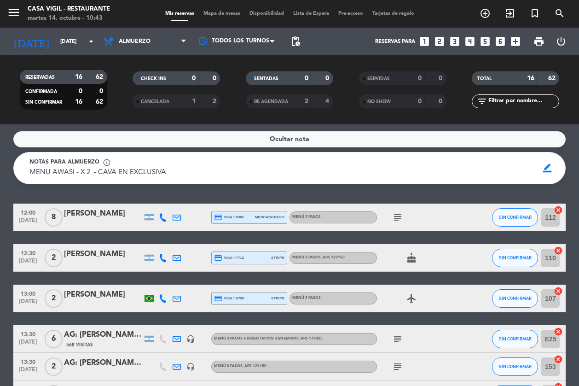
click at [224, 202] on div "Ocultar nota Notas para almuerzo info_outline MENU AWASI - X 2 - CAVA EN EXCLUS…" at bounding box center [289, 254] width 579 height 261
click at [71, 197] on div "Ocultar nota Notas para almuerzo info_outline MENU AWASI - X 2 - CAVA EN EXCLUS…" at bounding box center [289, 254] width 579 height 261
click at [69, 188] on div "Ocultar nota Notas para almuerzo info_outline MENU AWASI - X 2 - CAVA EN EXCLUS…" at bounding box center [289, 254] width 579 height 261
drag, startPoint x: 97, startPoint y: 45, endPoint x: 101, endPoint y: 52, distance: 8.6
click at [101, 52] on div "[DATE] [DATE] arrow_drop_down Todos los servicios Almuerzo Cena Almuerzo Todos …" at bounding box center [289, 42] width 579 height 28
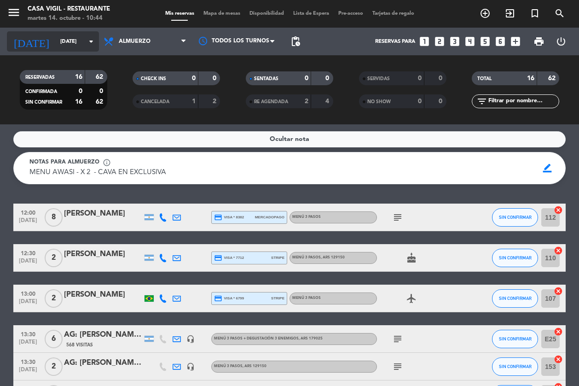
click at [95, 46] on icon "arrow_drop_down" at bounding box center [91, 41] width 11 height 11
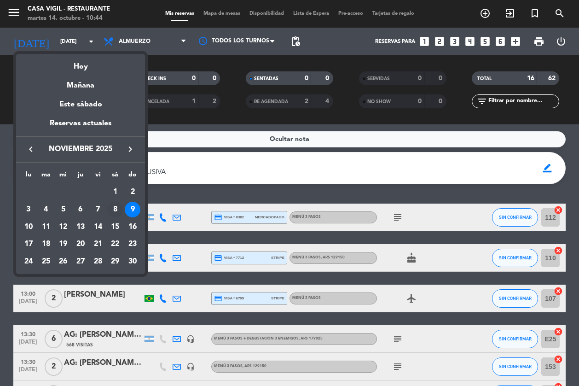
click at [116, 206] on div "8" at bounding box center [115, 210] width 16 height 16
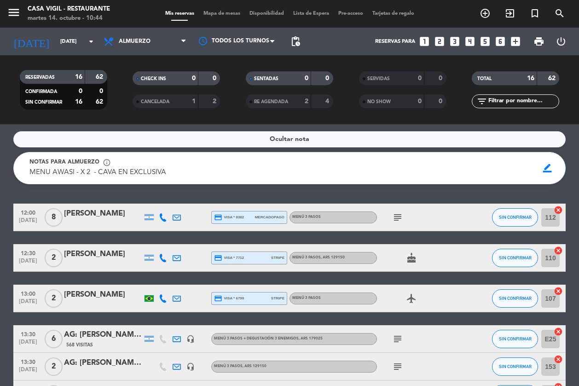
type input "[DATE]"
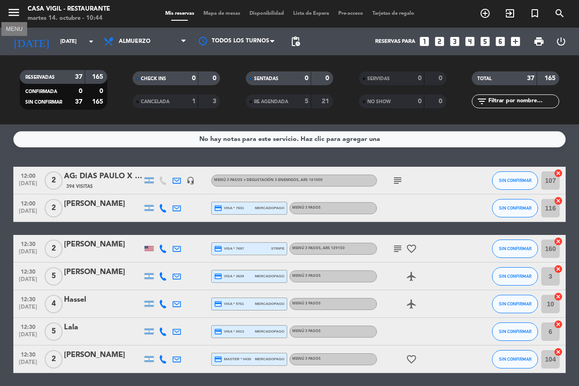
click at [13, 14] on icon "menu" at bounding box center [14, 13] width 14 height 14
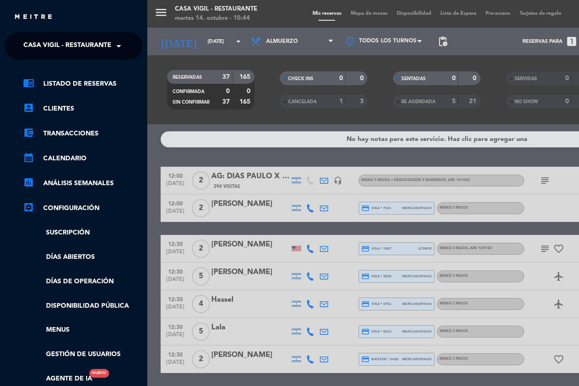
click at [46, 40] on span "Casa Vigil - Restaurante" at bounding box center [67, 45] width 88 height 19
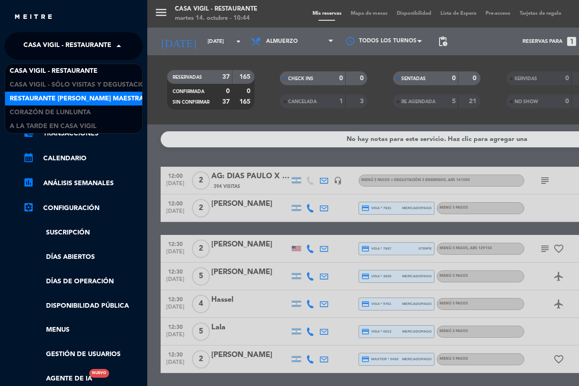
click at [78, 94] on span "Restaurante [PERSON_NAME] Maestra" at bounding box center [77, 98] width 134 height 11
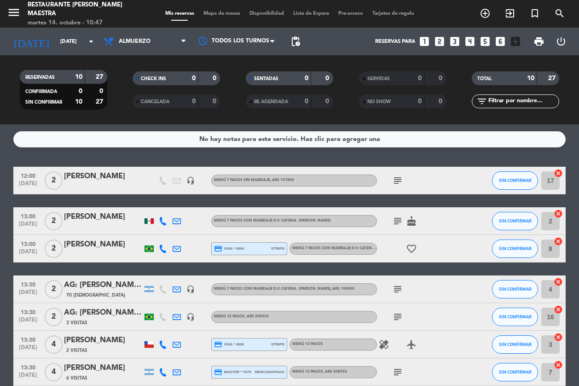
click at [25, 154] on div "No hay notas para este servicio. Haz clic para agregar una 12:00 [DATE] 2 [PERS…" at bounding box center [289, 254] width 579 height 261
click at [23, 158] on div "No hay notas para este servicio. Haz clic para agregar una 12:00 [DATE] 2 [PERS…" at bounding box center [289, 254] width 579 height 261
click at [487, 39] on icon "looks_5" at bounding box center [485, 41] width 12 height 12
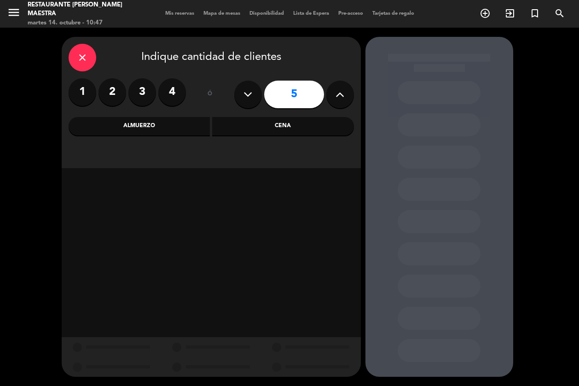
click at [134, 124] on div "Almuerzo" at bounding box center [140, 126] width 142 height 18
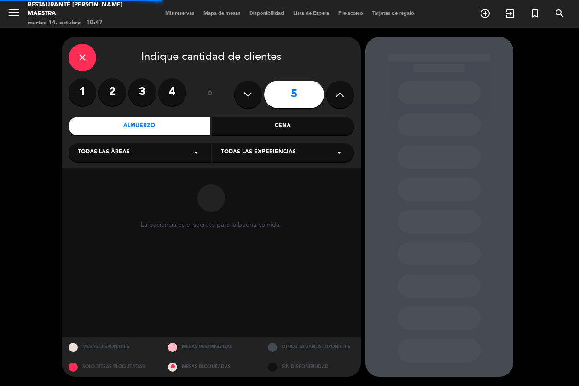
click at [82, 72] on div "close Indique cantidad de clientes 1 2 3 4 ó 5 Almuerzo Cena Todas las áreas ar…" at bounding box center [211, 102] width 299 height 131
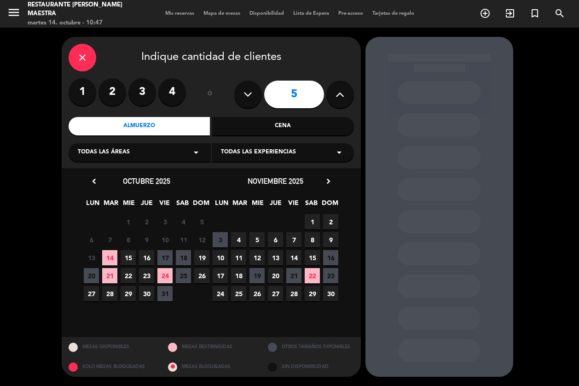
click at [276, 149] on span "Todas las experiencias" at bounding box center [258, 152] width 75 height 9
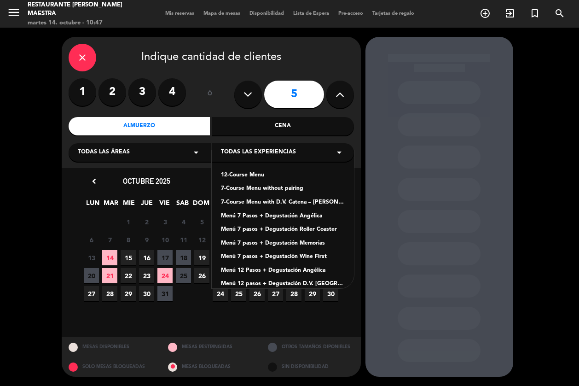
click at [263, 199] on div "7-Course Menu with D.V. Catena – [PERSON_NAME] pairing" at bounding box center [283, 202] width 124 height 9
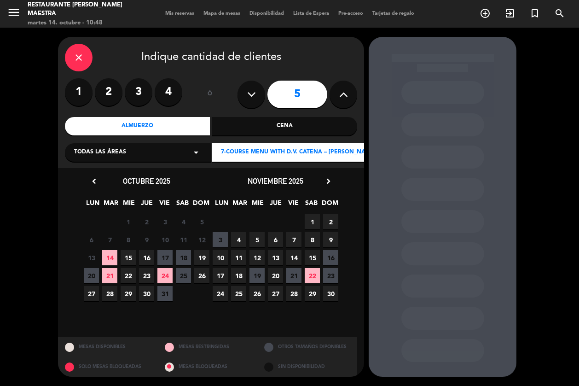
click at [313, 241] on span "8" at bounding box center [312, 239] width 15 height 15
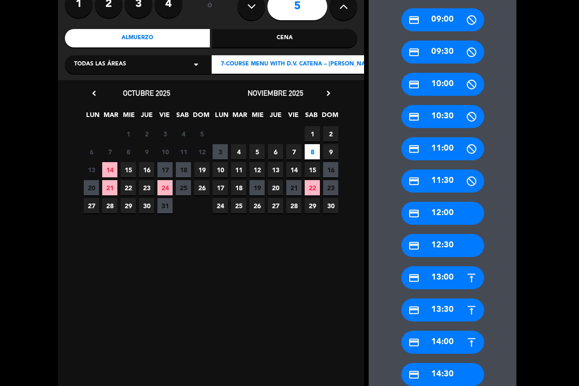
scroll to position [173, 0]
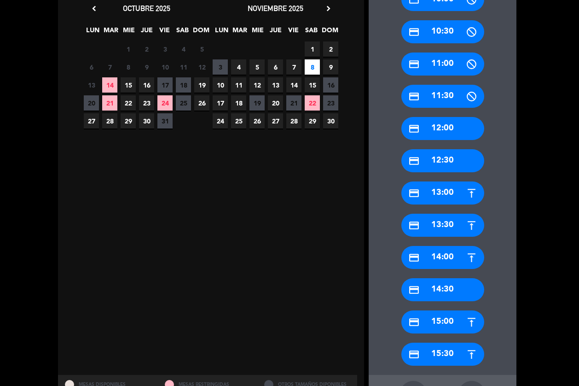
click at [436, 193] on div "credit_card 13:00" at bounding box center [442, 192] width 83 height 23
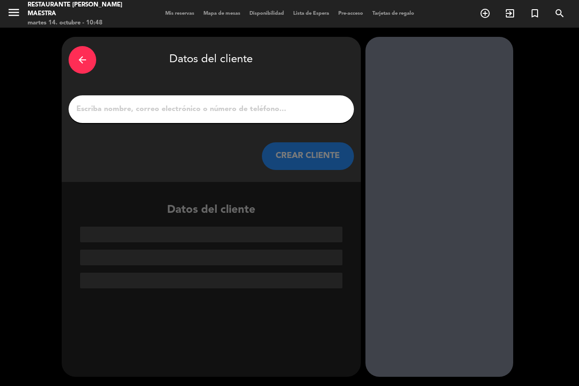
drag, startPoint x: 170, startPoint y: 107, endPoint x: 169, endPoint y: 102, distance: 5.6
click at [170, 107] on input "1" at bounding box center [211, 109] width 272 height 13
click at [169, 102] on div at bounding box center [211, 109] width 285 height 28
click at [173, 109] on input "1" at bounding box center [211, 109] width 272 height 13
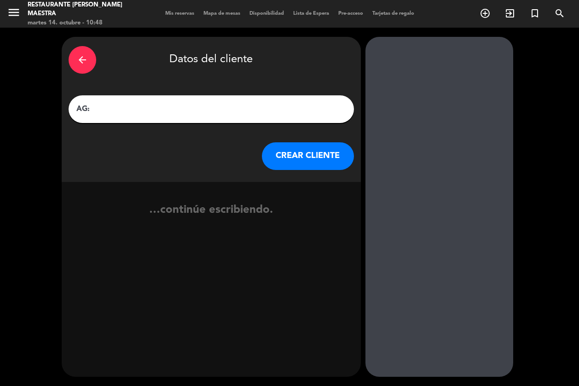
paste input "[PERSON_NAME]"
type input "AG: [PERSON_NAME] X 5/ CONO SUR"
click at [301, 152] on button "CREAR CLIENTE" at bounding box center [308, 156] width 92 height 28
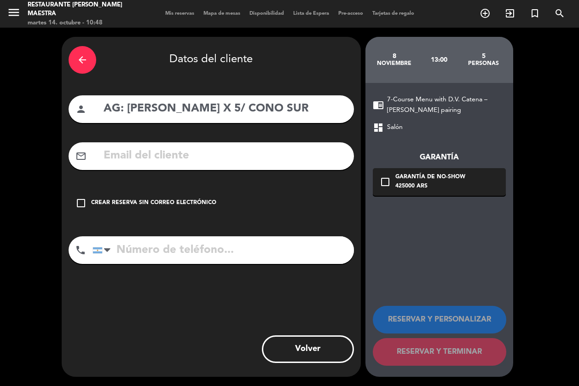
click at [209, 148] on input "text" at bounding box center [225, 155] width 244 height 19
paste input "[EMAIL_ADDRESS][DOMAIN_NAME]"
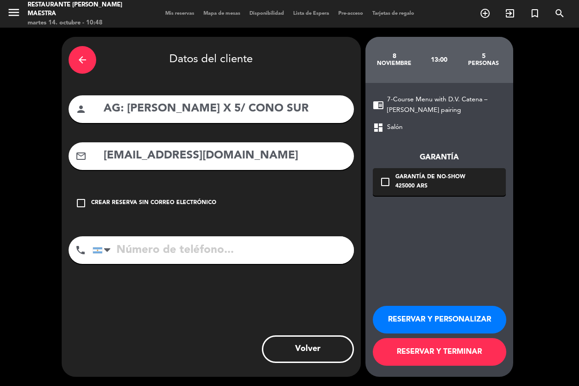
type input "[EMAIL_ADDRESS][DOMAIN_NAME]"
click at [416, 314] on button "RESERVAR Y PERSONALIZAR" at bounding box center [439, 320] width 133 height 28
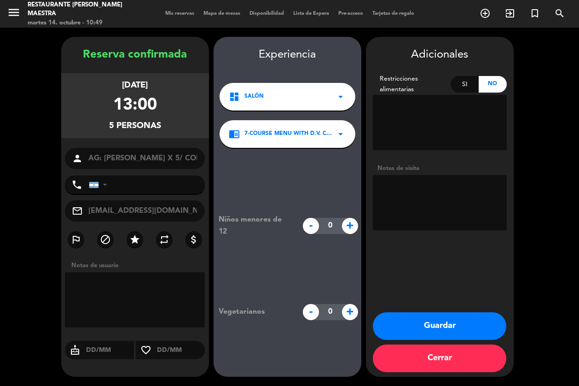
click at [415, 203] on textarea at bounding box center [440, 202] width 134 height 55
click at [465, 192] on textarea at bounding box center [440, 202] width 134 height 55
type textarea "n"
click at [493, 213] on textarea at bounding box center [440, 202] width 134 height 55
type textarea "NO COBRAR A PAX ABONA AGENCIA BRASIL"
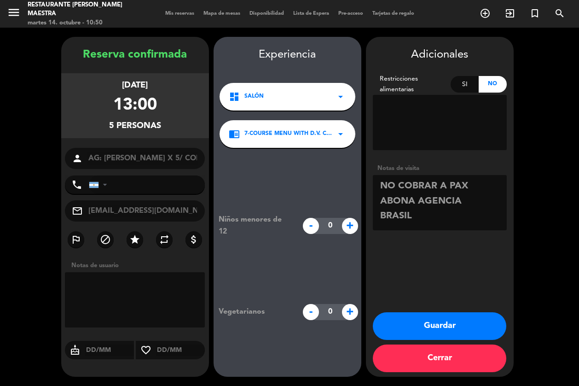
click at [436, 326] on button "Guardar" at bounding box center [439, 326] width 133 height 28
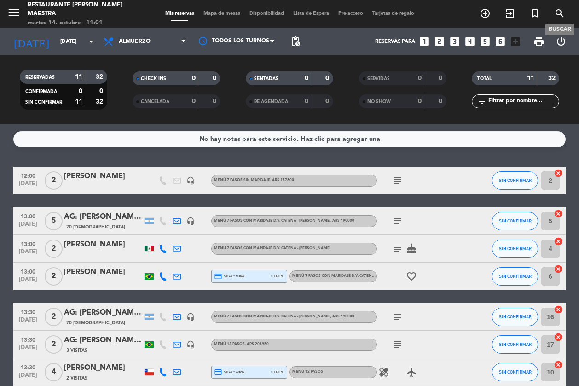
click at [547, 12] on icon "search" at bounding box center [559, 13] width 11 height 11
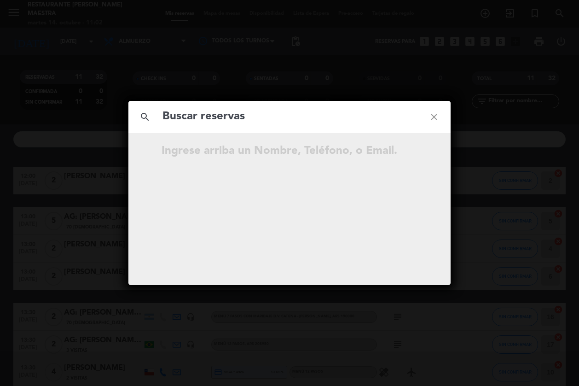
click at [233, 116] on input "text" at bounding box center [290, 116] width 256 height 19
click at [235, 113] on input "text" at bounding box center [290, 116] width 256 height 19
type input "[PERSON_NAME]"
click at [433, 113] on icon "close" at bounding box center [433, 116] width 33 height 33
click at [435, 114] on icon "close" at bounding box center [433, 116] width 33 height 33
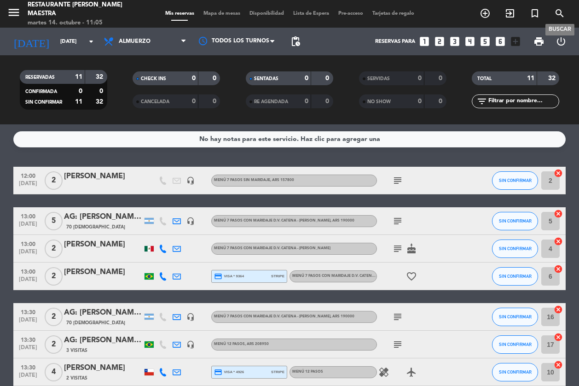
click at [547, 10] on icon "search" at bounding box center [559, 13] width 11 height 11
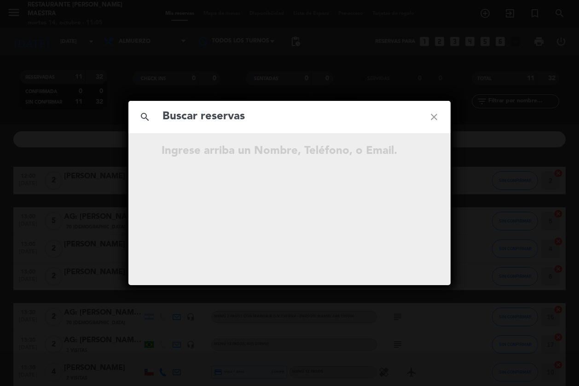
click at [301, 116] on input "text" at bounding box center [290, 116] width 256 height 19
type input "[PERSON_NAME]"
click at [435, 118] on icon "close" at bounding box center [433, 116] width 33 height 33
drag, startPoint x: 429, startPoint y: 116, endPoint x: 435, endPoint y: 115, distance: 5.6
click at [430, 116] on icon "close" at bounding box center [433, 116] width 33 height 33
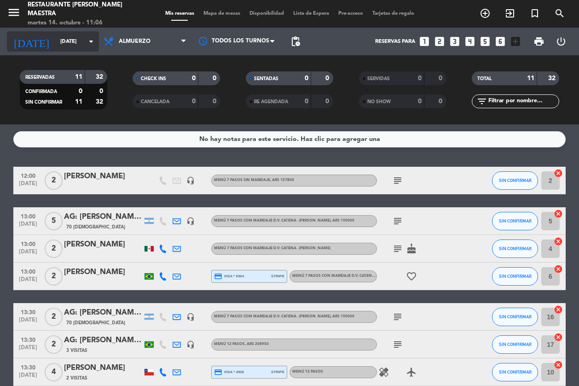
click at [87, 40] on icon "arrow_drop_down" at bounding box center [91, 41] width 11 height 11
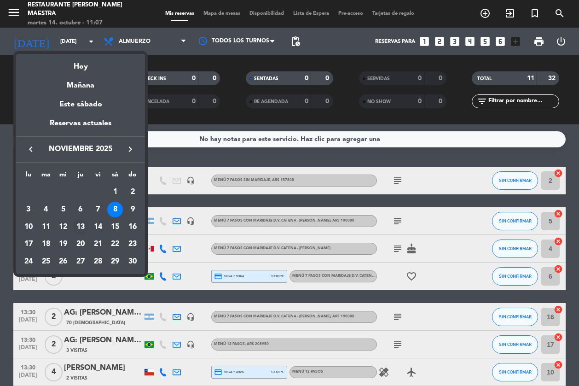
click at [79, 225] on div "13" at bounding box center [81, 227] width 16 height 16
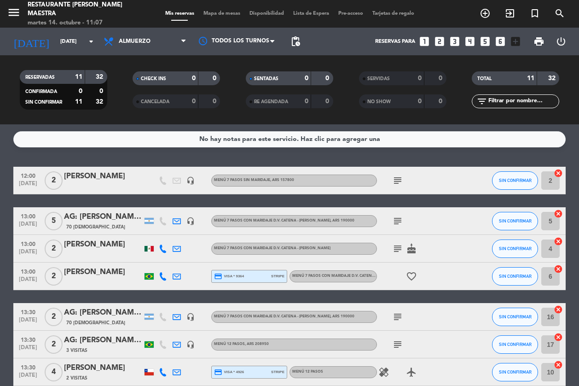
type input "[DATE]"
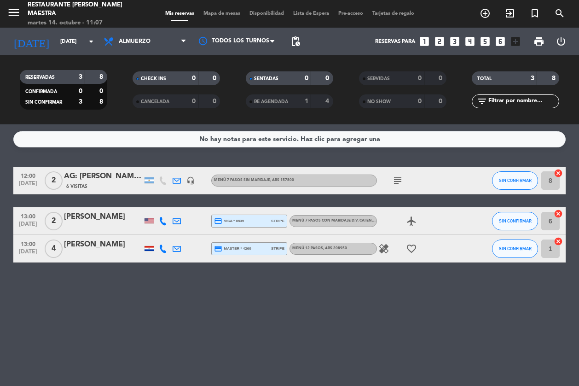
click at [200, 301] on div "No hay notas para este servicio. Haz clic para agregar una 12:00 [DATE] [DATE]:…" at bounding box center [289, 254] width 579 height 261
click at [441, 41] on icon "looks_two" at bounding box center [439, 41] width 12 height 12
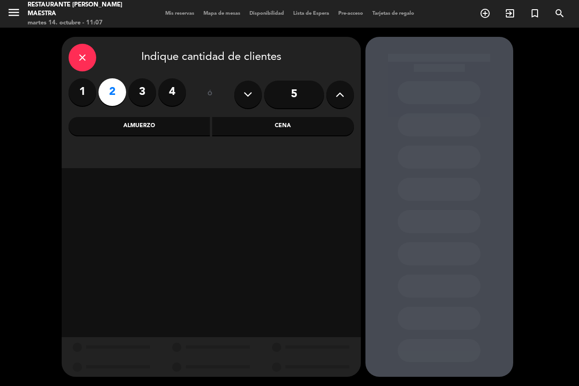
click at [159, 124] on div "Almuerzo" at bounding box center [140, 126] width 142 height 18
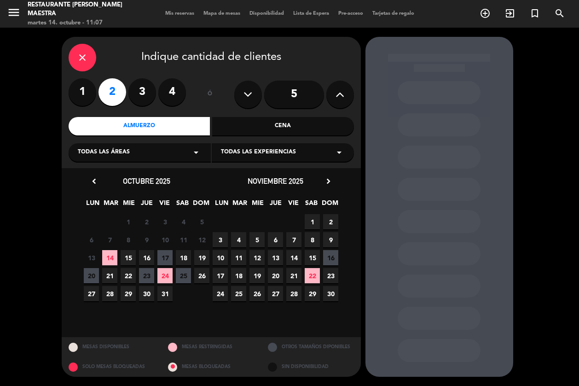
click at [253, 153] on span "Todas las experiencias" at bounding box center [258, 152] width 75 height 9
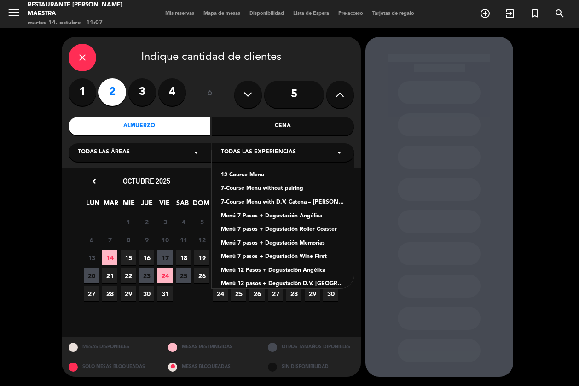
scroll to position [58, 0]
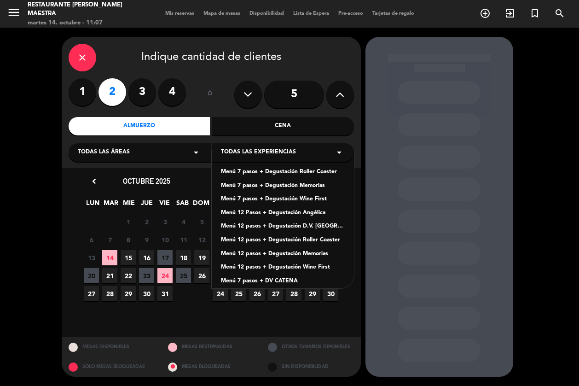
click at [323, 230] on div "Menú 12 pasos + Degustación D.V. [GEOGRAPHIC_DATA]" at bounding box center [283, 226] width 124 height 9
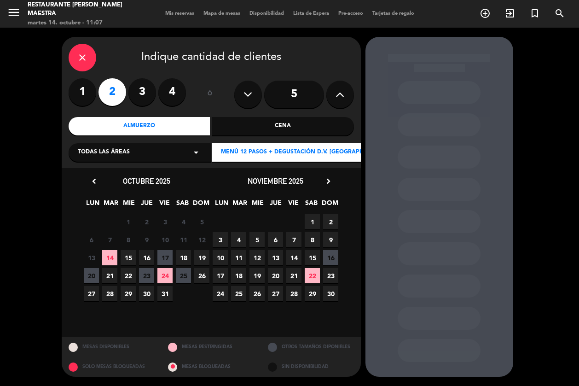
click at [280, 254] on span "13" at bounding box center [275, 257] width 15 height 15
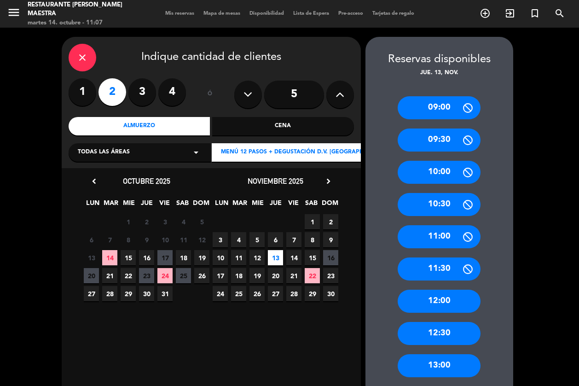
drag, startPoint x: 429, startPoint y: 332, endPoint x: 428, endPoint y: 321, distance: 10.7
click at [429, 324] on div "12:30" at bounding box center [439, 333] width 83 height 23
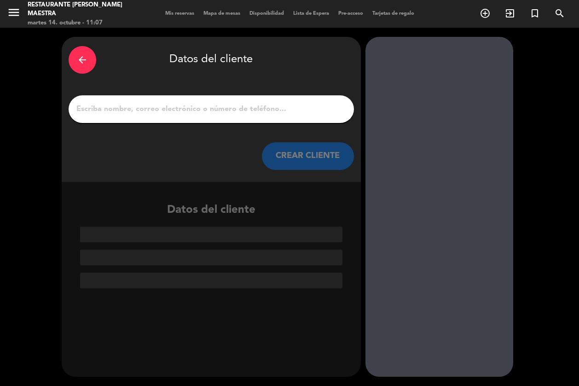
drag, startPoint x: 265, startPoint y: 121, endPoint x: 264, endPoint y: 114, distance: 7.4
click at [264, 114] on div at bounding box center [211, 109] width 285 height 28
click at [264, 114] on input "1" at bounding box center [211, 109] width 272 height 13
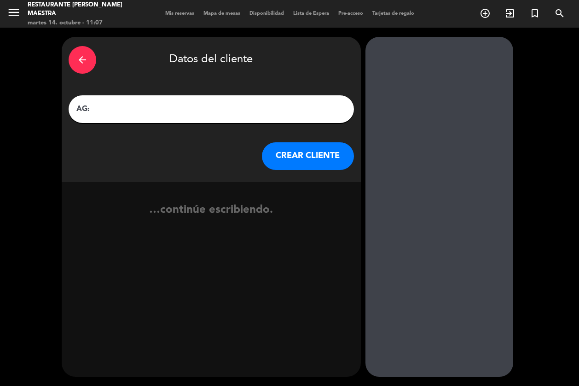
paste input "[PERSON_NAME]"
type input "AG: [PERSON_NAME] X 2 / SUNTRIP"
click at [317, 162] on button "CREAR CLIENTE" at bounding box center [308, 156] width 92 height 28
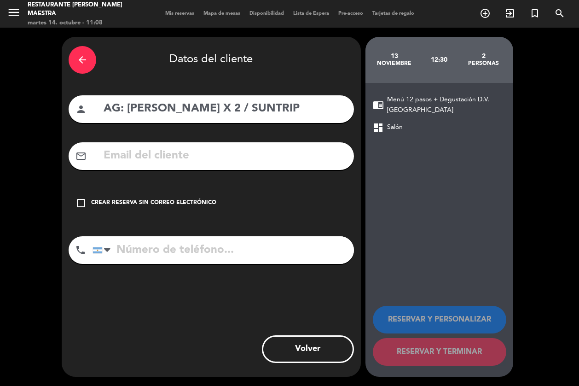
click at [200, 155] on input "text" at bounding box center [225, 155] width 244 height 19
paste input "[EMAIL_ADDRESS][DOMAIN_NAME]"
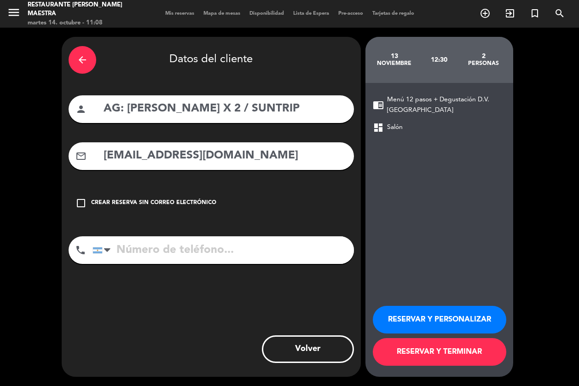
type input "[EMAIL_ADDRESS][DOMAIN_NAME]"
click at [427, 314] on button "RESERVAR Y PERSONALIZAR" at bounding box center [439, 320] width 133 height 28
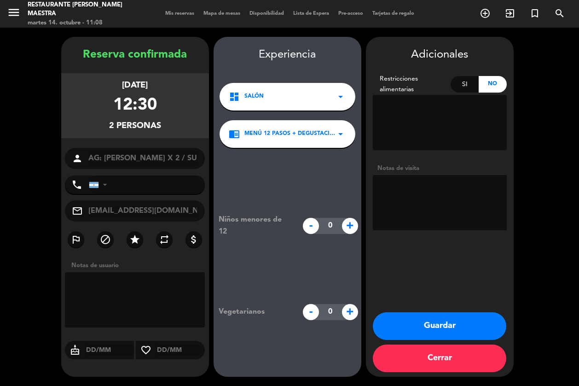
click at [457, 204] on textarea at bounding box center [440, 202] width 134 height 55
type textarea "NO COBRAR A PAX ABONA AGENCIA BRASIL"
click at [438, 328] on button "Guardar" at bounding box center [439, 326] width 133 height 28
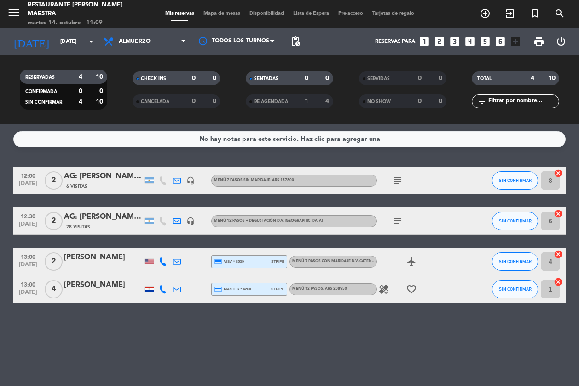
drag, startPoint x: 238, startPoint y: 330, endPoint x: 240, endPoint y: 324, distance: 5.8
click at [239, 325] on div "No hay notas para este servicio. Haz clic para agregar una 12:00 [DATE] [DATE]:…" at bounding box center [289, 254] width 579 height 261
click at [547, 15] on icon "search" at bounding box center [559, 13] width 11 height 11
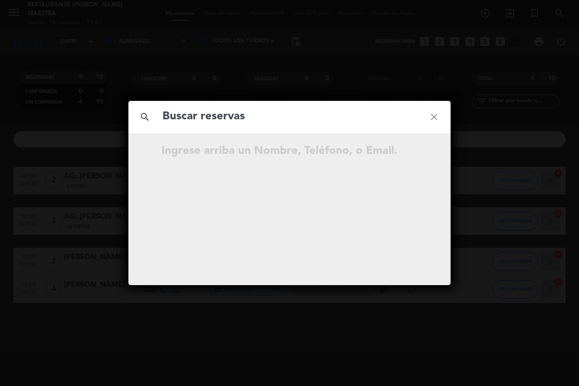
click at [264, 111] on input "text" at bounding box center [290, 116] width 256 height 19
click at [263, 113] on input "text" at bounding box center [290, 116] width 256 height 19
type input "[PERSON_NAME]"
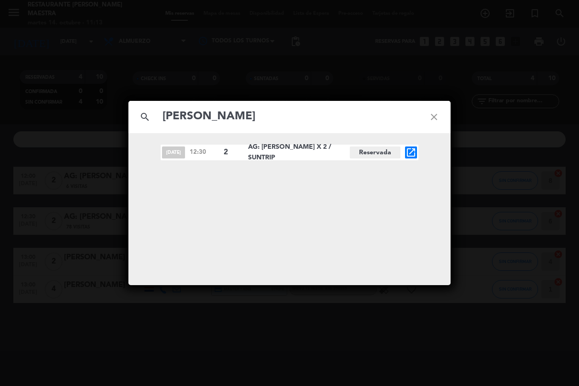
click at [436, 120] on icon "close" at bounding box center [433, 116] width 33 height 33
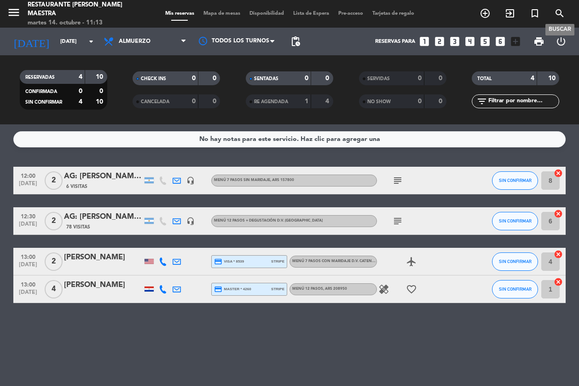
click at [547, 12] on icon "search" at bounding box center [559, 13] width 11 height 11
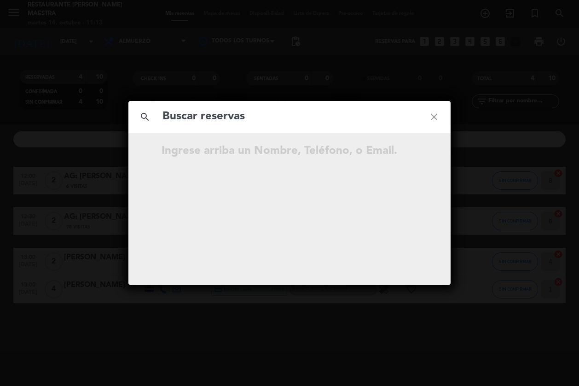
click at [229, 121] on input "text" at bounding box center [290, 116] width 256 height 19
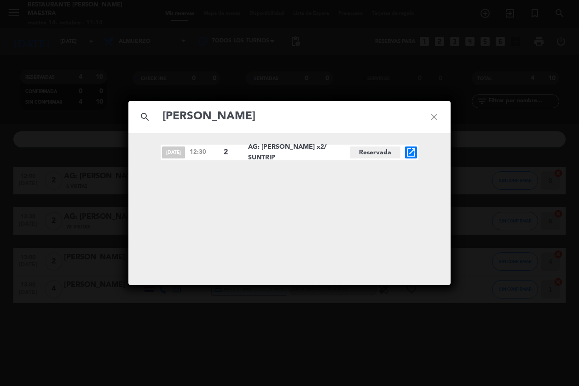
type input "[PERSON_NAME]"
click at [411, 150] on icon "open_in_new" at bounding box center [410, 152] width 11 height 11
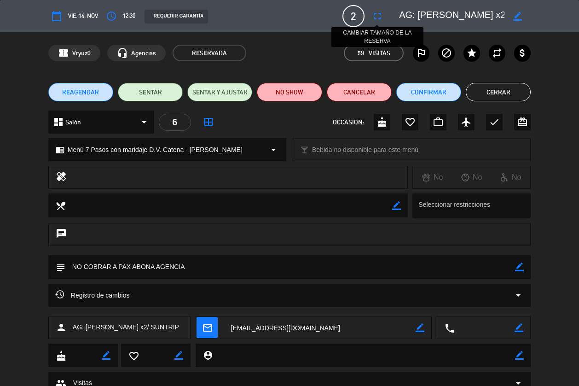
click at [373, 20] on icon "fullscreen" at bounding box center [377, 16] width 11 height 11
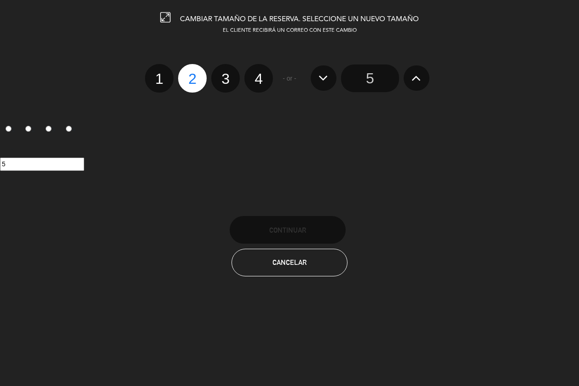
click at [254, 85] on label "4" at bounding box center [258, 78] width 29 height 29
click at [254, 74] on input "4" at bounding box center [257, 71] width 6 height 6
radio input "true"
radio input "false"
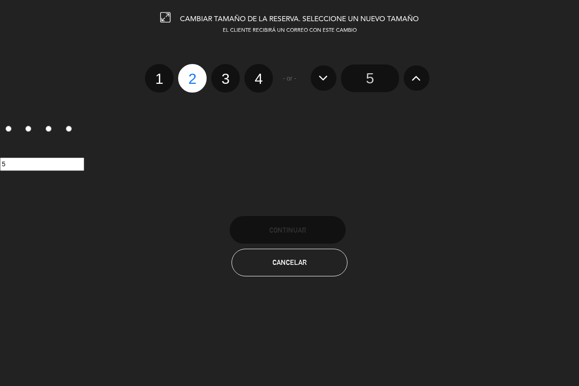
radio input "false"
radio input "true"
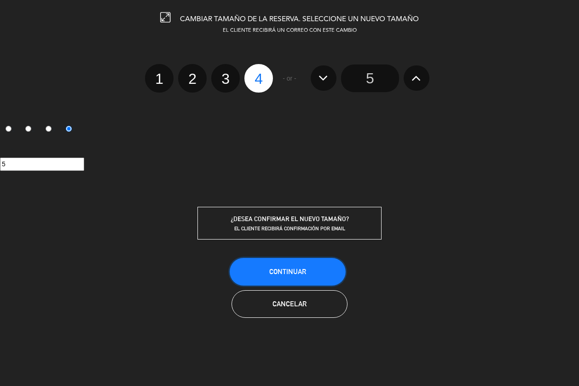
click at [297, 277] on button "Continuar" at bounding box center [288, 272] width 116 height 28
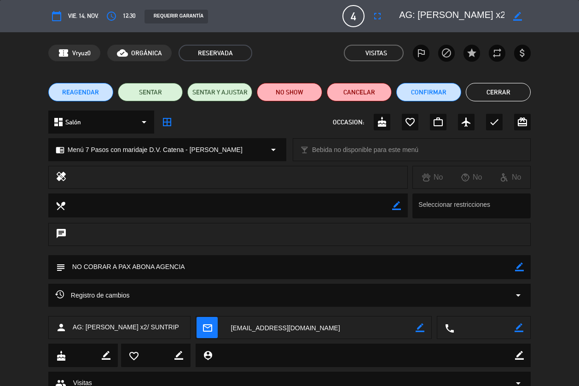
click at [516, 17] on icon "border_color" at bounding box center [517, 16] width 9 height 9
click at [453, 17] on textarea at bounding box center [451, 16] width 105 height 17
click at [514, 13] on icon at bounding box center [517, 16] width 9 height 9
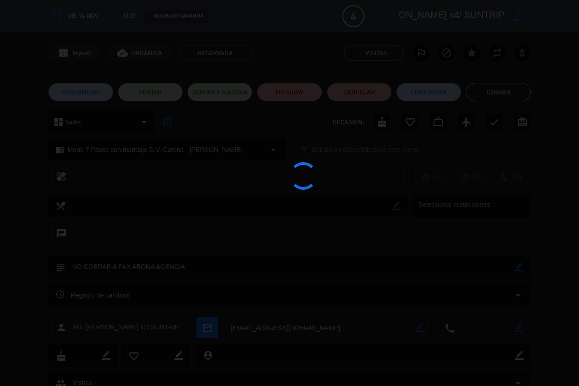
type textarea "AG: [PERSON_NAME] x4/ SUNTRIP"
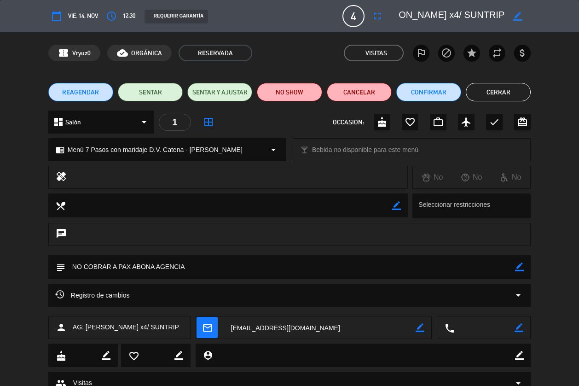
click at [35, 248] on div "chat" at bounding box center [289, 239] width 579 height 32
click at [503, 95] on button "Cerrar" at bounding box center [498, 92] width 65 height 18
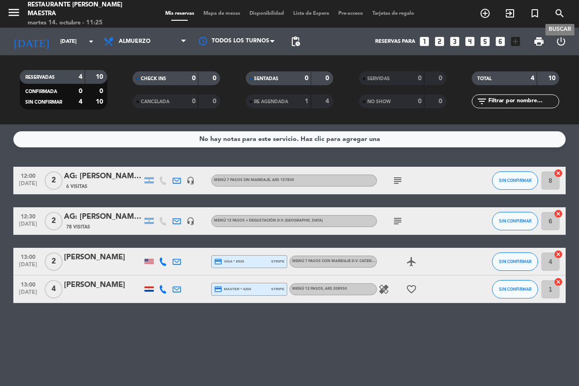
click at [547, 12] on icon "search" at bounding box center [559, 13] width 11 height 11
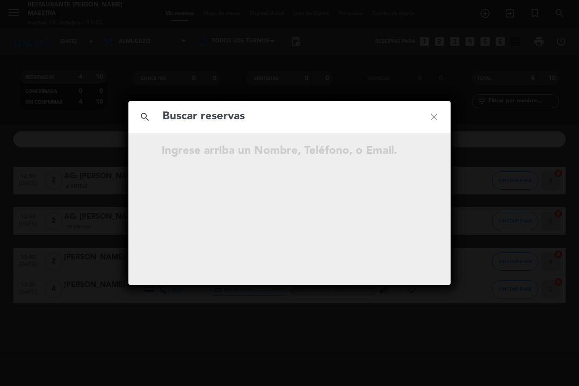
click at [276, 122] on input "text" at bounding box center [290, 116] width 256 height 19
click at [322, 125] on input "[PERSON_NAME]" at bounding box center [290, 116] width 256 height 19
paste input "[PERSON_NAME]"
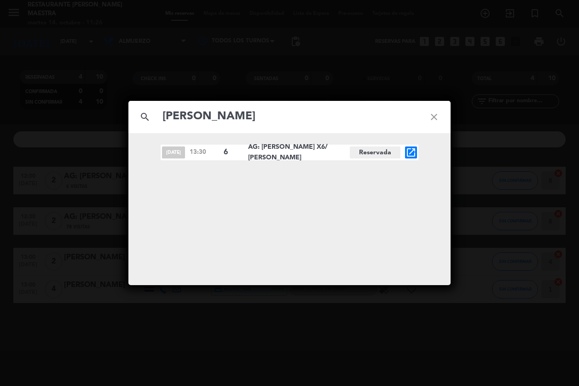
type input "[PERSON_NAME]"
click at [413, 153] on icon "open_in_new" at bounding box center [410, 152] width 11 height 11
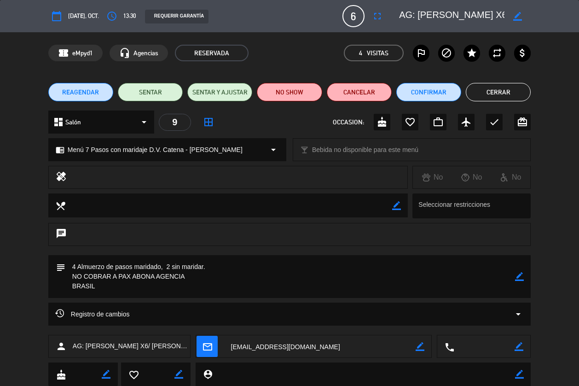
click at [514, 274] on textarea at bounding box center [290, 276] width 450 height 43
click at [521, 277] on icon "border_color" at bounding box center [519, 276] width 9 height 9
drag, startPoint x: 167, startPoint y: 267, endPoint x: 224, endPoint y: 263, distance: 57.2
click at [224, 263] on textarea at bounding box center [290, 276] width 450 height 43
drag, startPoint x: 209, startPoint y: 265, endPoint x: 168, endPoint y: 267, distance: 41.9
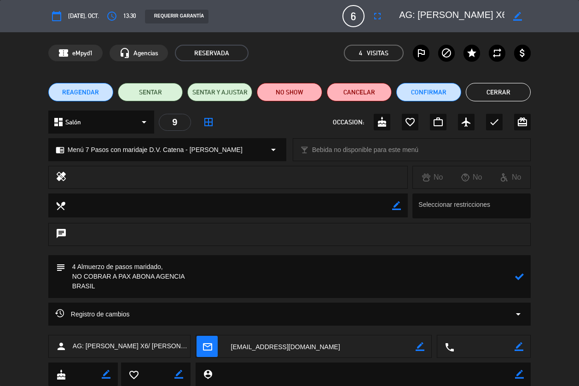
click at [70, 257] on textarea at bounding box center [290, 276] width 450 height 43
click at [520, 280] on icon at bounding box center [519, 276] width 9 height 9
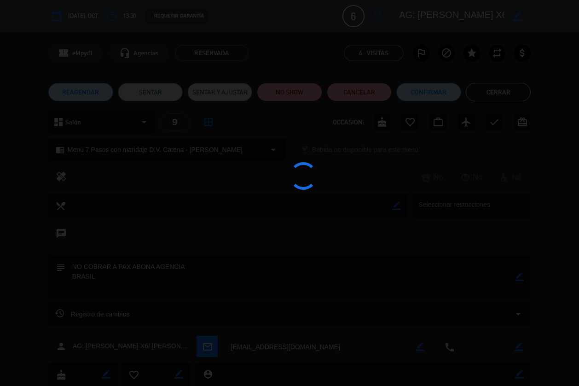
type textarea "NO COBRAR A PAX ABONA AGENCIA BRASIL"
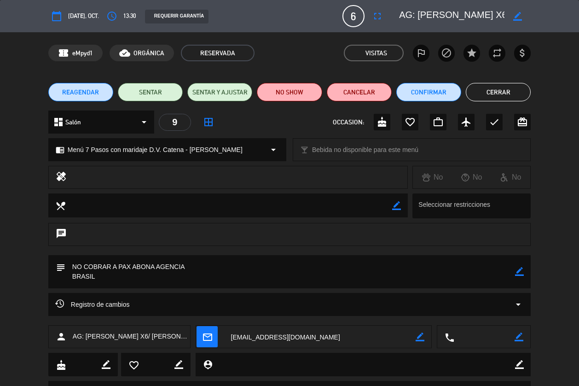
click at [492, 90] on button "Cerrar" at bounding box center [498, 92] width 65 height 18
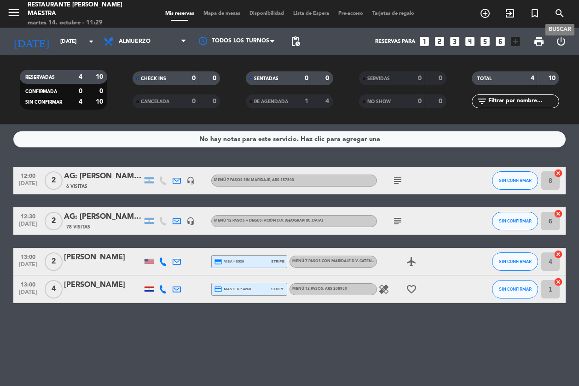
click at [547, 17] on icon "search" at bounding box center [559, 13] width 11 height 11
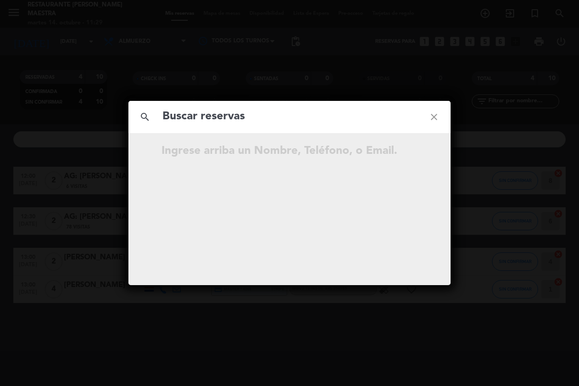
click at [228, 116] on input "text" at bounding box center [290, 116] width 256 height 19
click at [229, 116] on input "text" at bounding box center [290, 116] width 256 height 19
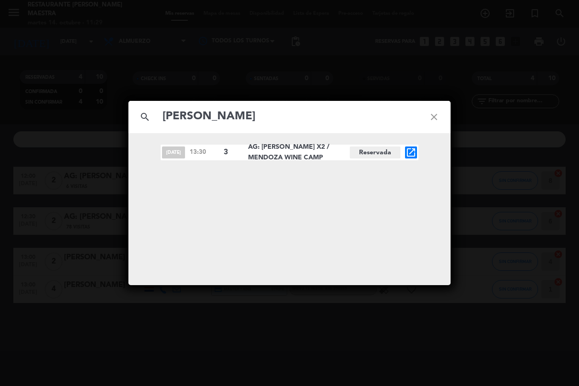
type input "[PERSON_NAME]"
click at [416, 153] on div "[DATE] 13:30 3 AG: [PERSON_NAME] X2 / [GEOGRAPHIC_DATA] open_in_new" at bounding box center [290, 152] width 258 height 16
click at [414, 157] on icon "open_in_new" at bounding box center [410, 152] width 11 height 11
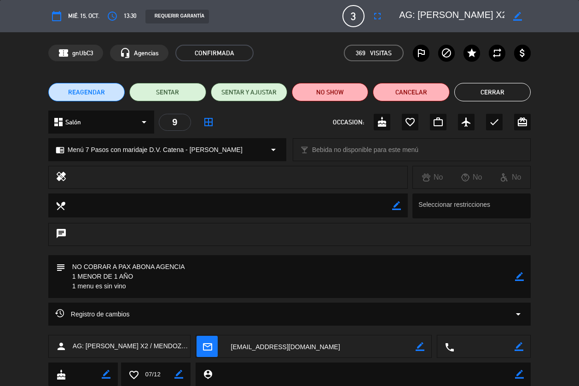
click at [496, 89] on button "Cerrar" at bounding box center [492, 92] width 76 height 18
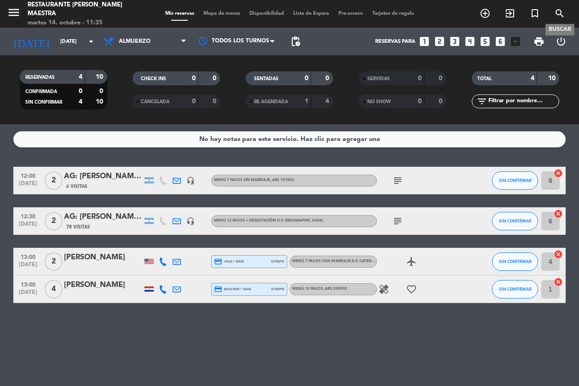
click at [547, 16] on span "search" at bounding box center [559, 14] width 25 height 16
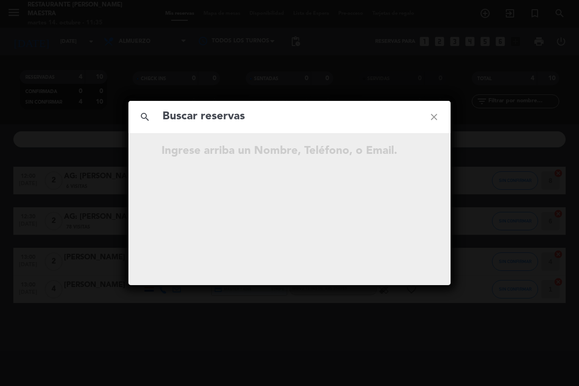
click at [271, 123] on input "text" at bounding box center [290, 116] width 256 height 19
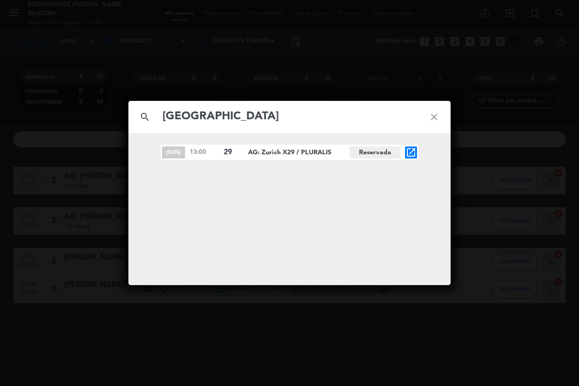
type input "[GEOGRAPHIC_DATA]"
click at [412, 149] on icon "open_in_new" at bounding box center [410, 152] width 11 height 11
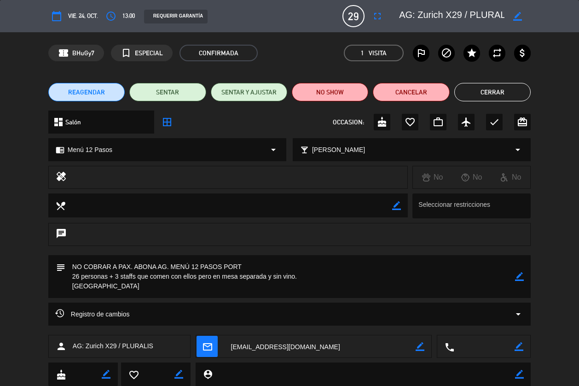
click at [519, 278] on icon "border_color" at bounding box center [519, 276] width 9 height 9
click at [78, 275] on textarea at bounding box center [290, 276] width 450 height 43
type textarea "NO COBRAR A PAX. ABONA AG. MENÚ 12 PASOS PORT 28 personas + 3 staffs que comen …"
click at [516, 281] on div at bounding box center [519, 276] width 9 height 43
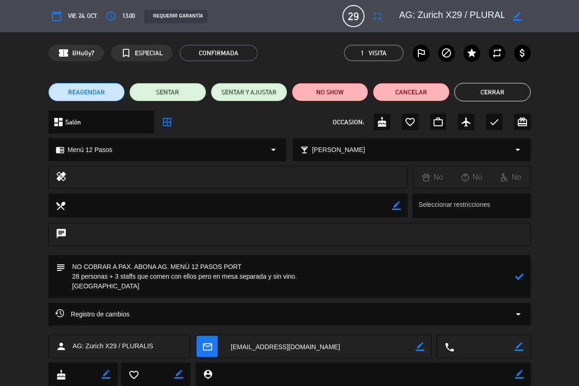
click at [520, 277] on icon at bounding box center [519, 276] width 9 height 9
click at [377, 19] on icon "fullscreen" at bounding box center [377, 16] width 11 height 11
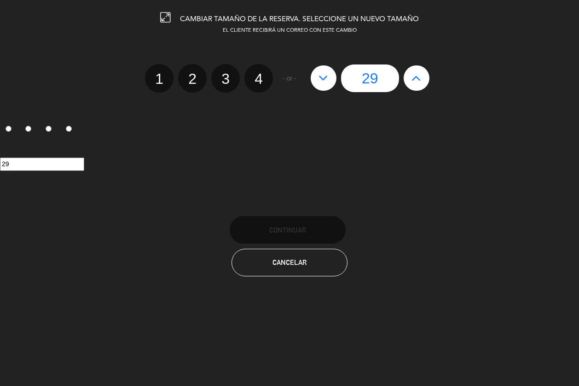
click at [420, 83] on icon at bounding box center [416, 77] width 10 height 15
type input "30"
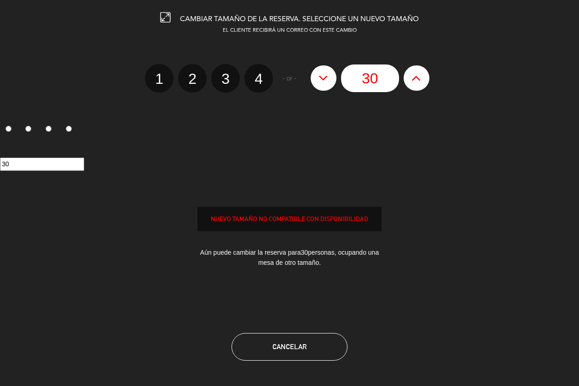
click at [420, 83] on icon at bounding box center [416, 77] width 10 height 15
type input "31"
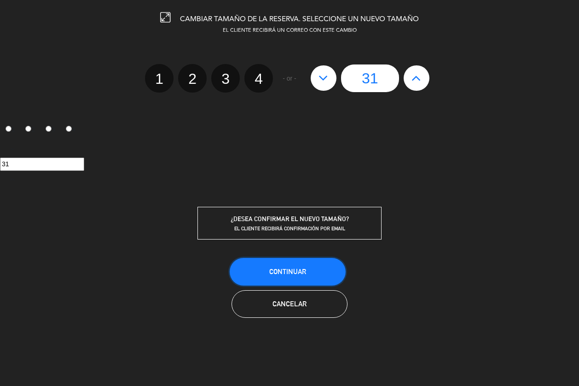
click at [321, 266] on button "Continuar" at bounding box center [288, 272] width 116 height 28
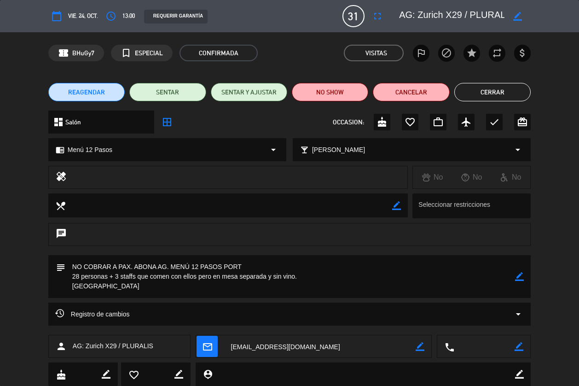
click at [518, 14] on icon "border_color" at bounding box center [517, 16] width 9 height 9
click at [452, 11] on textarea at bounding box center [451, 16] width 105 height 17
type textarea "AG: Zurich X31 / PLURALIS"
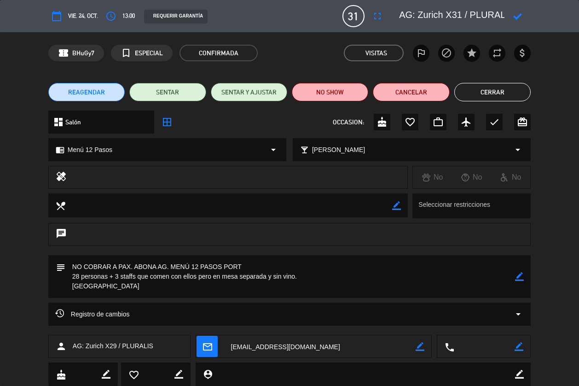
click at [517, 17] on icon at bounding box center [517, 16] width 9 height 9
click at [486, 90] on button "Cerrar" at bounding box center [492, 92] width 76 height 18
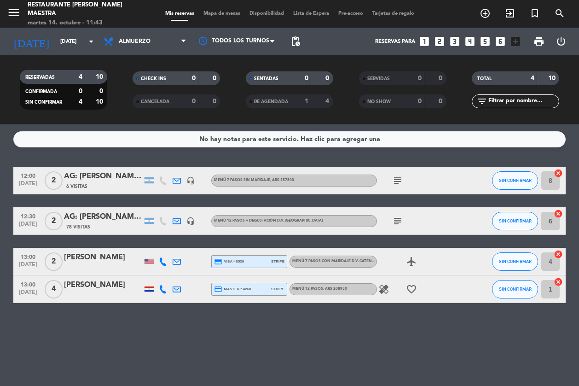
click at [486, 90] on div "TOTAL 4 10" at bounding box center [515, 82] width 113 height 23
click at [78, 46] on input "[DATE]" at bounding box center [92, 42] width 72 height 16
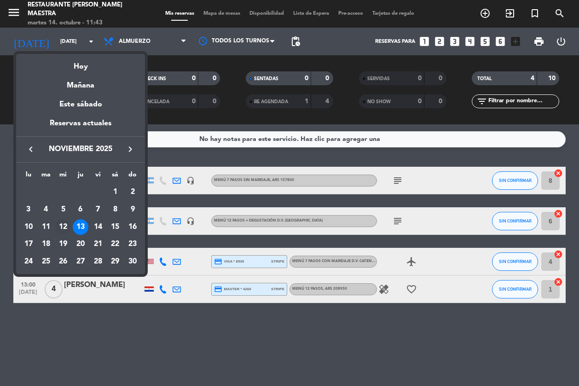
click at [59, 222] on div "12" at bounding box center [63, 227] width 16 height 16
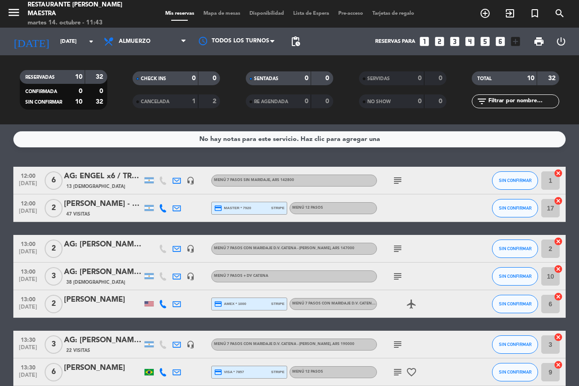
scroll to position [155, 0]
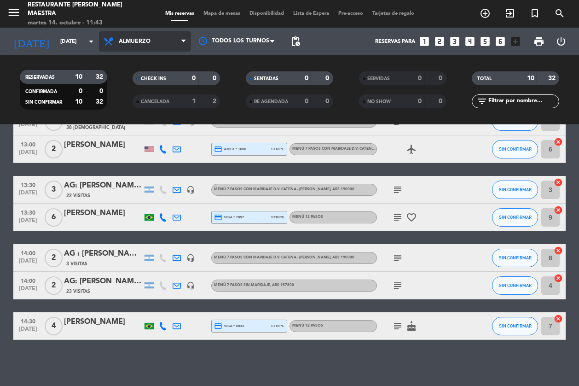
click at [137, 46] on span "Almuerzo" at bounding box center [145, 41] width 92 height 20
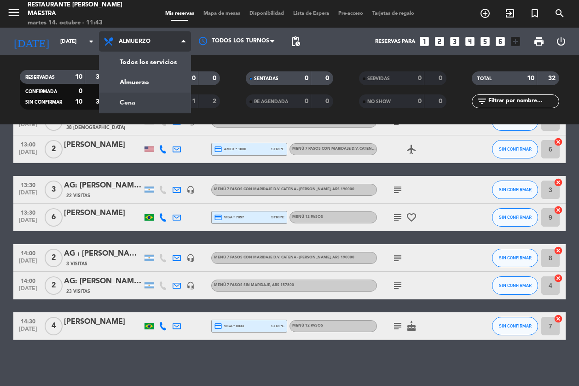
click at [135, 102] on div "menu Restaurante [PERSON_NAME] Maestra martes 14. octubre - 11:43 Mis reservas …" at bounding box center [289, 62] width 579 height 124
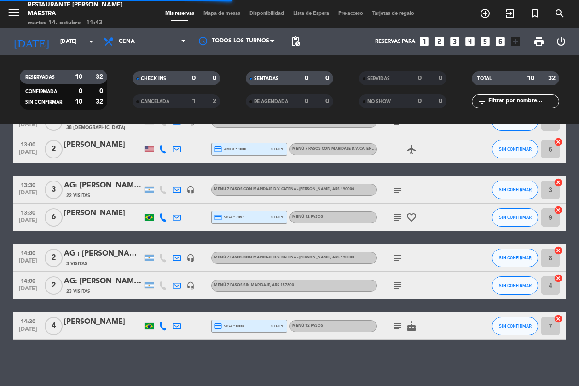
scroll to position [0, 0]
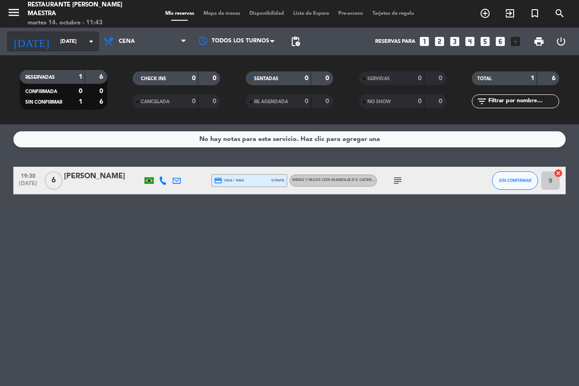
click at [92, 42] on icon "arrow_drop_down" at bounding box center [91, 41] width 11 height 11
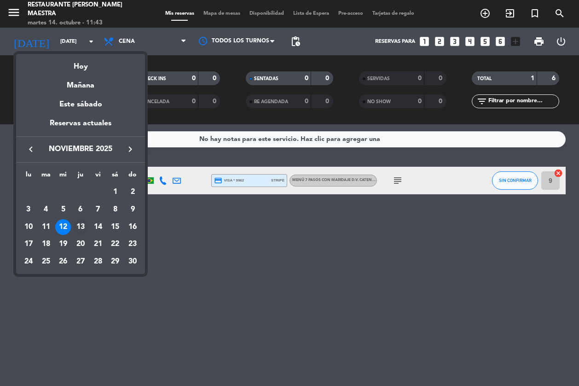
click at [80, 221] on div "13" at bounding box center [81, 227] width 16 height 16
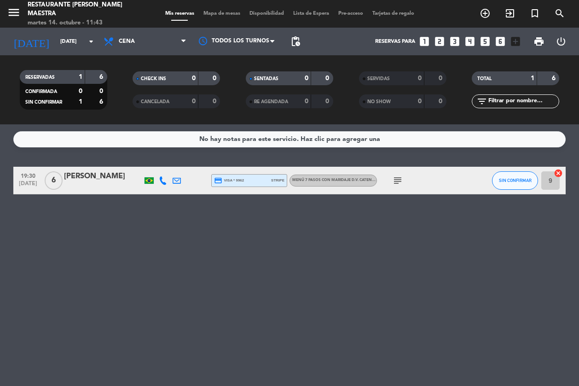
type input "[DATE]"
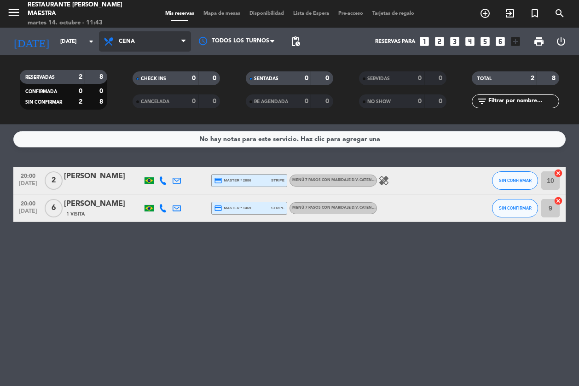
click at [127, 47] on span "Cena" at bounding box center [145, 41] width 92 height 20
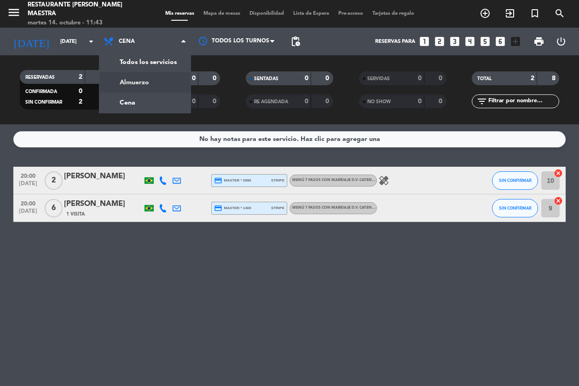
click at [132, 81] on div "menu Restaurante [PERSON_NAME] Maestra martes 14. octubre - 11:43 Mis reservas …" at bounding box center [289, 62] width 579 height 124
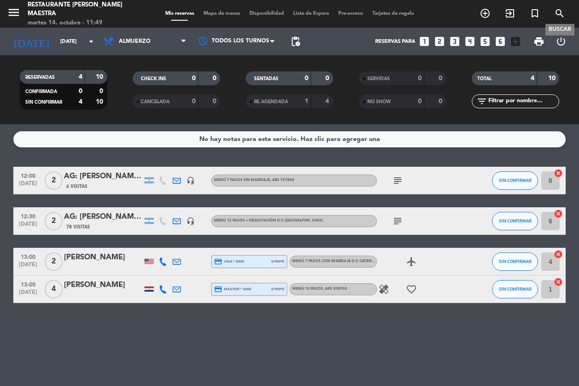
click at [547, 11] on icon "search" at bounding box center [559, 13] width 11 height 11
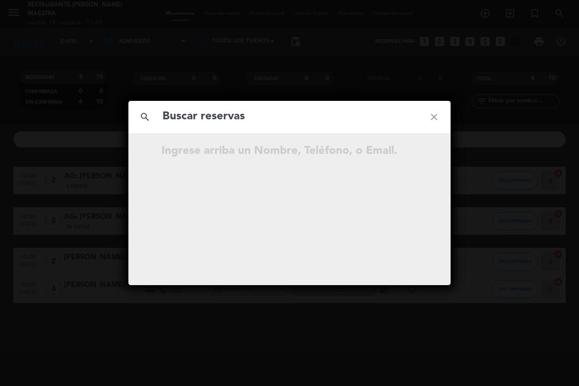
click at [350, 122] on input "text" at bounding box center [290, 116] width 256 height 19
type input "Incentive Enterprises"
click at [437, 114] on icon "close" at bounding box center [433, 116] width 33 height 33
click at [433, 115] on icon "close" at bounding box center [433, 116] width 33 height 33
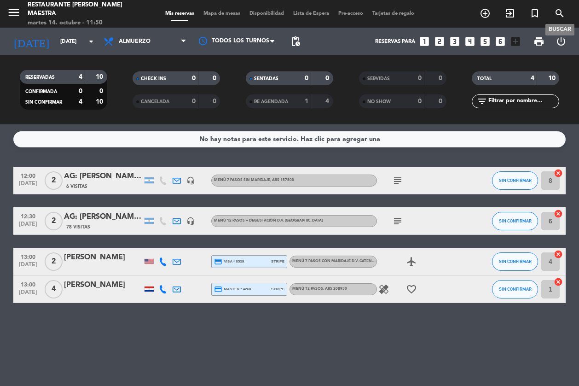
click at [547, 6] on span "search" at bounding box center [559, 14] width 25 height 16
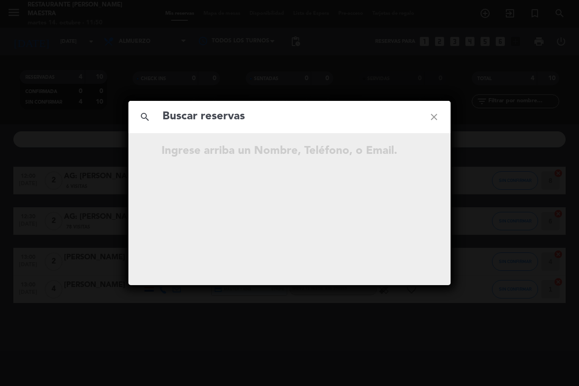
click at [272, 108] on input "text" at bounding box center [290, 116] width 256 height 19
click at [269, 114] on input "text" at bounding box center [290, 116] width 256 height 19
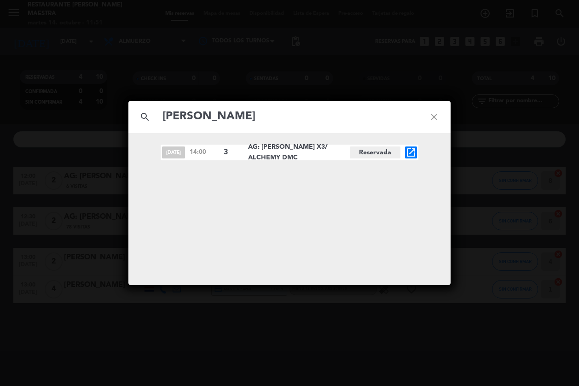
type input "[PERSON_NAME]"
click at [324, 254] on div "[DATE] 14:00 3 AG: [PERSON_NAME] X3/ ALCHEMY DMC Reservada open_in_new" at bounding box center [289, 209] width 322 height 152
click at [408, 149] on icon "open_in_new" at bounding box center [410, 152] width 11 height 11
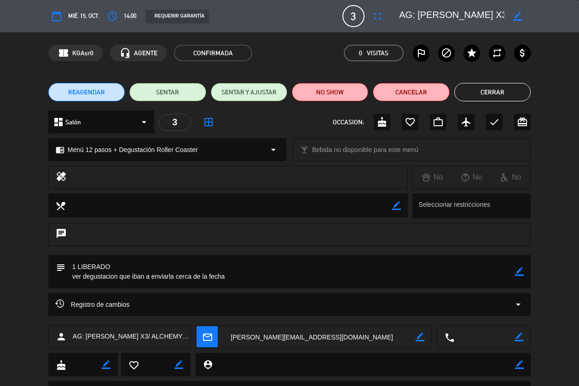
click at [487, 89] on button "Cerrar" at bounding box center [492, 92] width 76 height 18
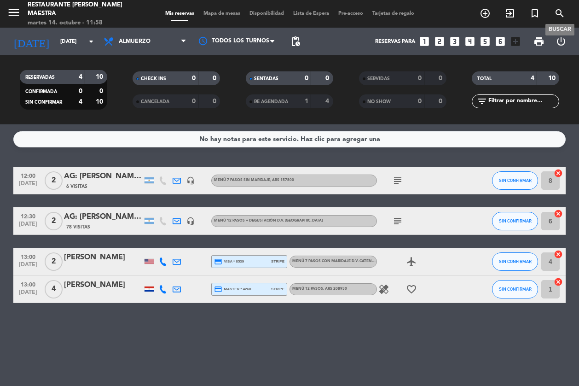
click at [547, 19] on span "search" at bounding box center [559, 14] width 25 height 16
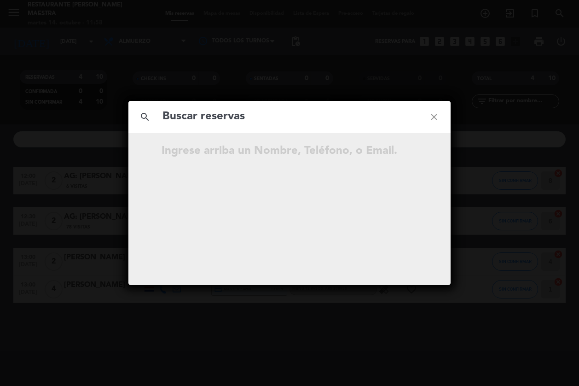
click at [254, 118] on input "text" at bounding box center [290, 116] width 256 height 19
click at [247, 119] on input "text" at bounding box center [290, 116] width 256 height 19
click at [320, 116] on input "[PERSON_NAME]" at bounding box center [290, 116] width 256 height 19
type input "[PERSON_NAME]"
click at [439, 119] on icon "close" at bounding box center [433, 116] width 33 height 33
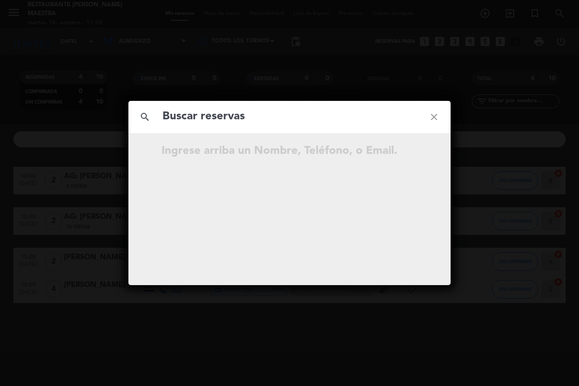
click at [439, 119] on icon "close" at bounding box center [433, 116] width 33 height 33
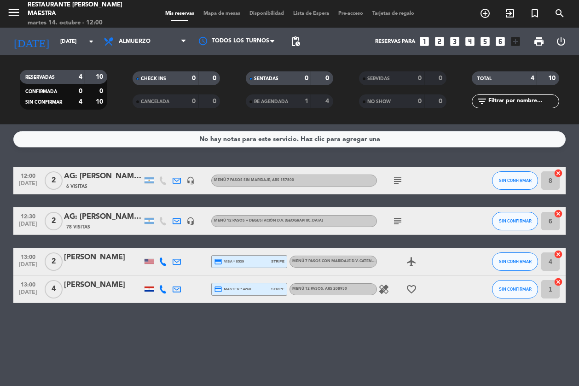
drag, startPoint x: 304, startPoint y: 351, endPoint x: 303, endPoint y: 342, distance: 8.3
click at [303, 351] on div "No hay notas para este servicio. Haz clic para agregar una 12:00 [DATE] [DATE]:…" at bounding box center [289, 254] width 579 height 261
click at [547, 16] on icon "search" at bounding box center [559, 13] width 11 height 11
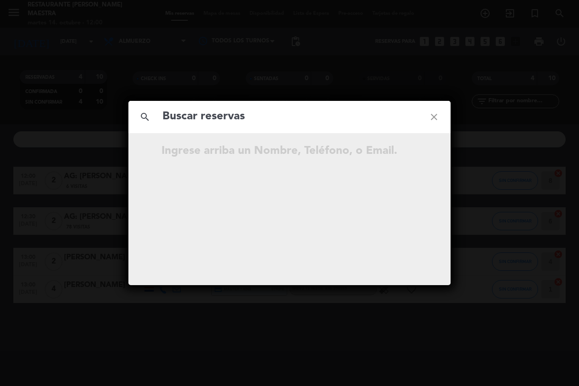
click at [311, 121] on input "text" at bounding box center [290, 116] width 256 height 19
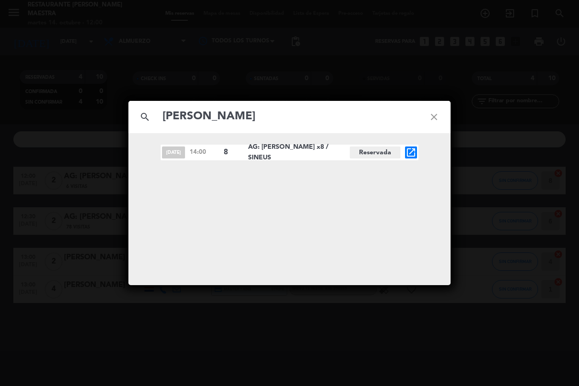
type input "[PERSON_NAME]"
click at [417, 154] on div "[DATE] 14:00 8 AG: [PERSON_NAME] x8 / SINEUS Reservada open_in_new" at bounding box center [290, 152] width 258 height 16
click at [414, 158] on span "open_in_new" at bounding box center [411, 152] width 12 height 12
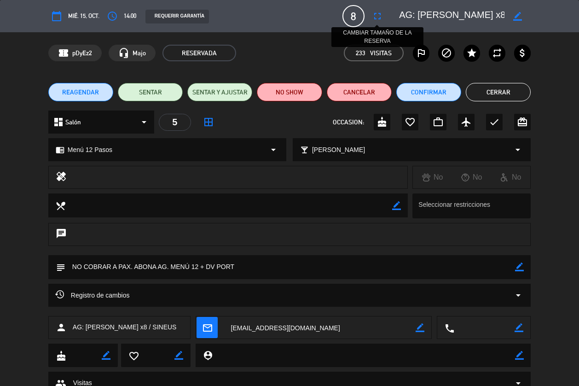
click at [379, 17] on icon "fullscreen" at bounding box center [377, 16] width 11 height 11
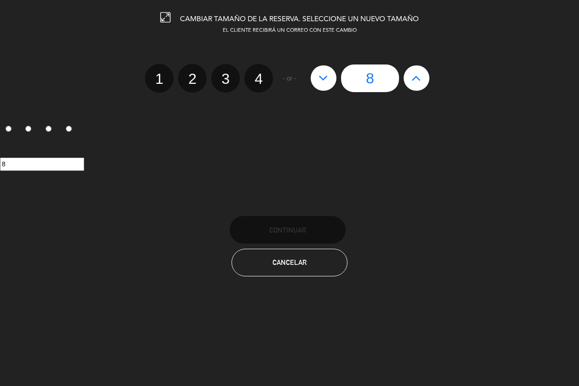
click at [183, 80] on label "2" at bounding box center [192, 78] width 29 height 29
click at [188, 74] on input "2" at bounding box center [191, 71] width 6 height 6
radio input "true"
radio input "false"
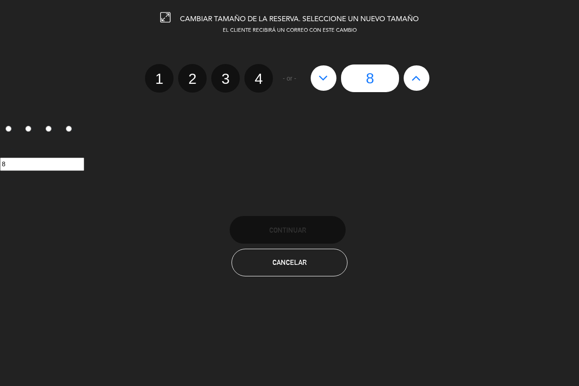
radio input "false"
radio input "true"
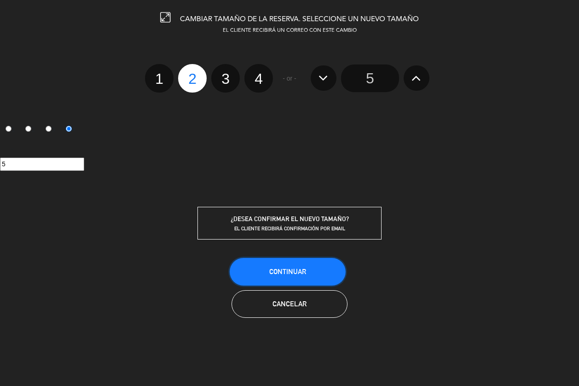
click at [281, 268] on span "Continuar" at bounding box center [287, 271] width 37 height 8
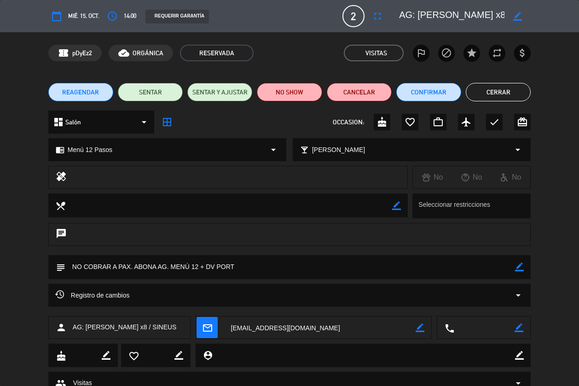
click at [515, 19] on icon "border_color" at bounding box center [517, 16] width 9 height 9
click at [458, 17] on textarea at bounding box center [451, 16] width 105 height 17
type textarea "AG: [PERSON_NAME] x2 / SINEUS"
click at [525, 23] on div at bounding box center [517, 16] width 26 height 17
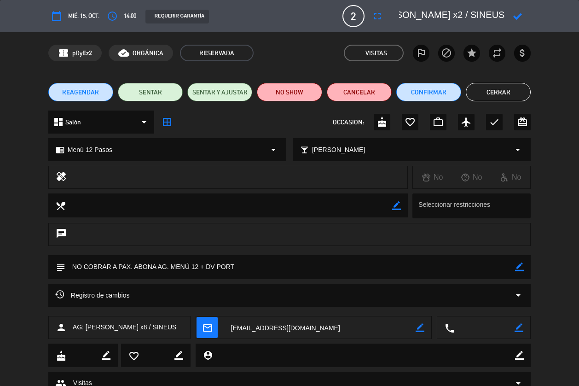
click at [524, 22] on div at bounding box center [517, 16] width 26 height 17
drag, startPoint x: 517, startPoint y: 18, endPoint x: 513, endPoint y: 16, distance: 5.0
click at [515, 17] on icon at bounding box center [517, 16] width 9 height 9
click at [509, 88] on button "Cerrar" at bounding box center [498, 92] width 65 height 18
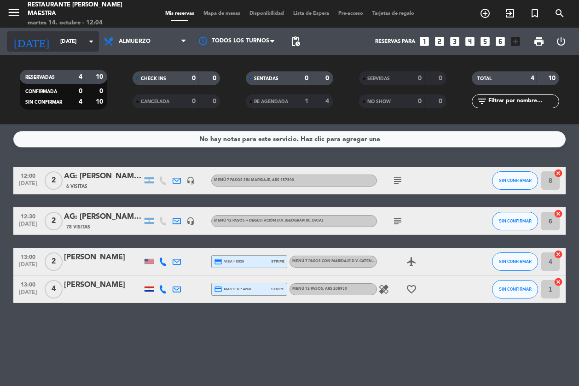
click at [78, 42] on input "[DATE]" at bounding box center [92, 42] width 72 height 16
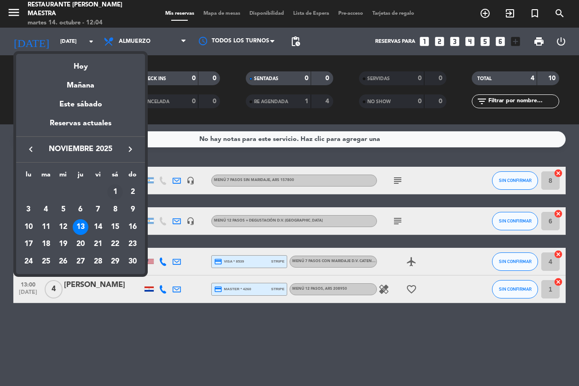
click at [120, 186] on div "1" at bounding box center [115, 192] width 16 height 16
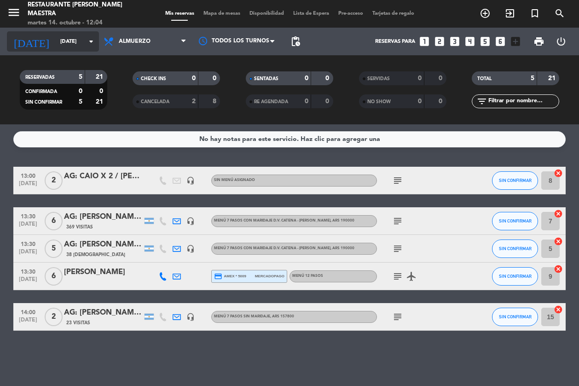
click at [88, 51] on div "[DATE] [DATE] arrow_drop_down" at bounding box center [53, 41] width 92 height 20
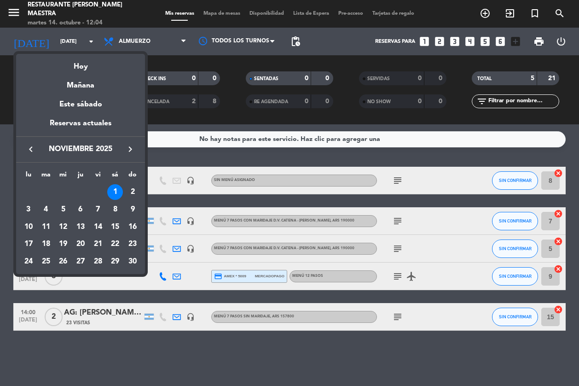
click at [35, 149] on icon "keyboard_arrow_left" at bounding box center [30, 149] width 11 height 11
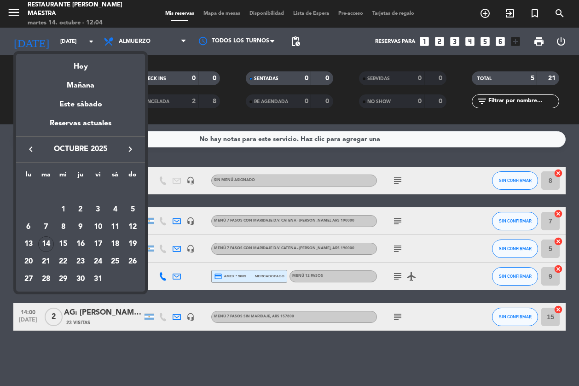
click at [29, 151] on icon "keyboard_arrow_left" at bounding box center [30, 149] width 11 height 11
click at [127, 148] on icon "keyboard_arrow_right" at bounding box center [130, 149] width 11 height 11
click at [100, 280] on div "31" at bounding box center [98, 279] width 16 height 16
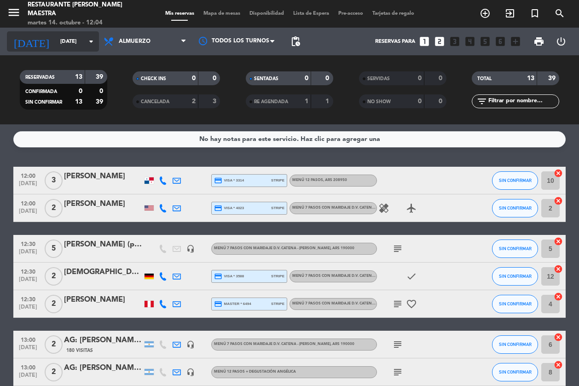
click at [91, 43] on icon "arrow_drop_down" at bounding box center [91, 41] width 11 height 11
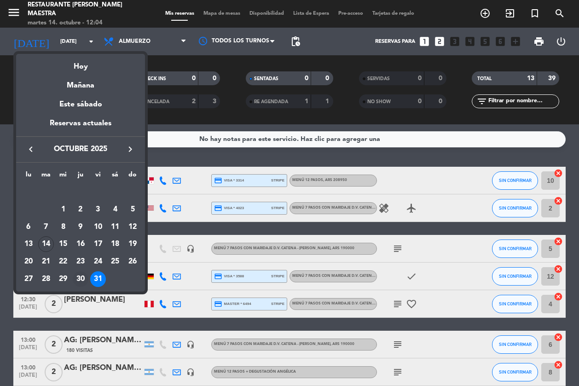
click at [82, 282] on div "30" at bounding box center [81, 279] width 16 height 16
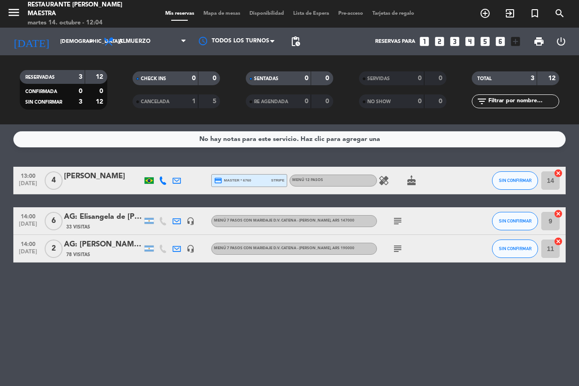
click at [146, 45] on span "Almuerzo" at bounding box center [145, 41] width 92 height 20
click at [126, 101] on div "menu Restaurante [PERSON_NAME] Maestra martes 14. octubre - 12:04 Mis reservas …" at bounding box center [289, 62] width 579 height 124
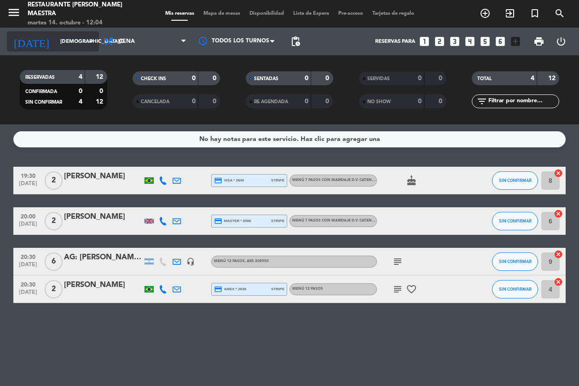
click at [83, 49] on input "[DEMOGRAPHIC_DATA][DATE]" at bounding box center [92, 42] width 72 height 16
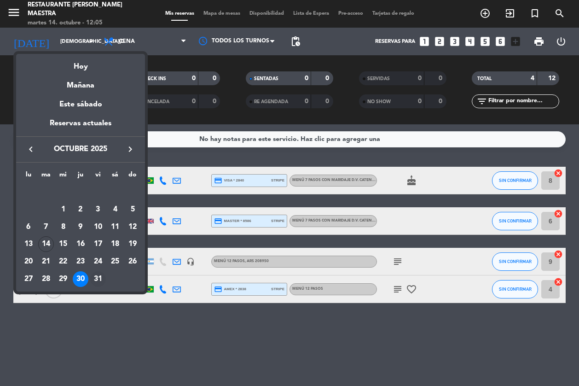
click at [97, 286] on td "31" at bounding box center [97, 278] width 17 height 17
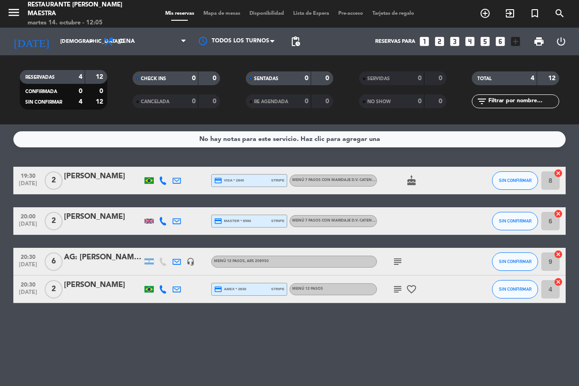
type input "[DATE]"
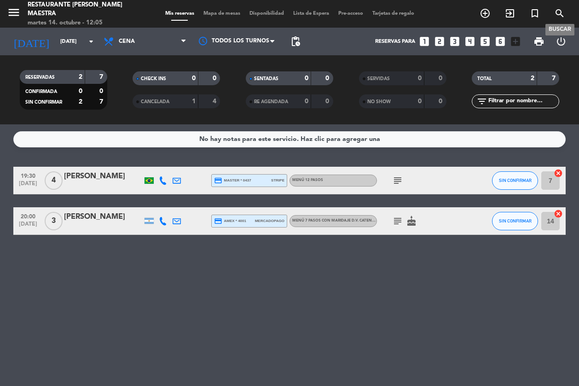
click at [547, 15] on icon "search" at bounding box center [559, 13] width 11 height 11
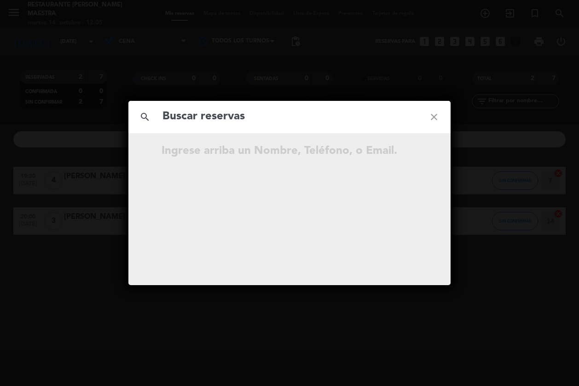
click at [243, 113] on input "text" at bounding box center [290, 116] width 256 height 19
type input "[PERSON_NAME]"
click at [438, 115] on icon "close" at bounding box center [433, 116] width 33 height 33
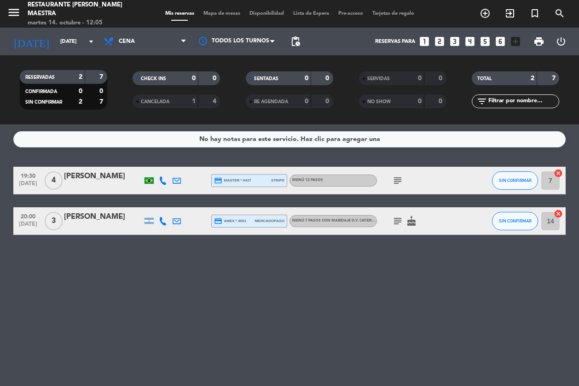
click at [28, 7] on div "Restaurante [PERSON_NAME] Maestra" at bounding box center [83, 9] width 110 height 18
drag, startPoint x: 15, startPoint y: 10, endPoint x: 50, endPoint y: 49, distance: 52.8
click at [16, 11] on icon "menu" at bounding box center [14, 13] width 14 height 14
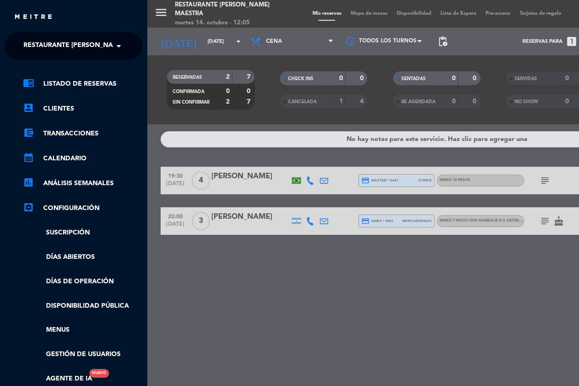
drag, startPoint x: 59, startPoint y: 46, endPoint x: 66, endPoint y: 59, distance: 15.0
click at [60, 46] on span "Restaurante [PERSON_NAME] Maestra" at bounding box center [90, 45] width 134 height 19
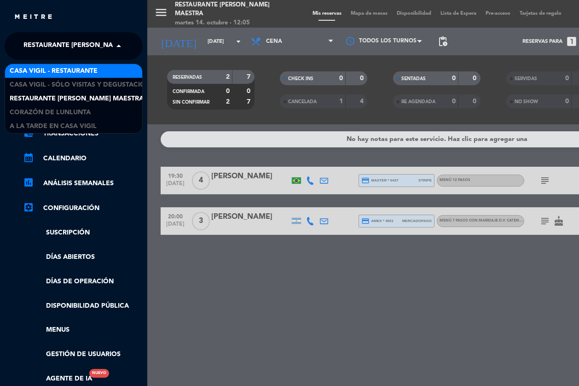
click at [87, 72] on span "Casa Vigil - Restaurante" at bounding box center [54, 71] width 88 height 11
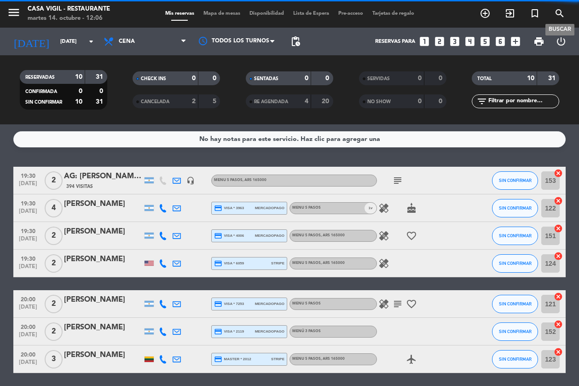
click at [547, 12] on icon "search" at bounding box center [559, 13] width 11 height 11
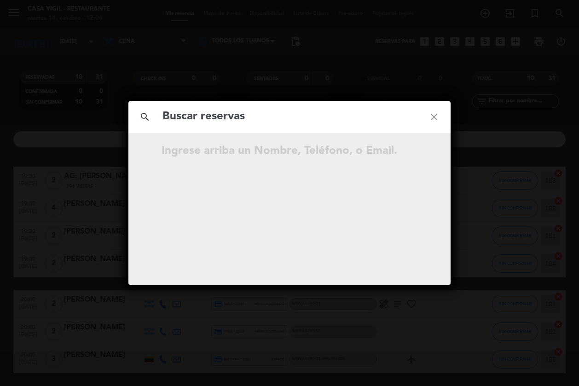
click at [284, 119] on input "text" at bounding box center [290, 116] width 256 height 19
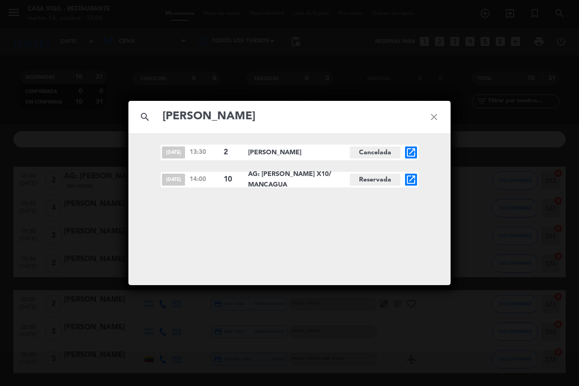
type input "[PERSON_NAME]"
click at [437, 118] on icon "close" at bounding box center [433, 116] width 33 height 33
click at [430, 115] on icon "close" at bounding box center [433, 116] width 33 height 33
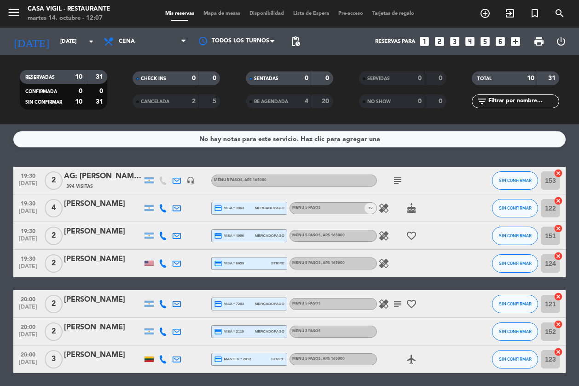
click at [318, 157] on div "No hay notas para este servicio. Haz clic para agregar una 19:30 [DATE] [DATE]:…" at bounding box center [289, 254] width 579 height 261
click at [46, 157] on div "No hay notas para este servicio. Haz clic para agregar una 19:30 [DATE] [DATE]:…" at bounding box center [289, 254] width 579 height 261
click at [82, 48] on input "[DATE]" at bounding box center [92, 42] width 72 height 16
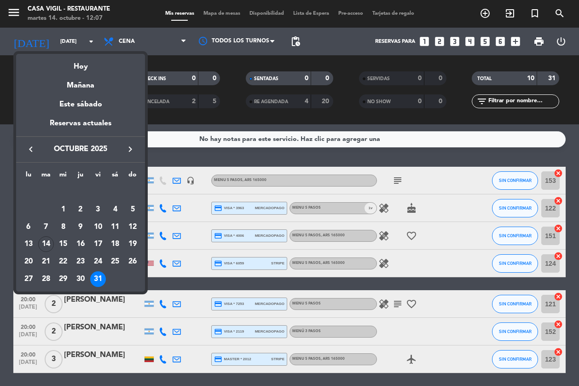
click at [128, 147] on icon "keyboard_arrow_right" at bounding box center [130, 149] width 11 height 11
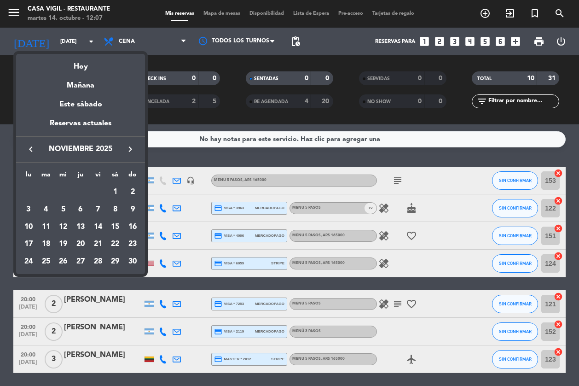
click at [133, 147] on icon "keyboard_arrow_right" at bounding box center [130, 149] width 11 height 11
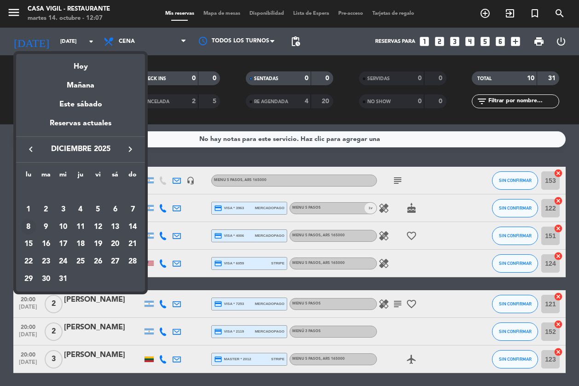
click at [28, 224] on div "8" at bounding box center [29, 227] width 16 height 16
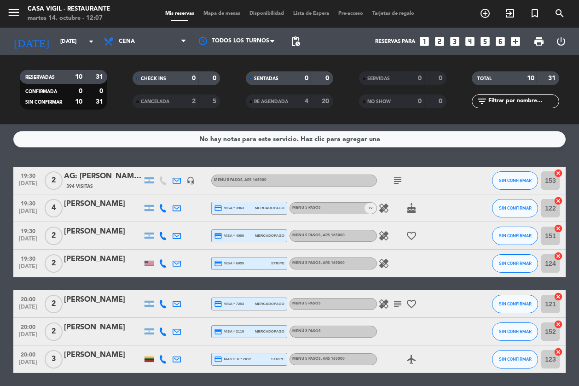
type input "lun. 8 dic."
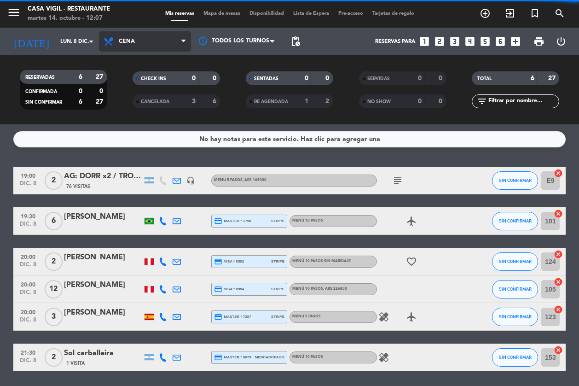
click at [138, 43] on span "Cena" at bounding box center [145, 41] width 92 height 20
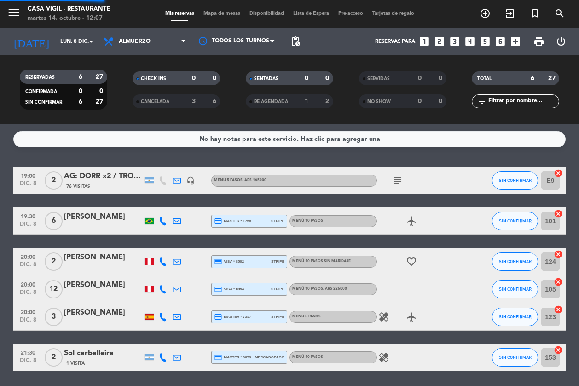
click at [140, 84] on div "menu Casa Vigil - Restaurante martes 14. octubre - 12:07 Mis reservas Mapa de m…" at bounding box center [289, 62] width 579 height 124
click at [6, 12] on div "menu Casa Vigil - Restaurante martes 14. octubre - 12:07" at bounding box center [72, 14] width 145 height 22
click at [12, 20] on button "menu" at bounding box center [14, 14] width 14 height 17
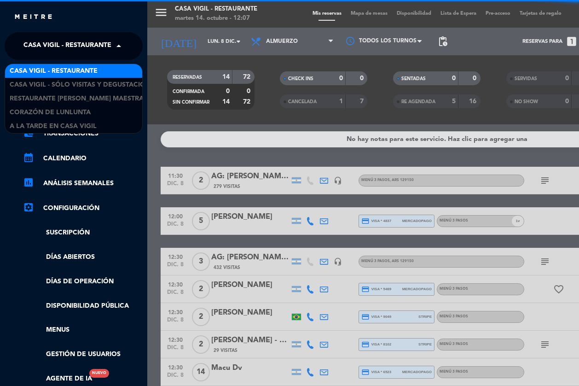
click at [86, 43] on span "Casa Vigil - Restaurante" at bounding box center [67, 45] width 88 height 19
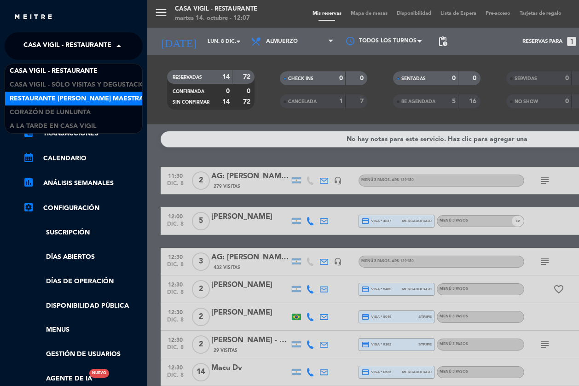
click at [111, 93] on span "Restaurante [PERSON_NAME] Maestra" at bounding box center [77, 98] width 134 height 11
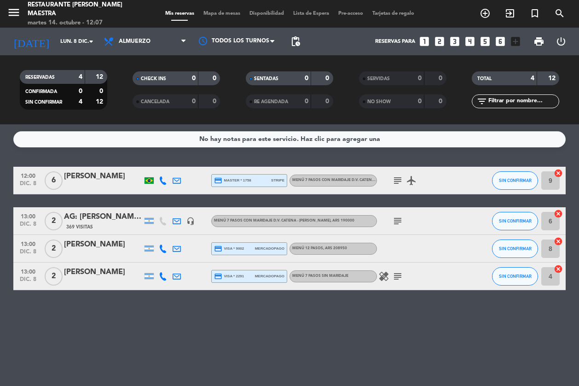
click at [163, 150] on div "No hay notas para este servicio. Haz clic para agregar una 12:00 [DATE] 6 [PERS…" at bounding box center [289, 254] width 579 height 261
click at [149, 155] on div "No hay notas para este servicio. Haz clic para agregar una 12:00 [DATE] 6 [PERS…" at bounding box center [289, 254] width 579 height 261
click at [29, 317] on div "No hay notas para este servicio. Haz clic para agregar una 12:00 [DATE] 6 [PERS…" at bounding box center [289, 254] width 579 height 261
click at [439, 45] on icon "looks_two" at bounding box center [439, 41] width 12 height 12
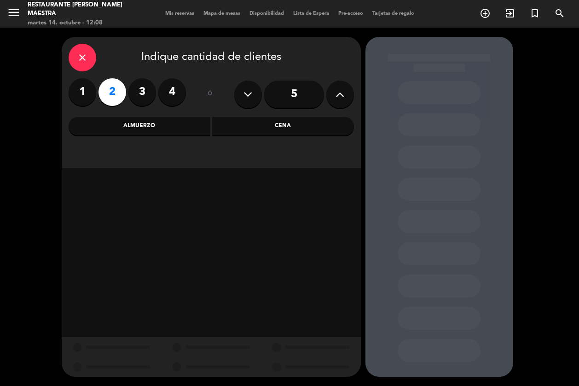
click at [182, 123] on div "Almuerzo" at bounding box center [140, 126] width 142 height 18
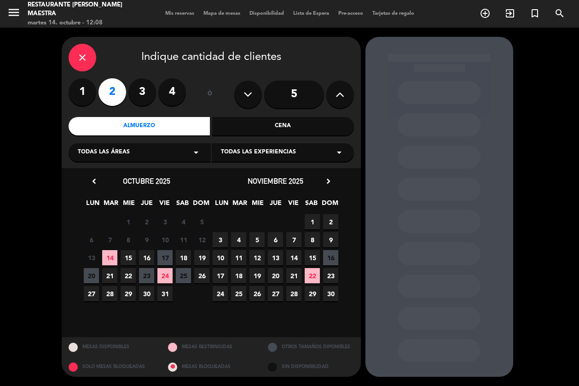
click at [299, 153] on div "Todas las experiencias arrow_drop_down" at bounding box center [283, 152] width 142 height 18
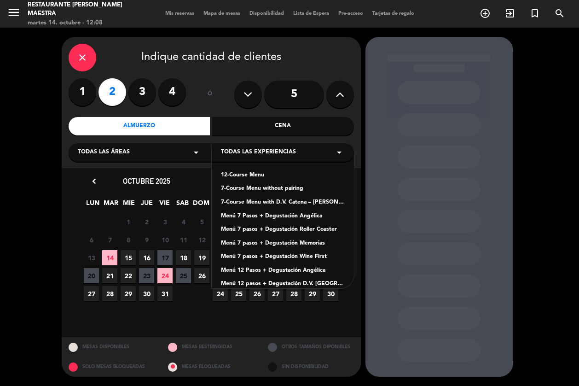
click at [263, 199] on div "7-Course Menu with D.V. Catena – [PERSON_NAME] pairing" at bounding box center [283, 202] width 124 height 9
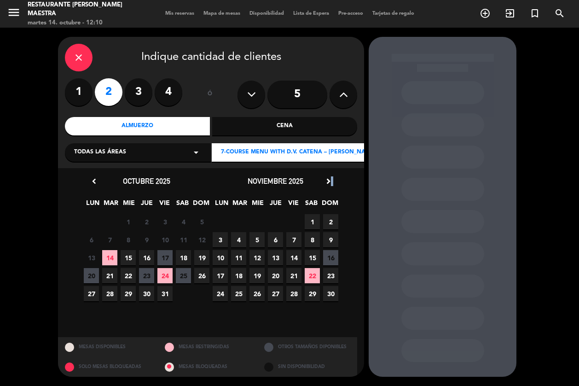
click at [333, 181] on icon "chevron_right" at bounding box center [329, 181] width 10 height 10
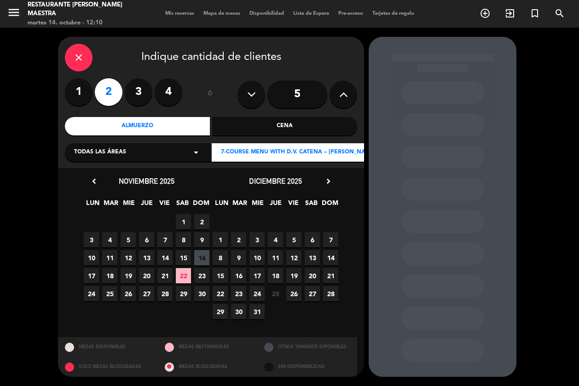
click at [220, 257] on span "8" at bounding box center [220, 257] width 15 height 15
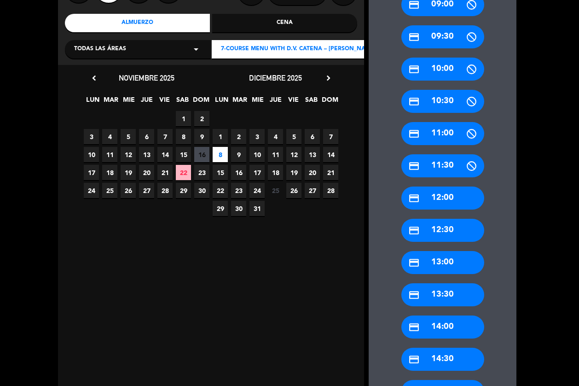
scroll to position [115, 0]
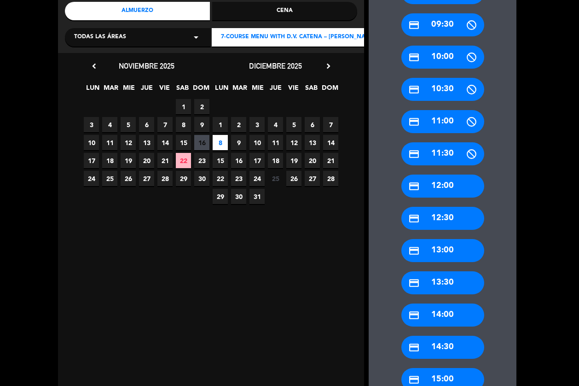
drag, startPoint x: 452, startPoint y: 246, endPoint x: 433, endPoint y: 228, distance: 26.7
click at [452, 245] on div "credit_card 13:00" at bounding box center [442, 250] width 83 height 23
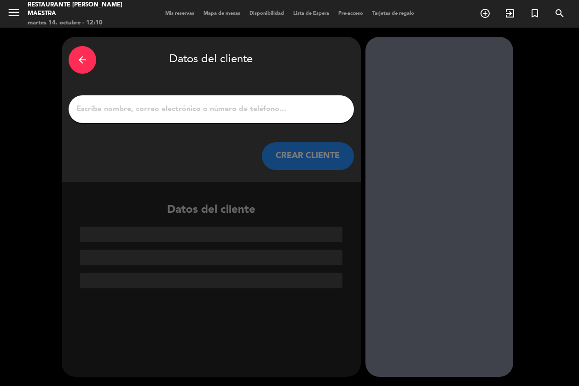
click at [235, 110] on input "1" at bounding box center [211, 109] width 272 height 13
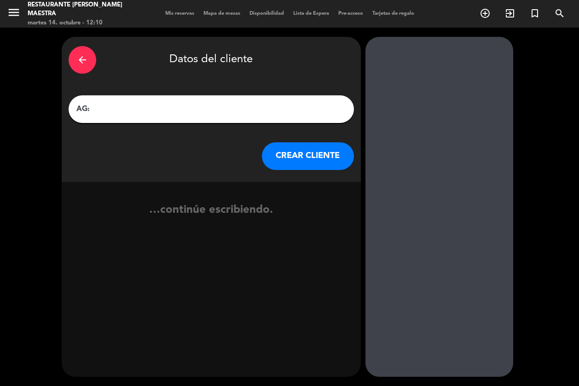
paste input "text"
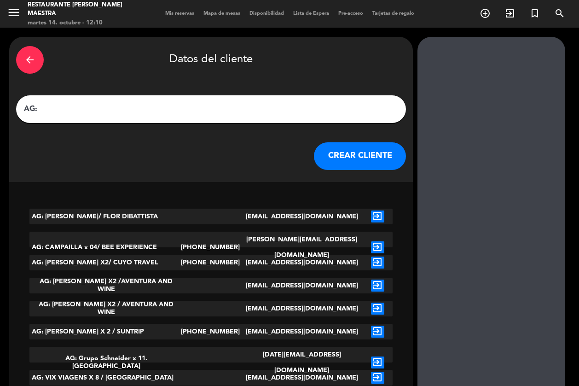
click at [132, 111] on input "AG:" at bounding box center [211, 109] width 376 height 13
paste input "[PERSON_NAME]"
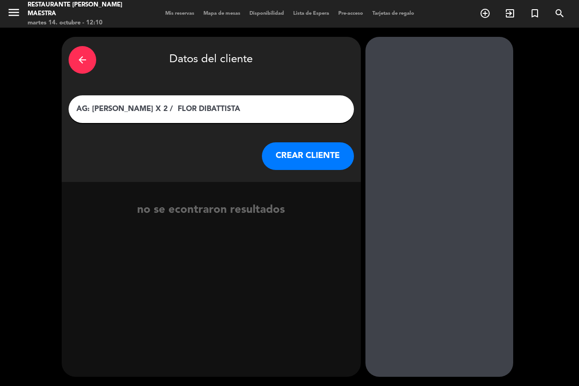
type input "AG: [PERSON_NAME] X 2 / FLOR DIBATTISTA"
click at [280, 152] on button "CREAR CLIENTE" at bounding box center [308, 156] width 92 height 28
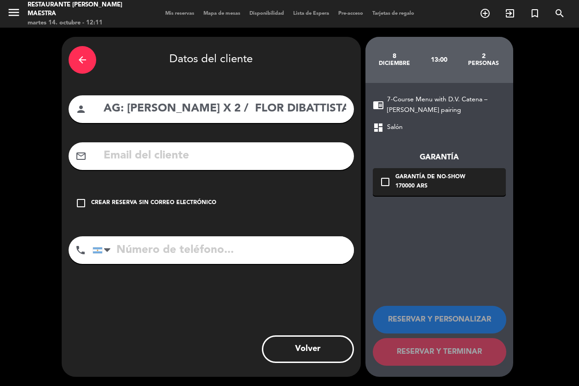
click at [234, 156] on input "text" at bounding box center [225, 155] width 244 height 19
paste input "[EMAIL_ADDRESS][DOMAIN_NAME]"
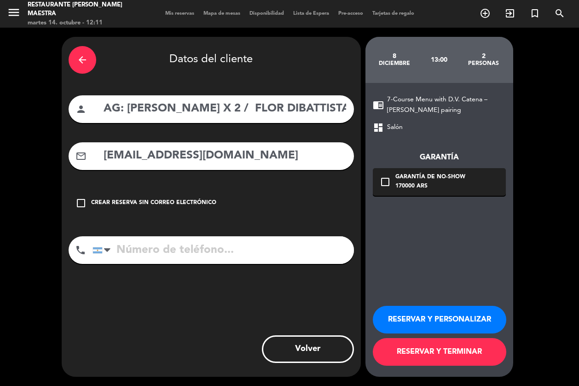
type input "[EMAIL_ADDRESS][DOMAIN_NAME]"
click at [421, 311] on button "RESERVAR Y PERSONALIZAR" at bounding box center [439, 320] width 133 height 28
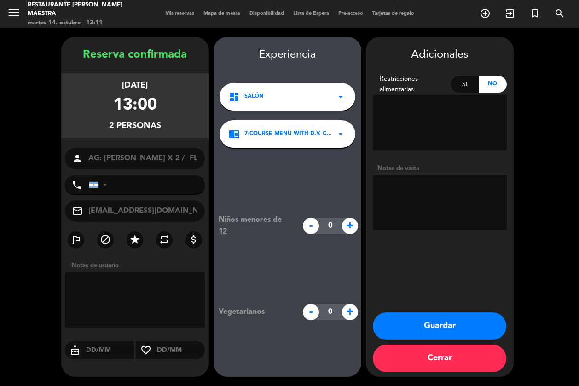
click at [392, 196] on textarea at bounding box center [440, 202] width 134 height 55
type textarea "NO COBRAR A PAX ABONA AGENCIA PERU"
click at [453, 325] on button "Guardar" at bounding box center [439, 326] width 133 height 28
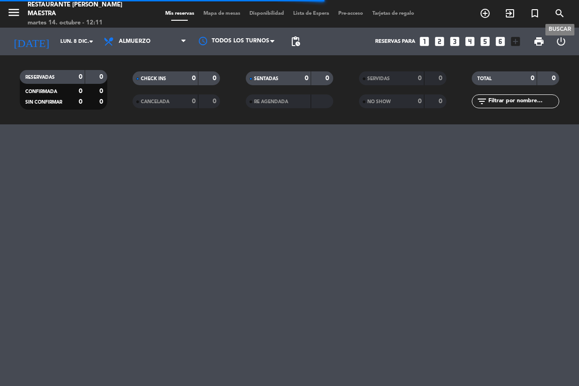
click at [547, 18] on icon "search" at bounding box center [559, 13] width 11 height 11
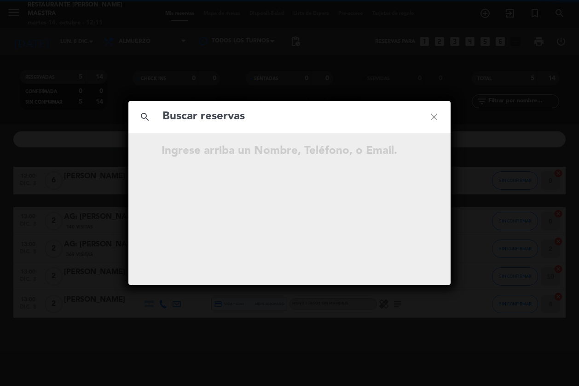
click at [345, 121] on input "text" at bounding box center [290, 116] width 256 height 19
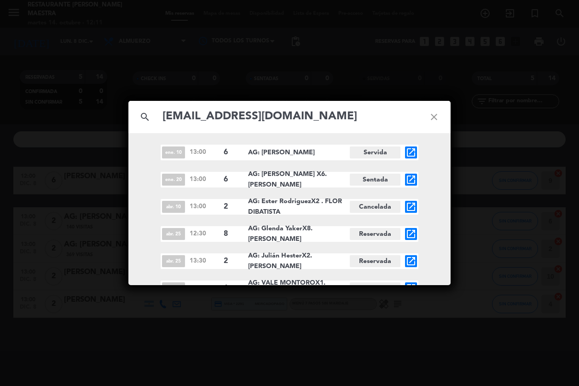
click at [345, 116] on input "[EMAIL_ADDRESS][DOMAIN_NAME]" at bounding box center [290, 116] width 256 height 19
paste input "[PERSON_NAME]"
type input "[PERSON_NAME]"
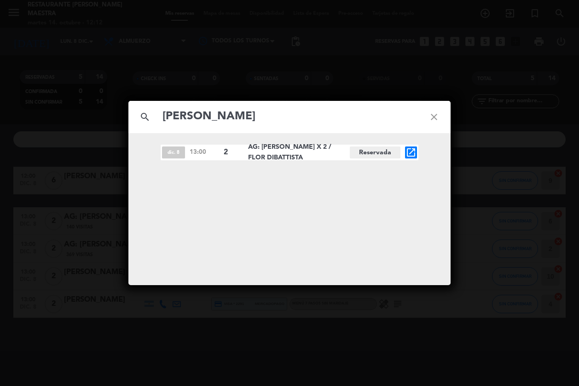
click at [439, 111] on icon "close" at bounding box center [433, 116] width 33 height 33
click at [438, 112] on icon "close" at bounding box center [433, 116] width 33 height 33
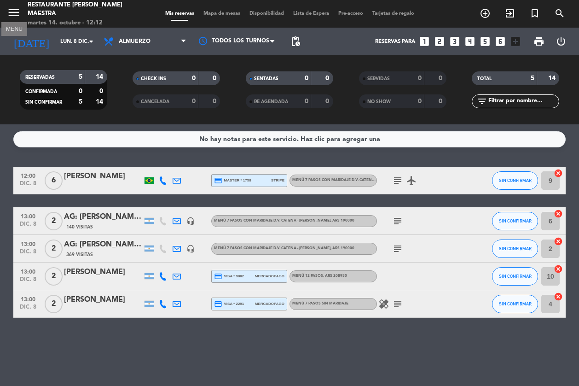
click at [14, 8] on icon "menu" at bounding box center [14, 13] width 14 height 14
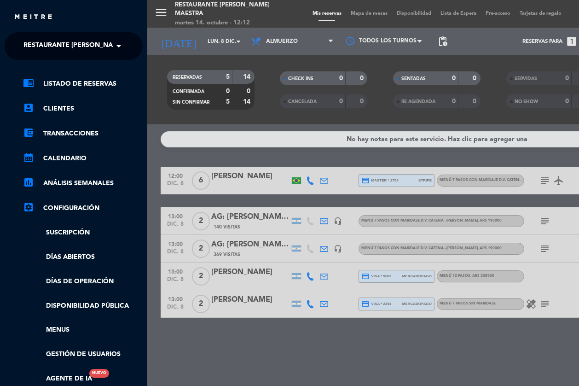
click at [58, 36] on ng-select "× Restaurante [PERSON_NAME] Maestra ×" at bounding box center [74, 46] width 138 height 28
click at [62, 44] on span "Restaurante [PERSON_NAME] Maestra" at bounding box center [90, 45] width 134 height 19
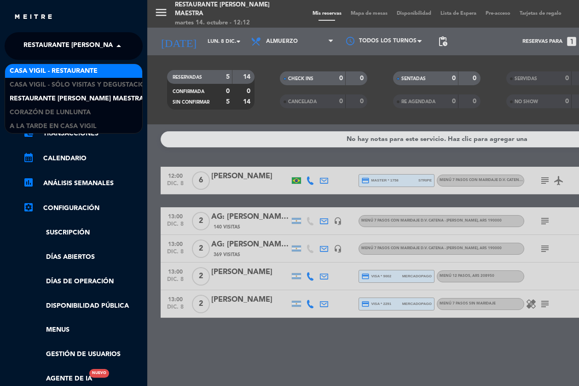
click at [78, 67] on span "Casa Vigil - Restaurante" at bounding box center [54, 71] width 88 height 11
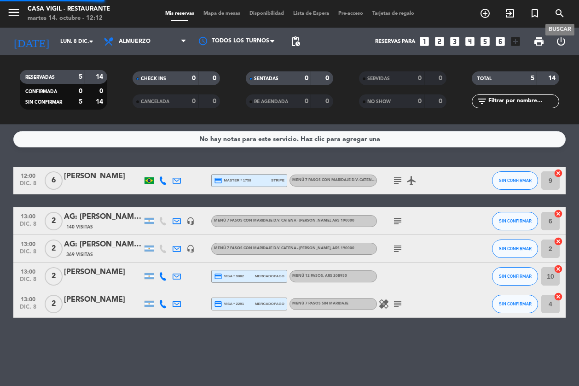
click at [547, 12] on icon "search" at bounding box center [559, 13] width 11 height 11
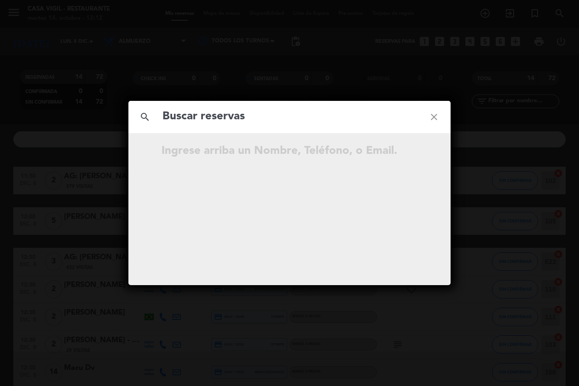
click at [282, 121] on input "text" at bounding box center [290, 116] width 256 height 19
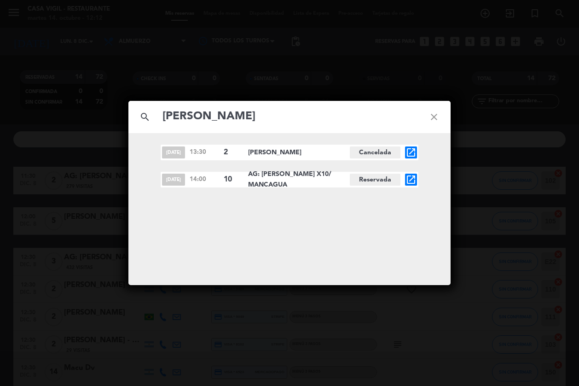
type input "[PERSON_NAME]"
click at [409, 181] on icon "open_in_new" at bounding box center [410, 179] width 11 height 11
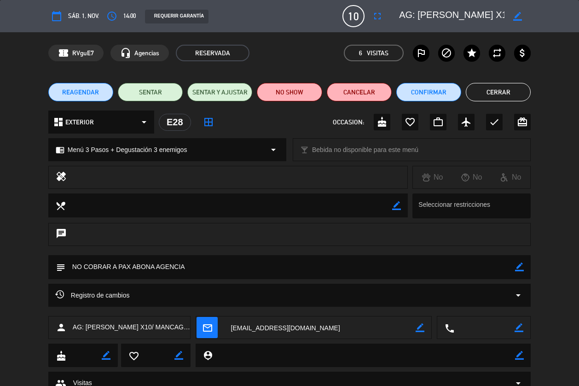
click at [511, 289] on div "Registro de cambios arrow_drop_down" at bounding box center [289, 294] width 482 height 23
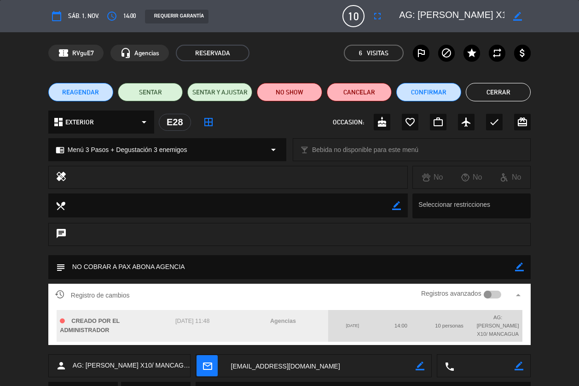
click at [485, 95] on button "Cerrar" at bounding box center [498, 92] width 65 height 18
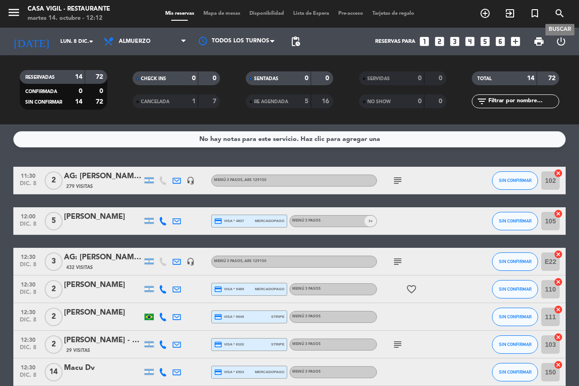
click at [547, 15] on icon "search" at bounding box center [559, 13] width 11 height 11
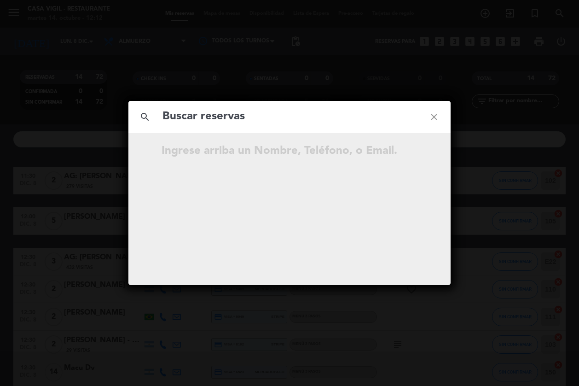
click at [281, 122] on input "text" at bounding box center [290, 116] width 256 height 19
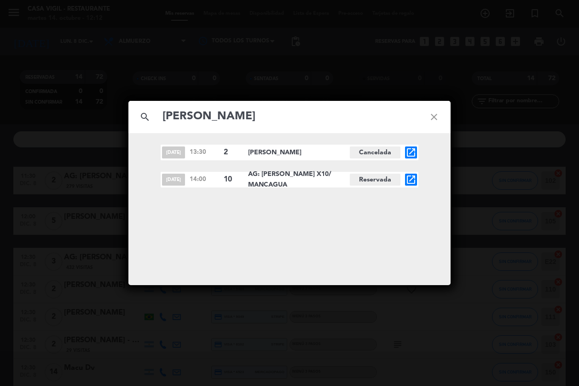
type input "[PERSON_NAME]"
click at [438, 118] on icon "close" at bounding box center [433, 116] width 33 height 33
click at [432, 115] on icon "close" at bounding box center [433, 116] width 33 height 33
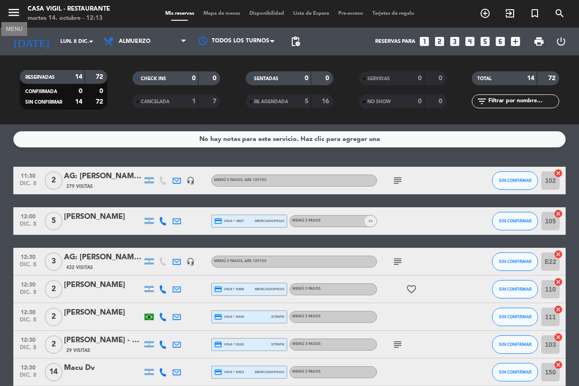
click at [14, 12] on icon "menu" at bounding box center [14, 13] width 14 height 14
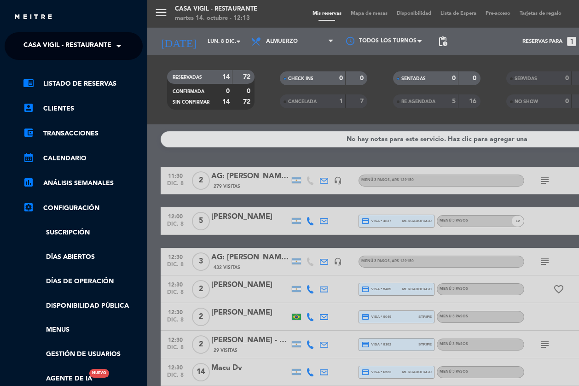
click at [44, 44] on span "Casa Vigil - Restaurante" at bounding box center [67, 45] width 88 height 19
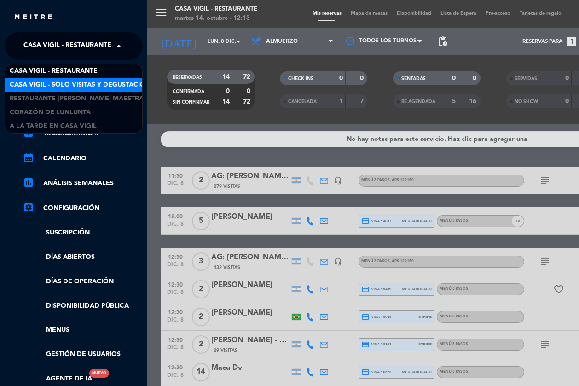
click at [76, 83] on span "Casa Vigil - SÓLO Visitas y Degustaciones" at bounding box center [84, 85] width 149 height 11
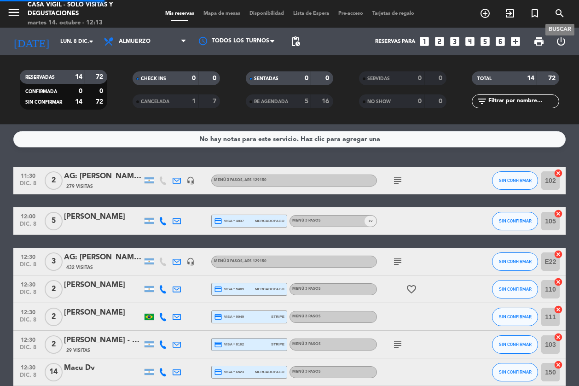
click at [547, 15] on icon "search" at bounding box center [559, 13] width 11 height 11
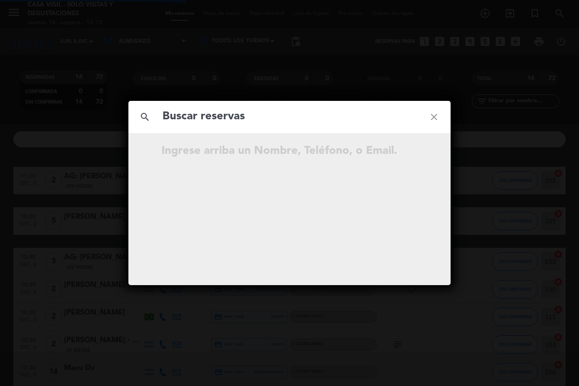
click at [279, 110] on input "text" at bounding box center [290, 116] width 256 height 19
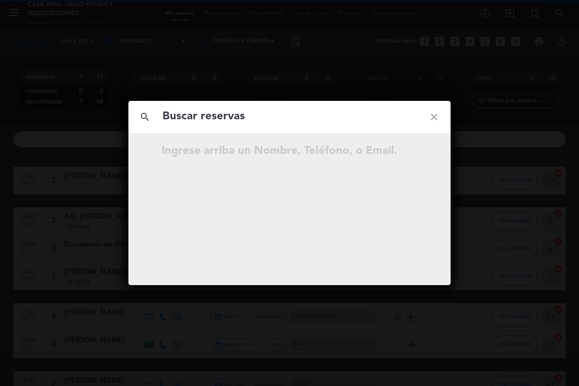
click at [280, 115] on input "text" at bounding box center [290, 116] width 256 height 19
click at [282, 118] on input "text" at bounding box center [290, 116] width 256 height 19
click at [209, 114] on input "text" at bounding box center [290, 116] width 256 height 19
click at [211, 115] on input "text" at bounding box center [290, 116] width 256 height 19
paste input "[PERSON_NAME]"
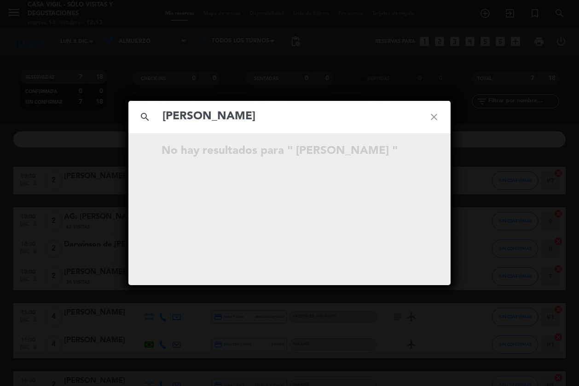
type input "[PERSON_NAME]"
click at [373, 172] on div "search [PERSON_NAME] close No hay resultados para " [PERSON_NAME] "" at bounding box center [289, 193] width 322 height 184
click at [432, 122] on icon "close" at bounding box center [433, 116] width 33 height 33
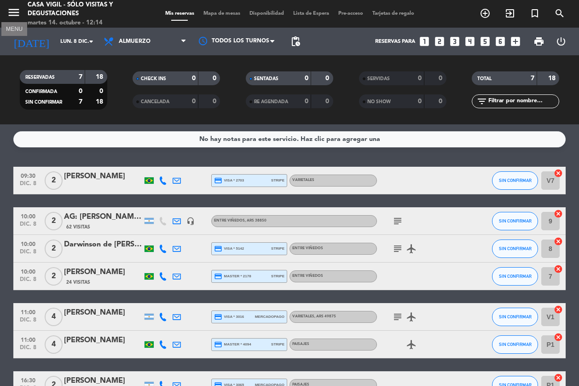
click at [8, 10] on icon "menu" at bounding box center [14, 13] width 14 height 14
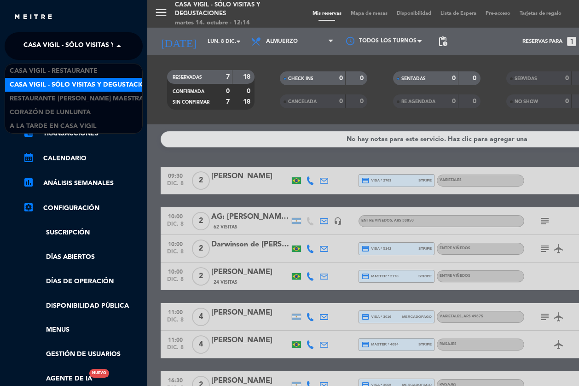
click at [75, 47] on span "Casa Vigil - SÓLO Visitas y Degustaciones" at bounding box center [97, 45] width 149 height 19
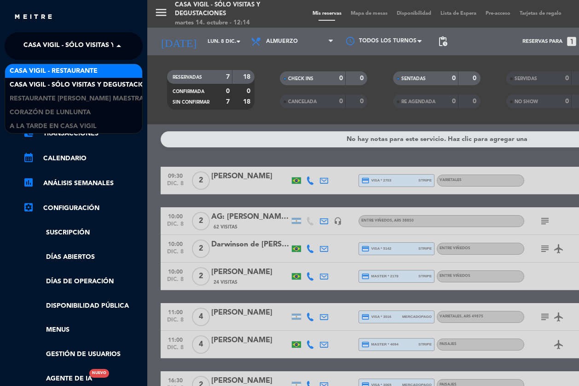
click at [88, 71] on span "Casa Vigil - Restaurante" at bounding box center [54, 71] width 88 height 11
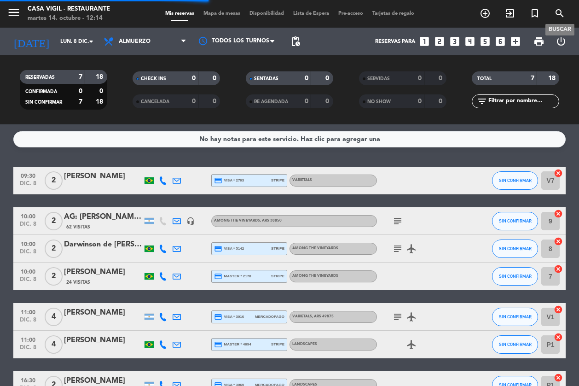
click at [547, 15] on icon "search" at bounding box center [559, 13] width 11 height 11
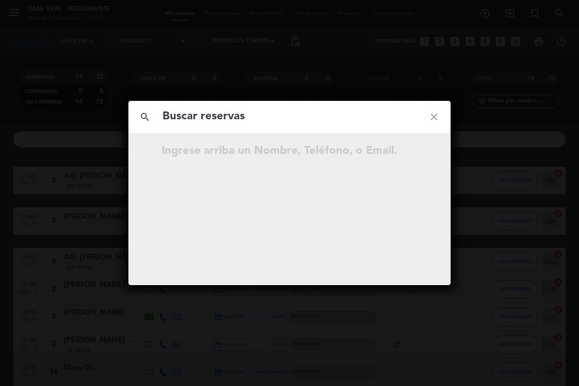
click at [361, 117] on input "text" at bounding box center [290, 116] width 256 height 19
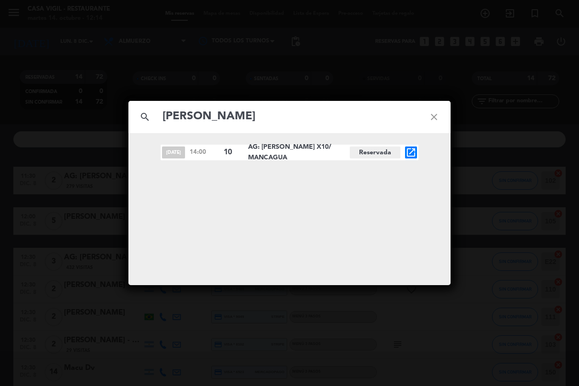
type input "[PERSON_NAME]"
click at [410, 158] on div "[DATE] 14:00 10 AG: [PERSON_NAME] X10/ MANCAGUA Reservada open_in_new" at bounding box center [290, 152] width 258 height 16
click at [409, 154] on icon "open_in_new" at bounding box center [410, 152] width 11 height 11
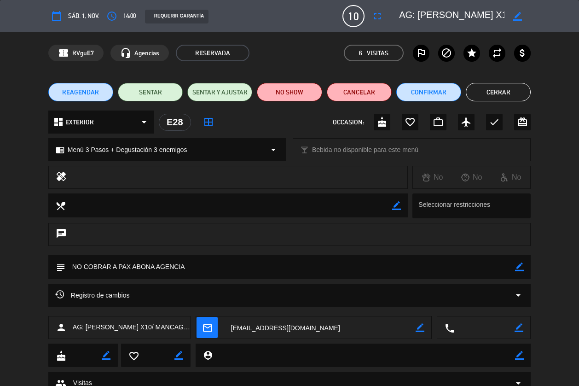
click at [515, 295] on icon "arrow_drop_down" at bounding box center [518, 294] width 11 height 11
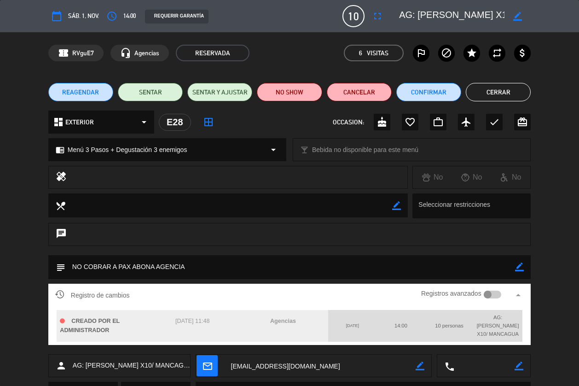
click at [547, 283] on div "subject border_color" at bounding box center [289, 269] width 579 height 29
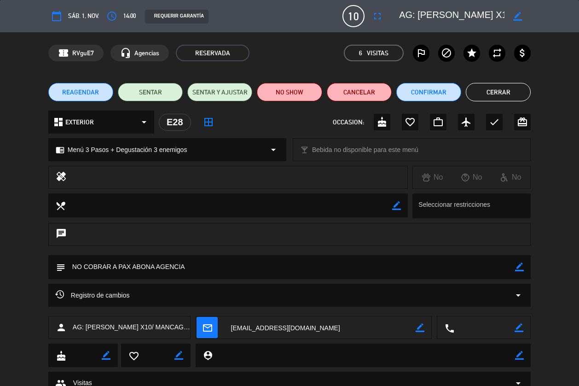
click at [521, 296] on icon "arrow_drop_down" at bounding box center [518, 294] width 11 height 11
